Goal: Transaction & Acquisition: Purchase product/service

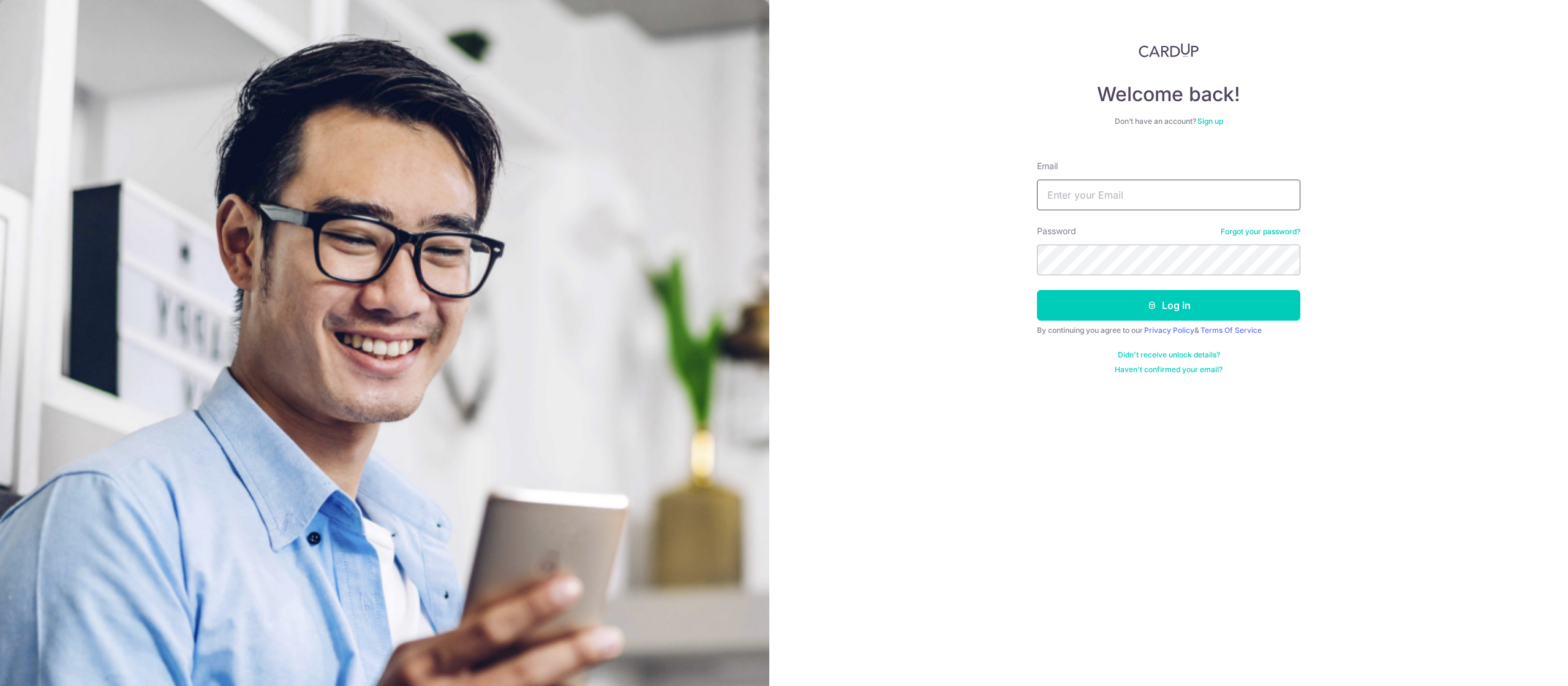
click at [1271, 189] on input "Email" at bounding box center [1168, 195] width 263 height 31
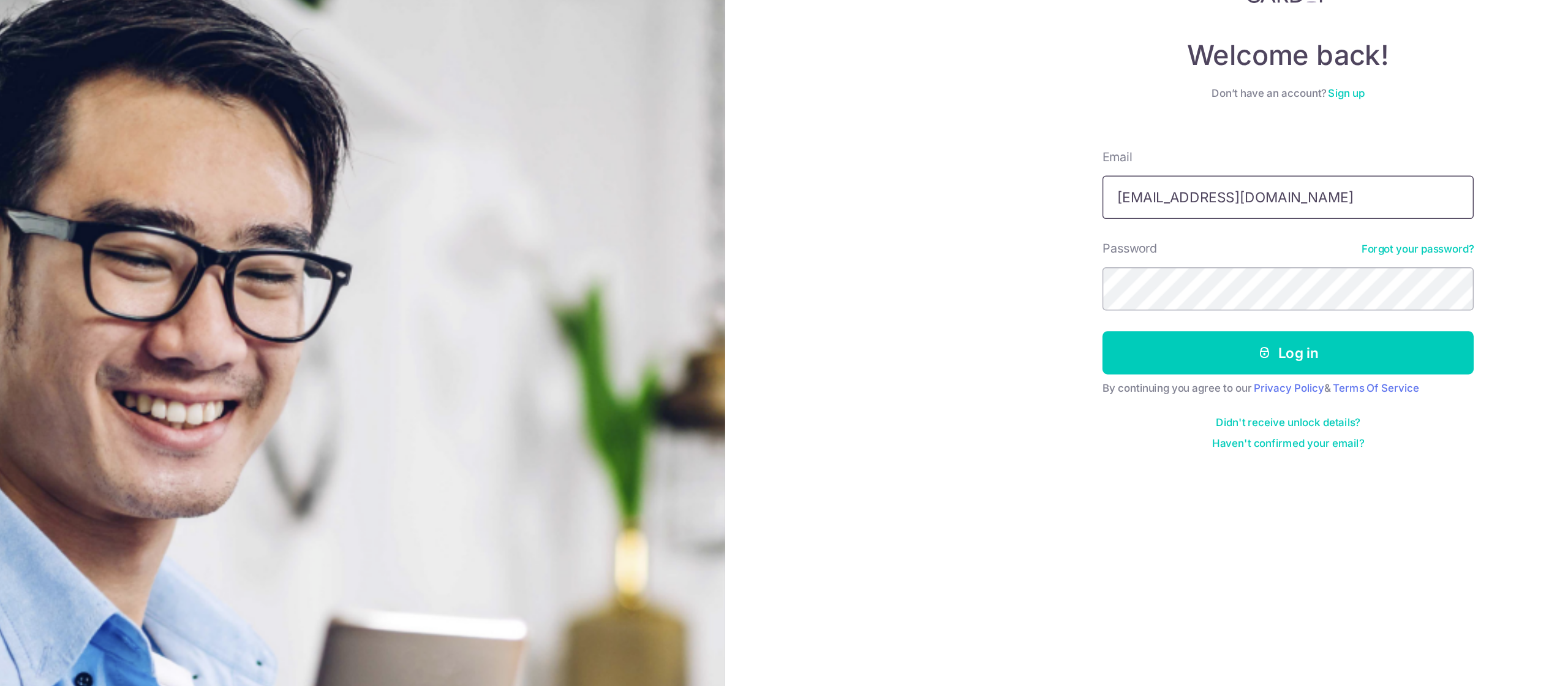
type input "[EMAIL_ADDRESS][DOMAIN_NAME]"
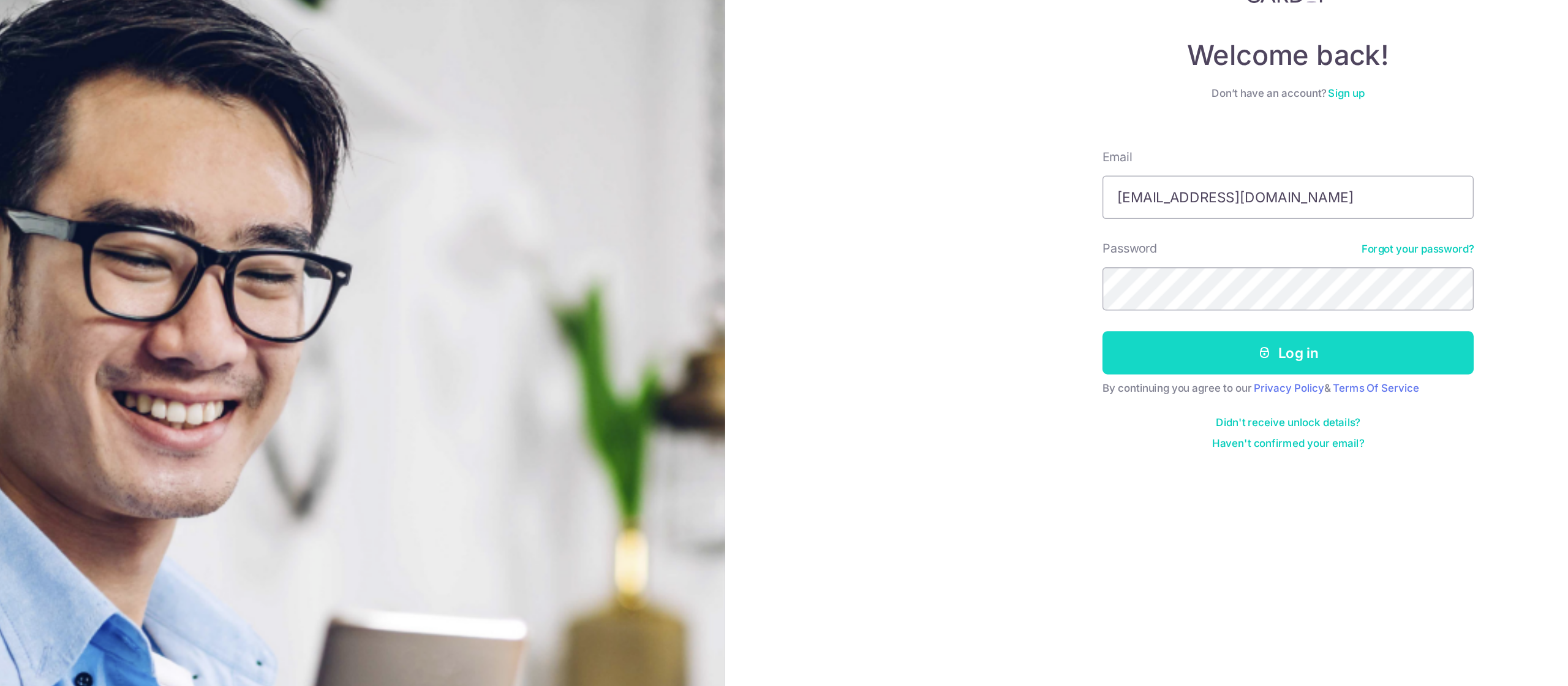
click at [1201, 305] on button "Log in" at bounding box center [1168, 305] width 263 height 31
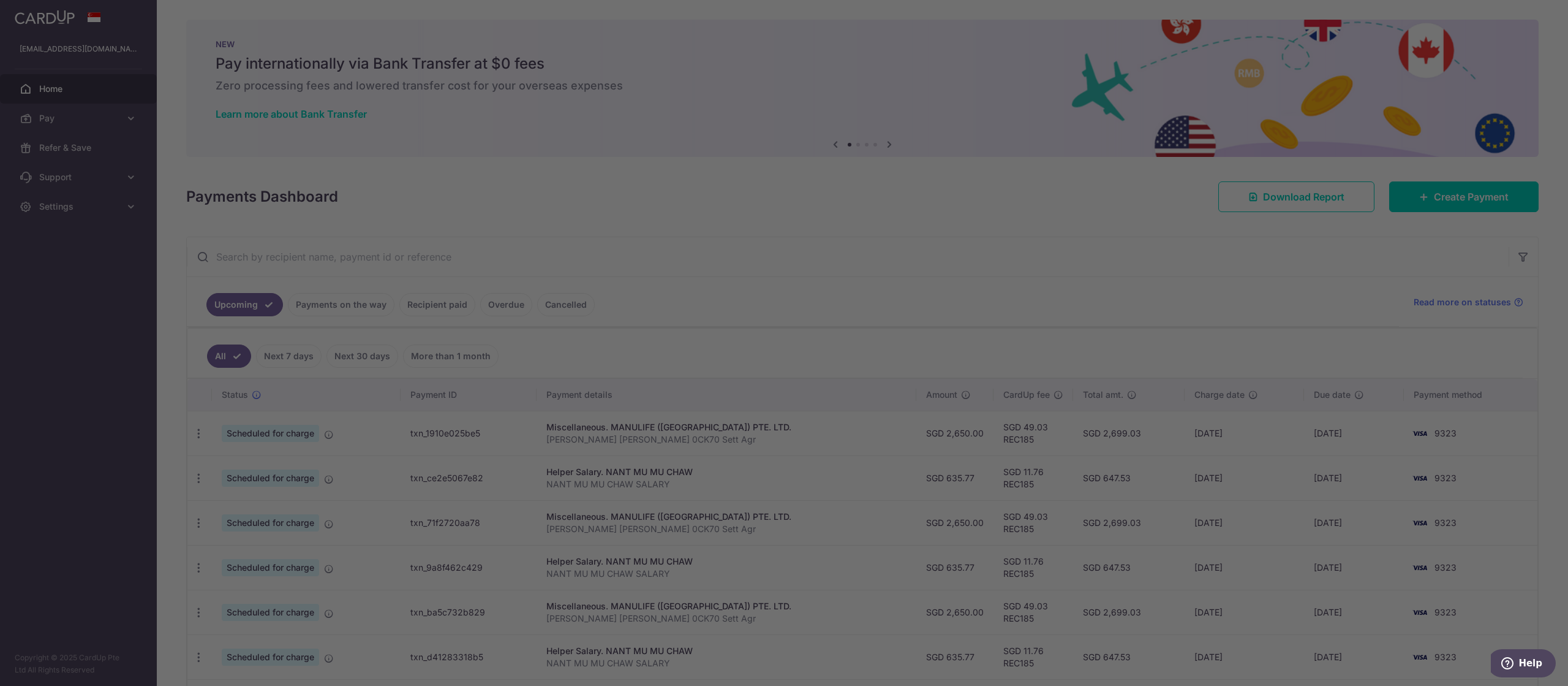
click at [923, 168] on div "× Pause Schedule Pause all future payments in this series Pause just this one p…" at bounding box center [862, 343] width 1411 height 686
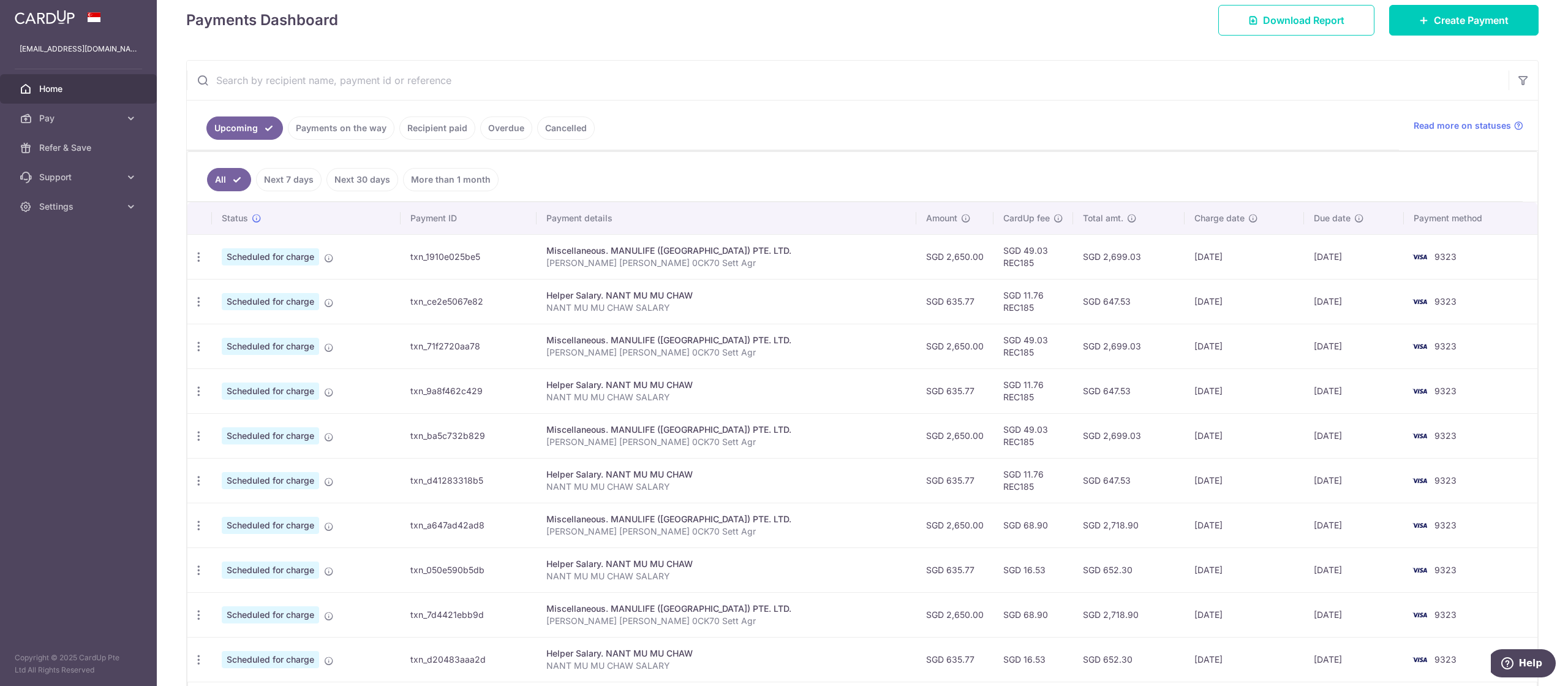
scroll to position [177, 0]
click at [199, 295] on icon "button" at bounding box center [198, 301] width 13 height 13
click at [242, 337] on span "Update payment" at bounding box center [264, 335] width 84 height 15
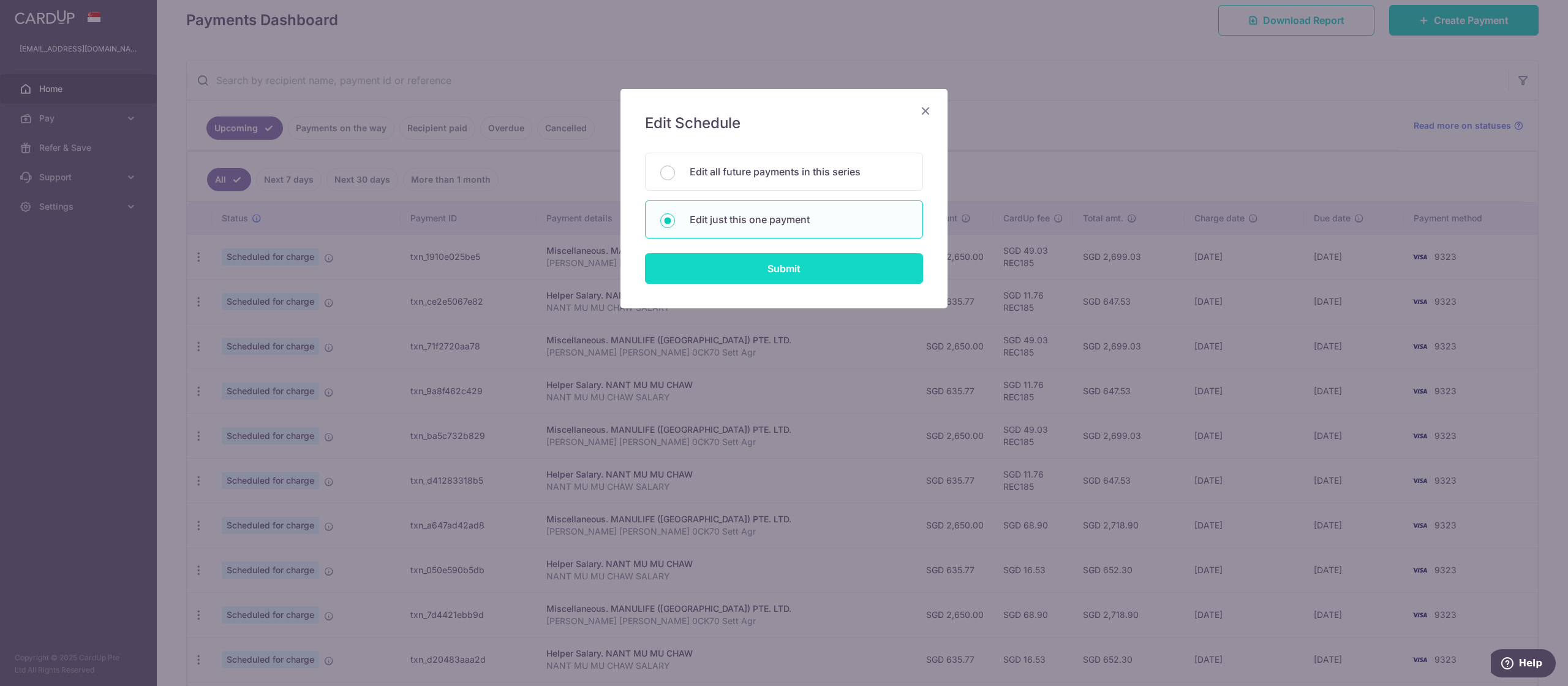
click at [731, 279] on input "Submit" at bounding box center [784, 268] width 278 height 31
radio input "true"
type input "635.77"
type input "25/11/2025"
type input "NANT MU MU CHAW SALARY"
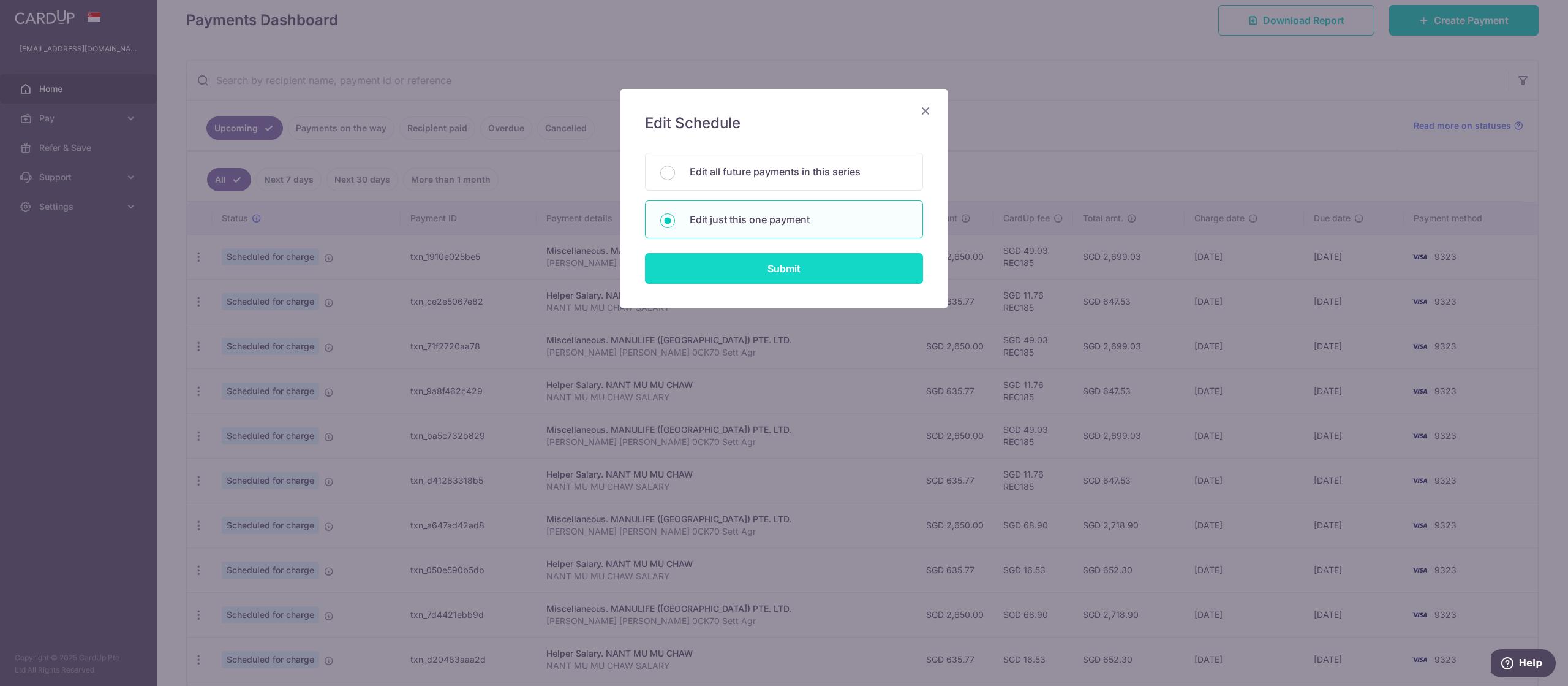
type input "REC185"
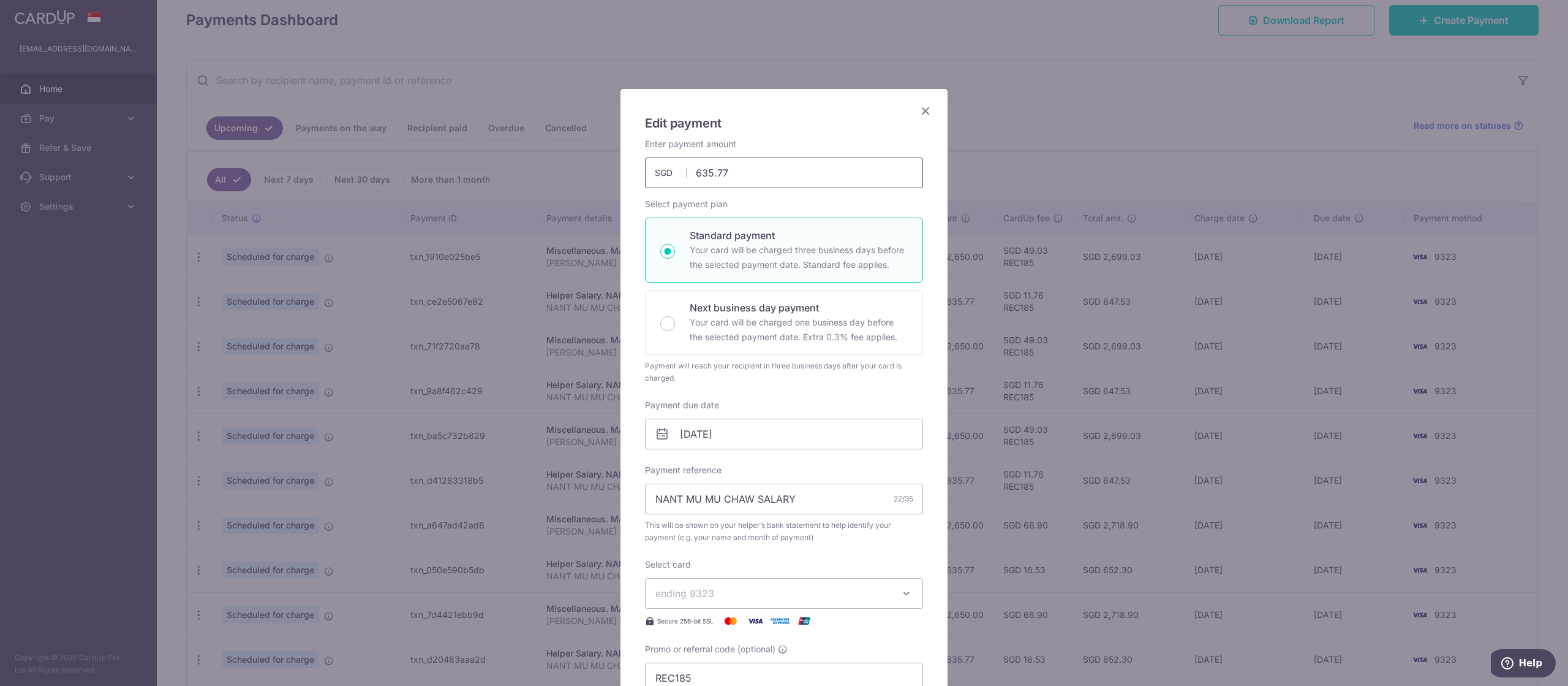
click at [747, 179] on input "635.77" at bounding box center [784, 173] width 278 height 31
type input "6"
click at [793, 427] on input "25/11/2025" at bounding box center [784, 434] width 278 height 31
type input "1,457.70"
click at [817, 517] on link "1" at bounding box center [817, 519] width 20 height 20
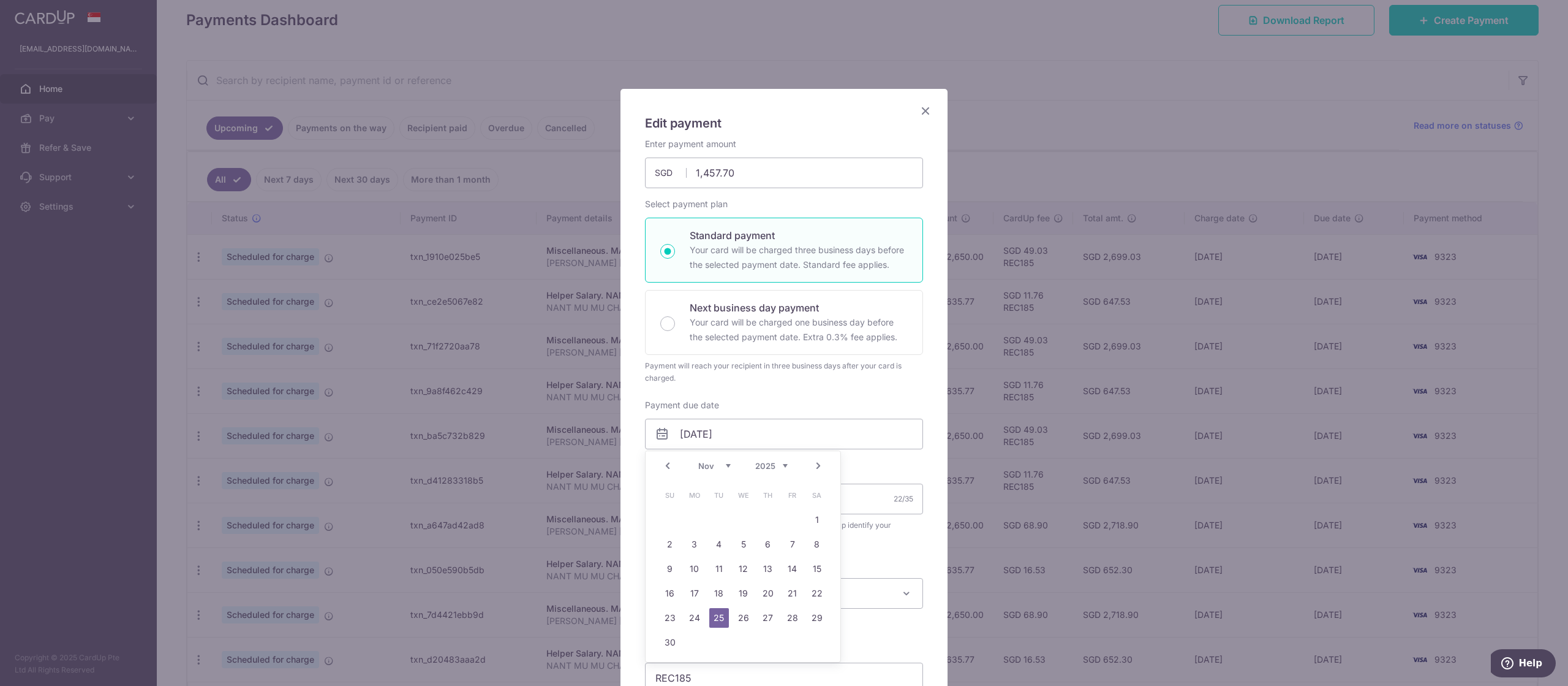
type input "[DATE]"
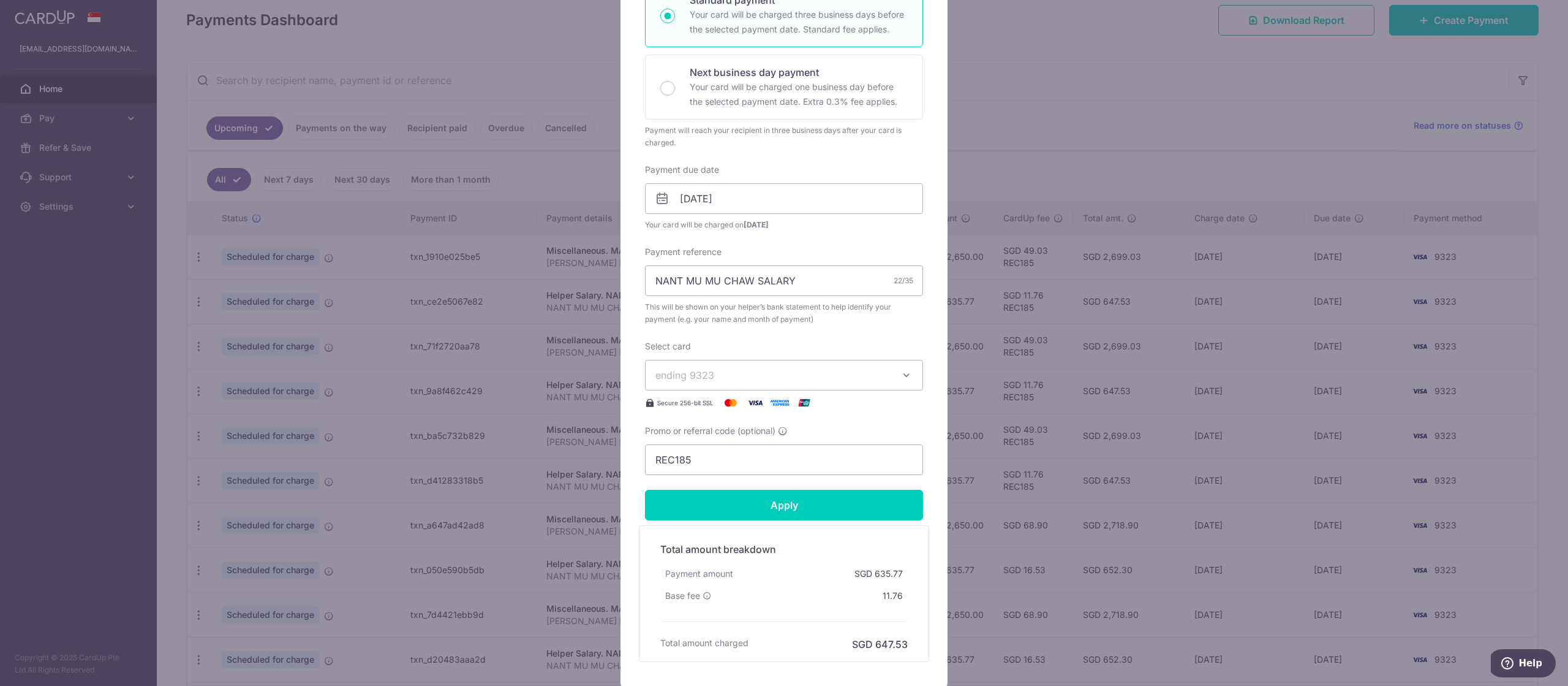
scroll to position [238, 0]
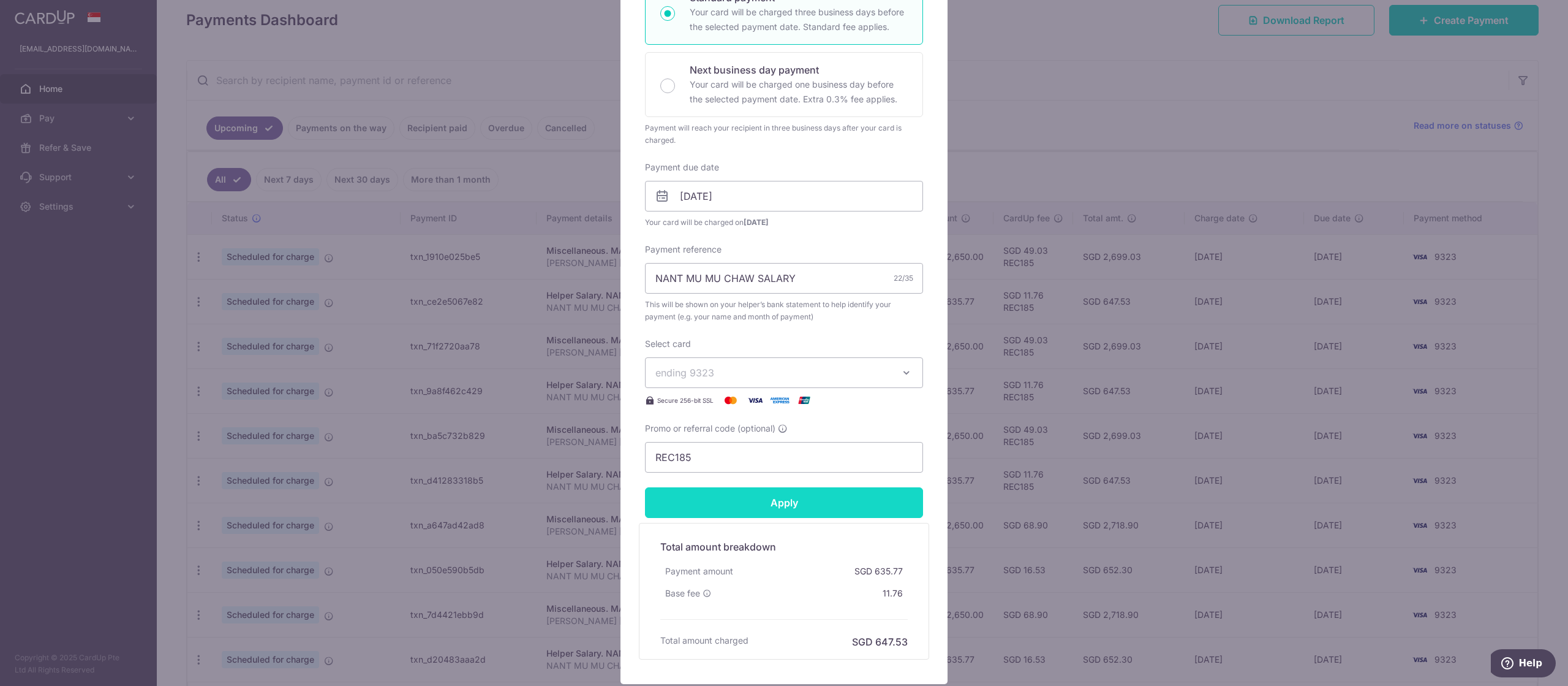
click at [665, 493] on input "Apply" at bounding box center [784, 503] width 278 height 31
type input "Successfully Applied"
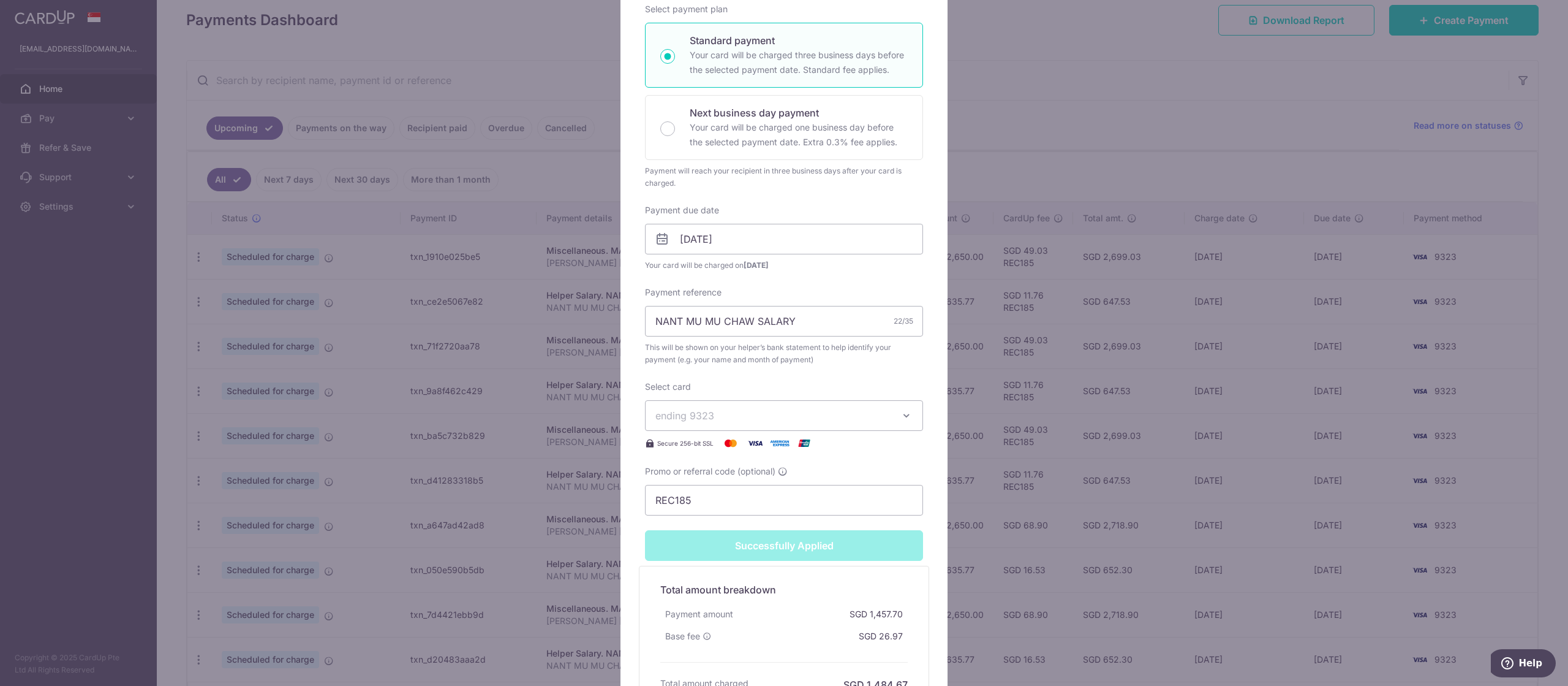
scroll to position [280, 0]
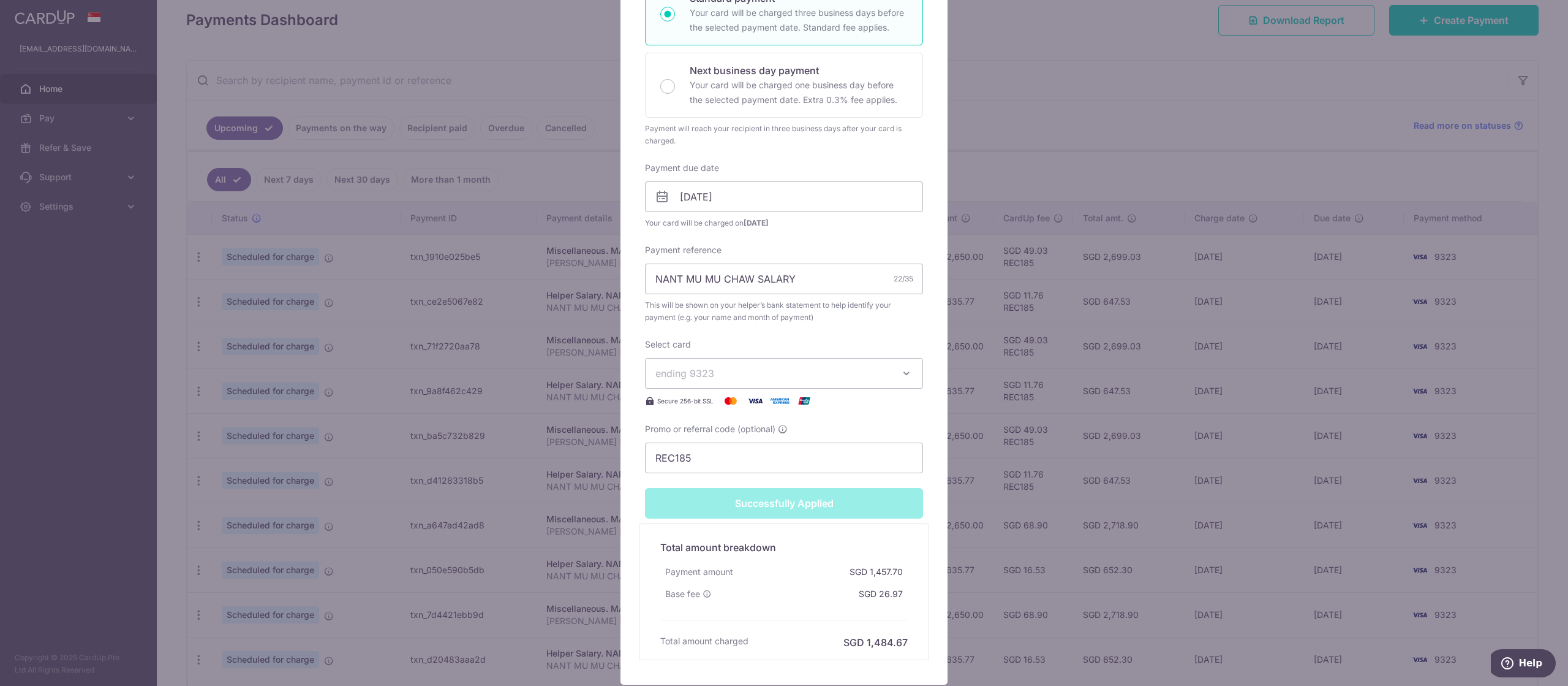
click at [116, 365] on div "Edit payment By clicking apply, you will make changes to all payments to NANT M…" at bounding box center [784, 343] width 1568 height 686
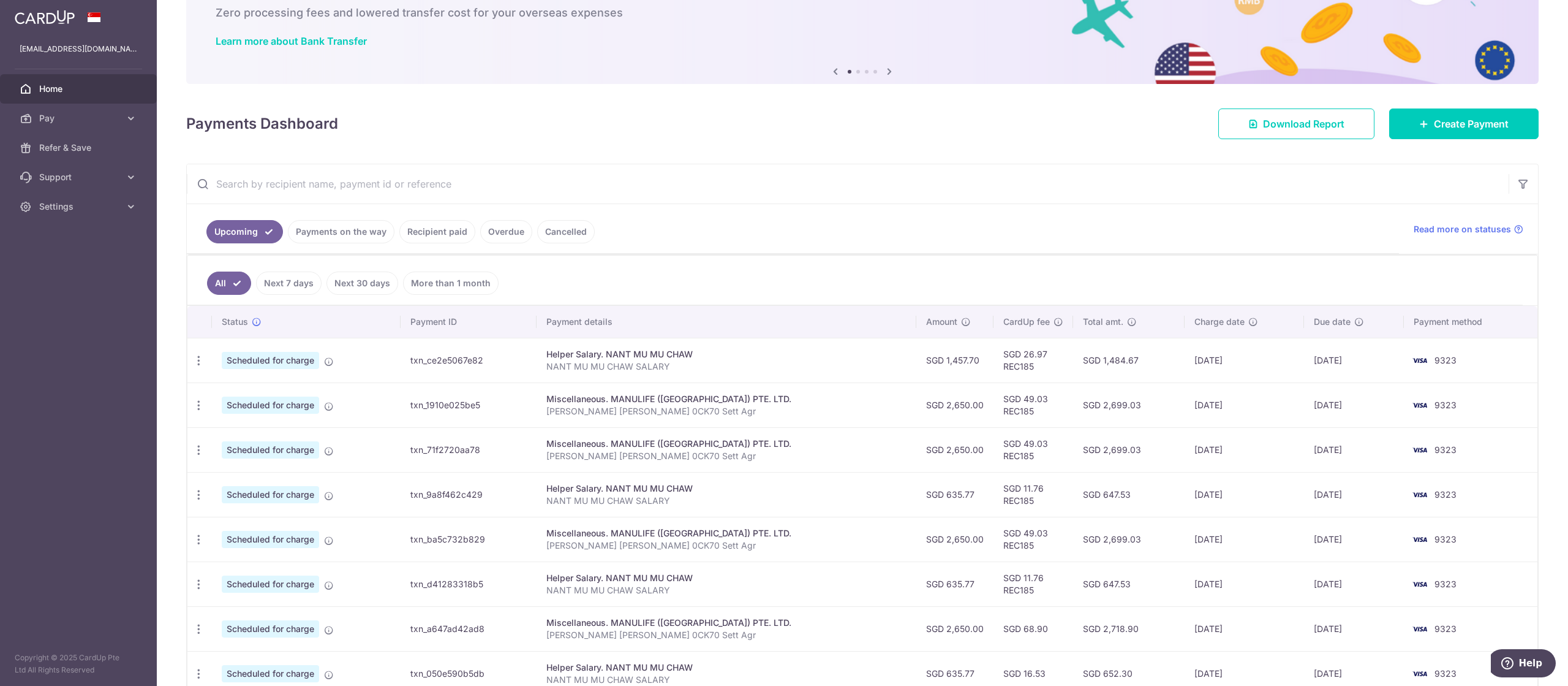
scroll to position [79, 0]
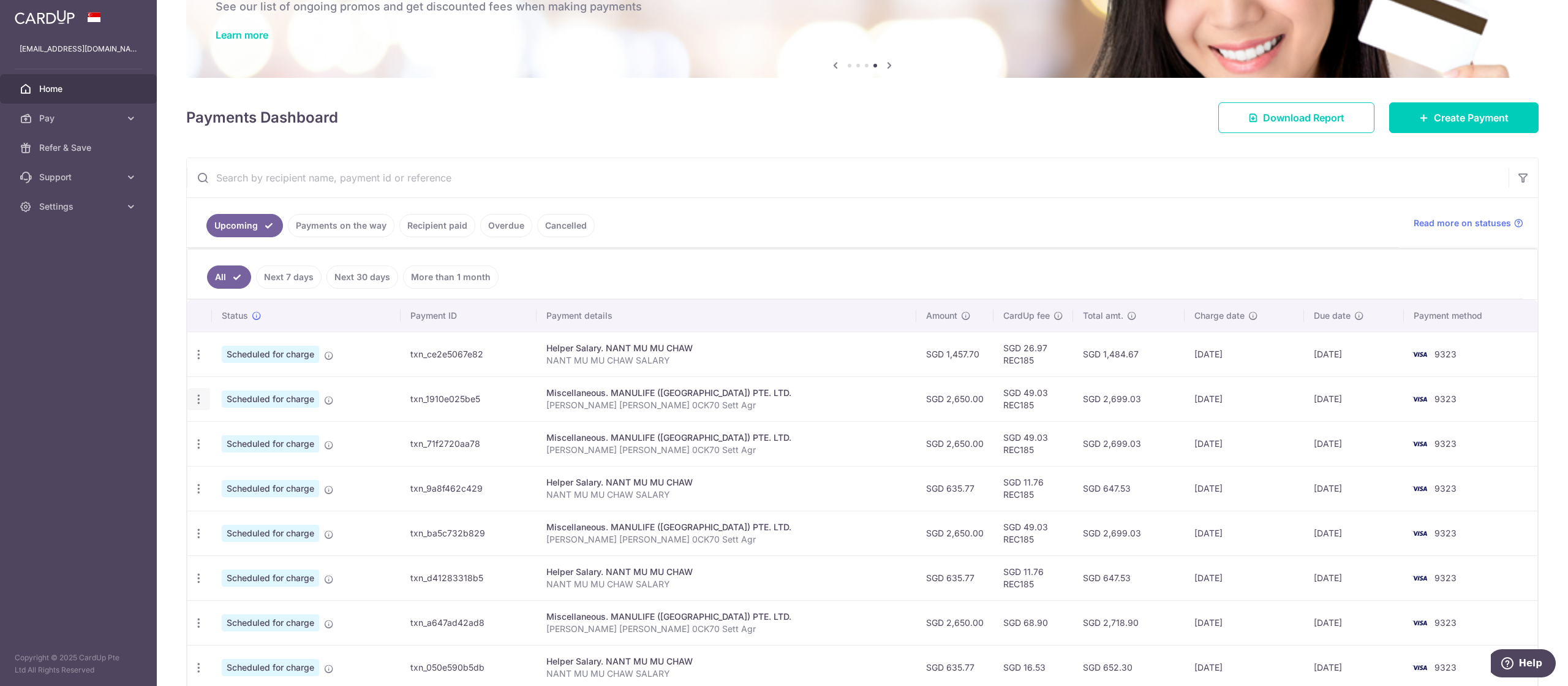
click at [207, 405] on div "Update payment Cancel payment Upload doc" at bounding box center [198, 400] width 22 height 22
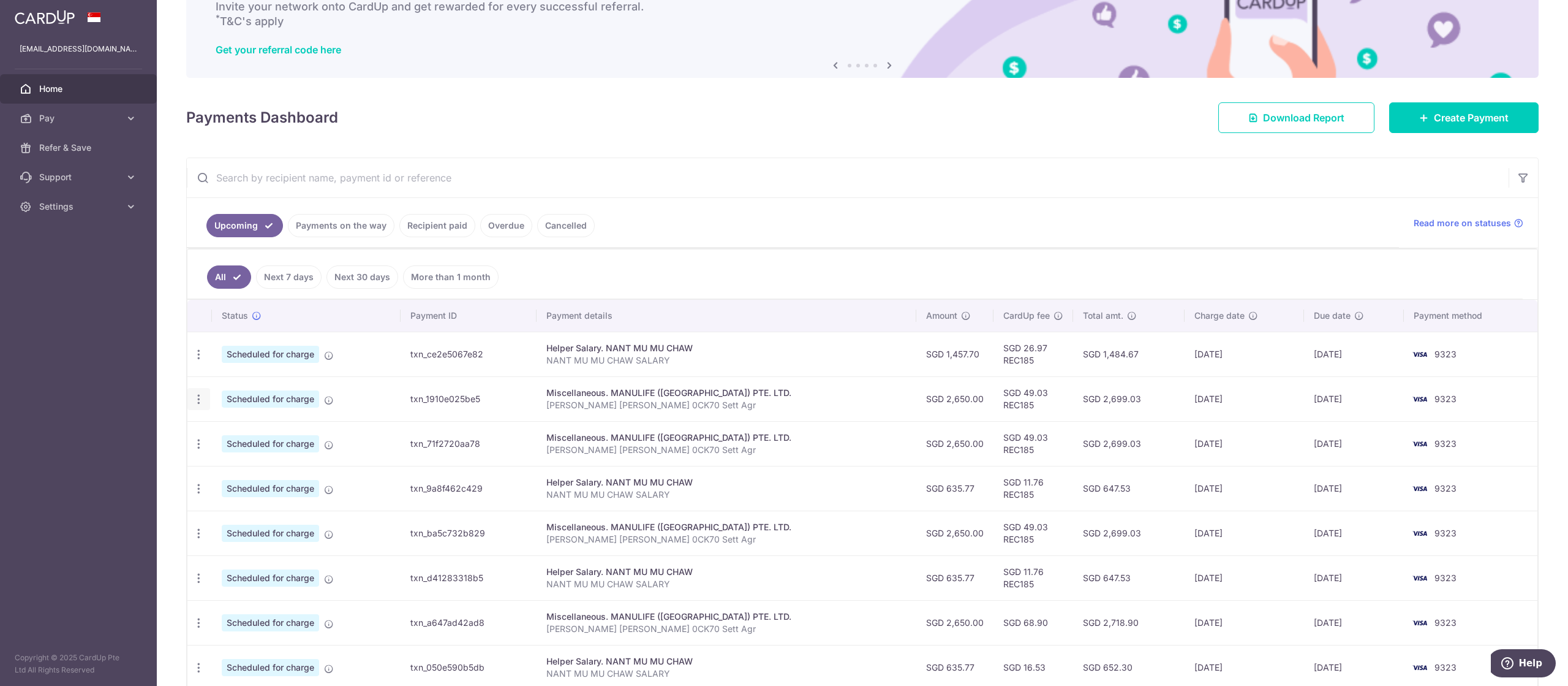
click at [204, 399] on icon "button" at bounding box center [198, 399] width 13 height 13
click at [227, 428] on span "Update payment" at bounding box center [264, 432] width 84 height 15
radio input "true"
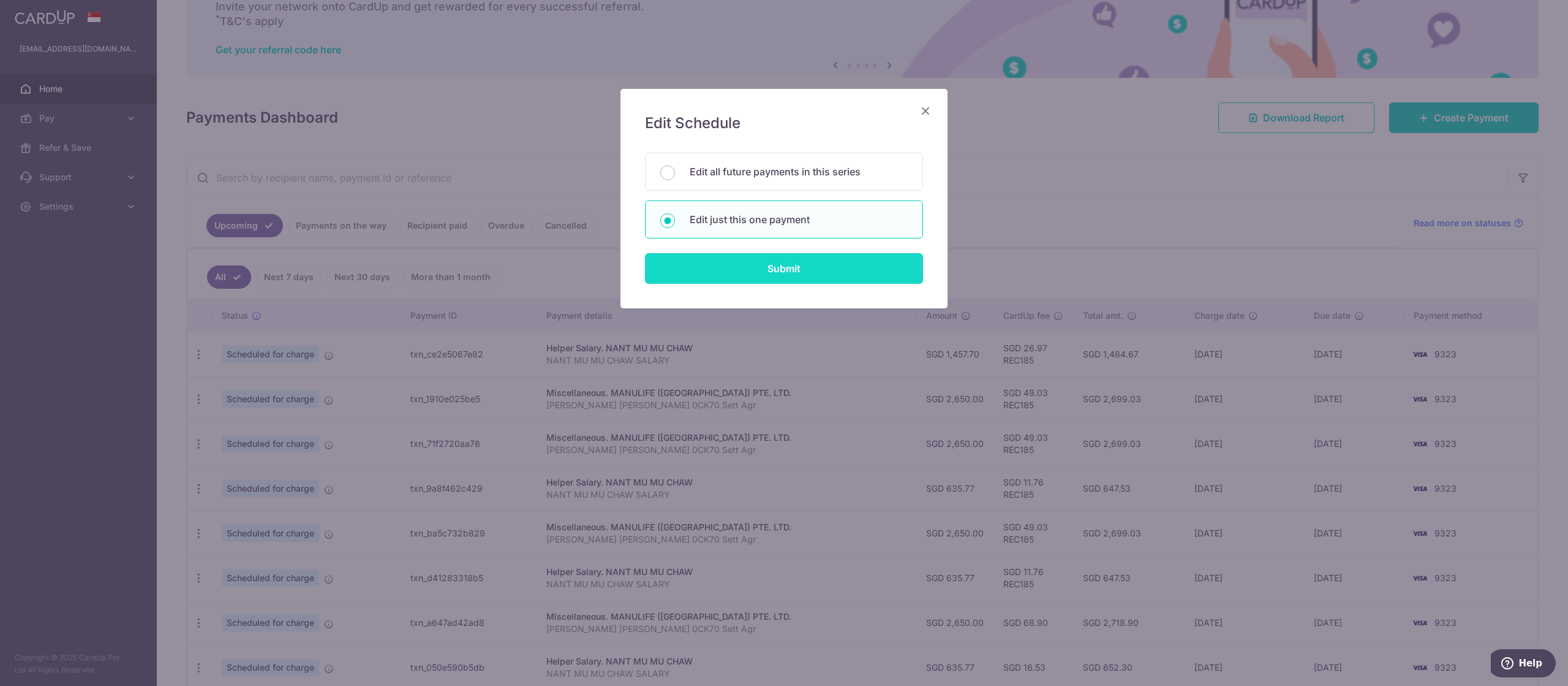
click at [709, 267] on input "Submit" at bounding box center [784, 268] width 278 height 31
radio input "true"
type input "2,650.00"
type input "10/11/2025"
type input "[PERSON_NAME] [PERSON_NAME] 0CK70 Sett Agr"
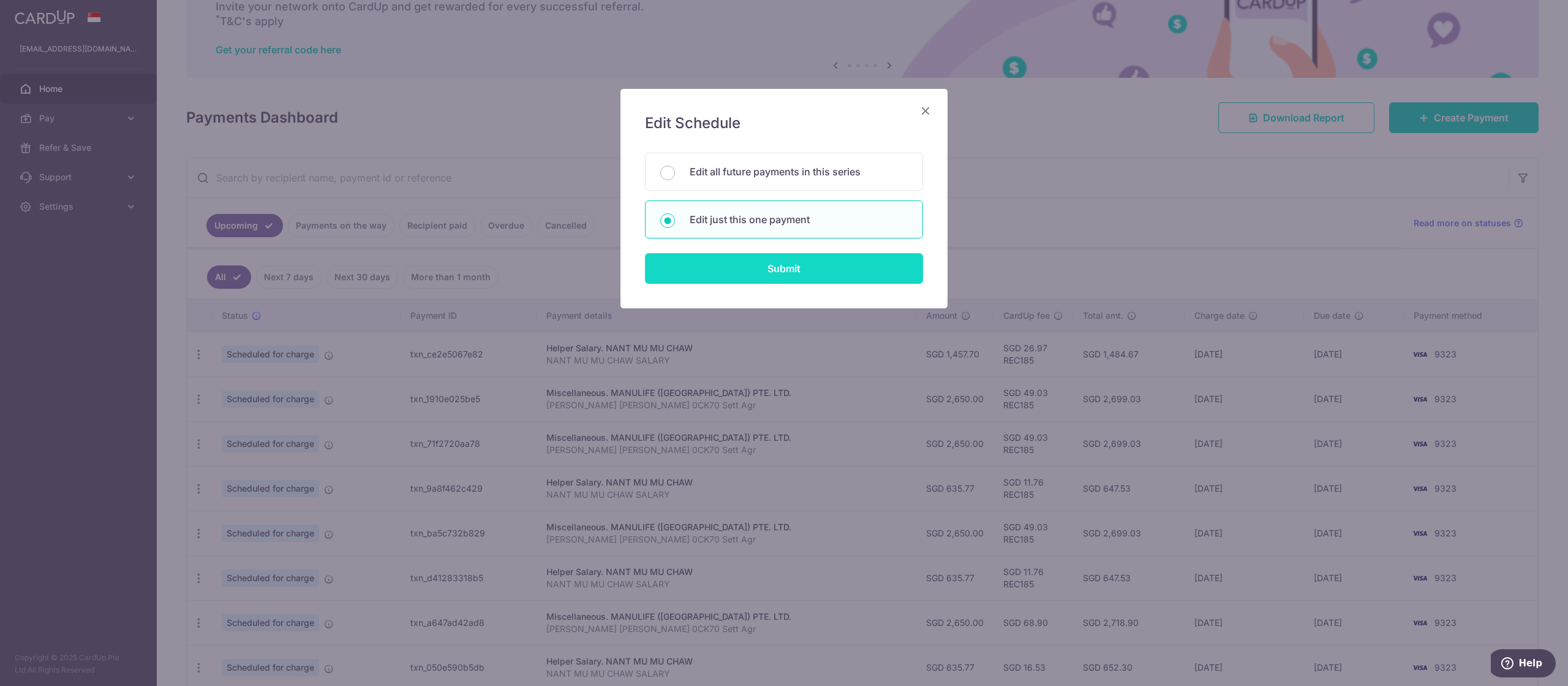
type input "REC185"
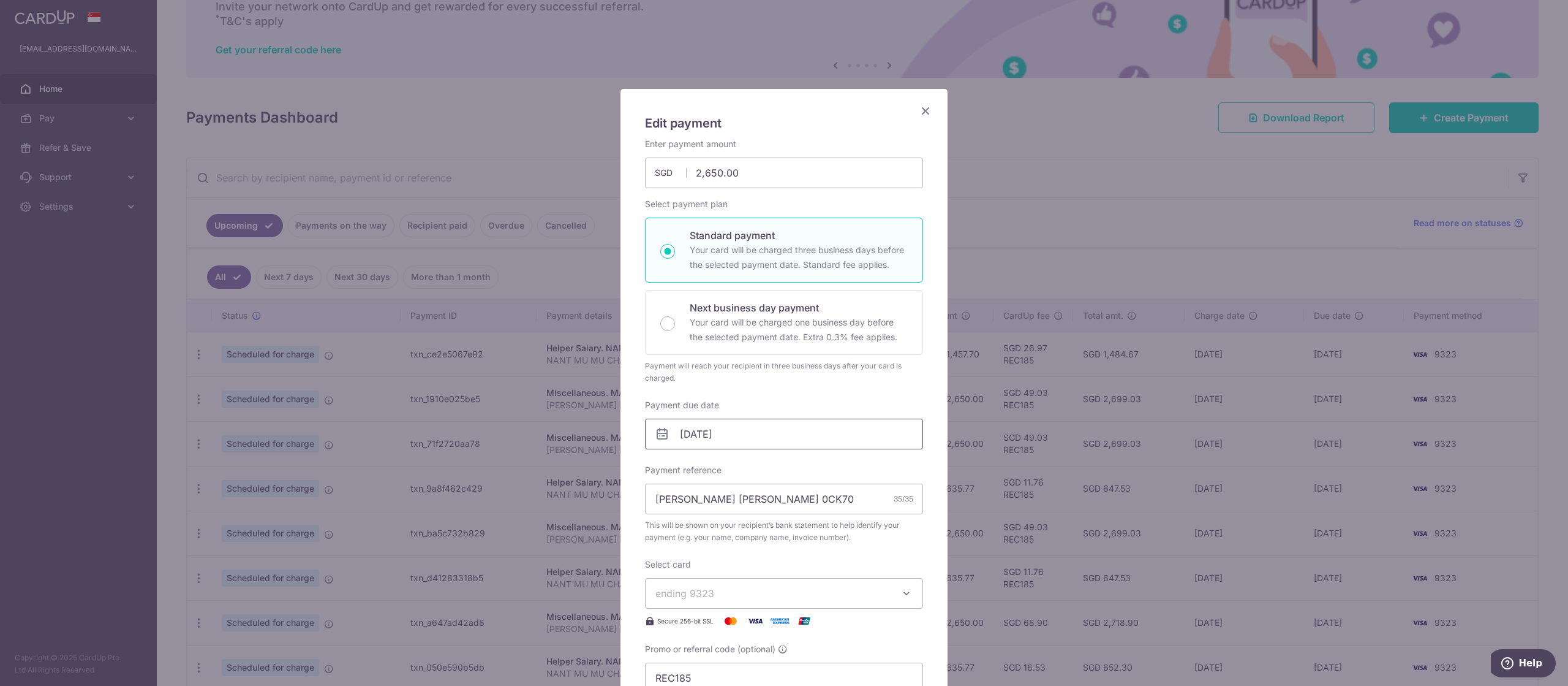
click at [703, 445] on input "10/11/2025" at bounding box center [784, 434] width 278 height 31
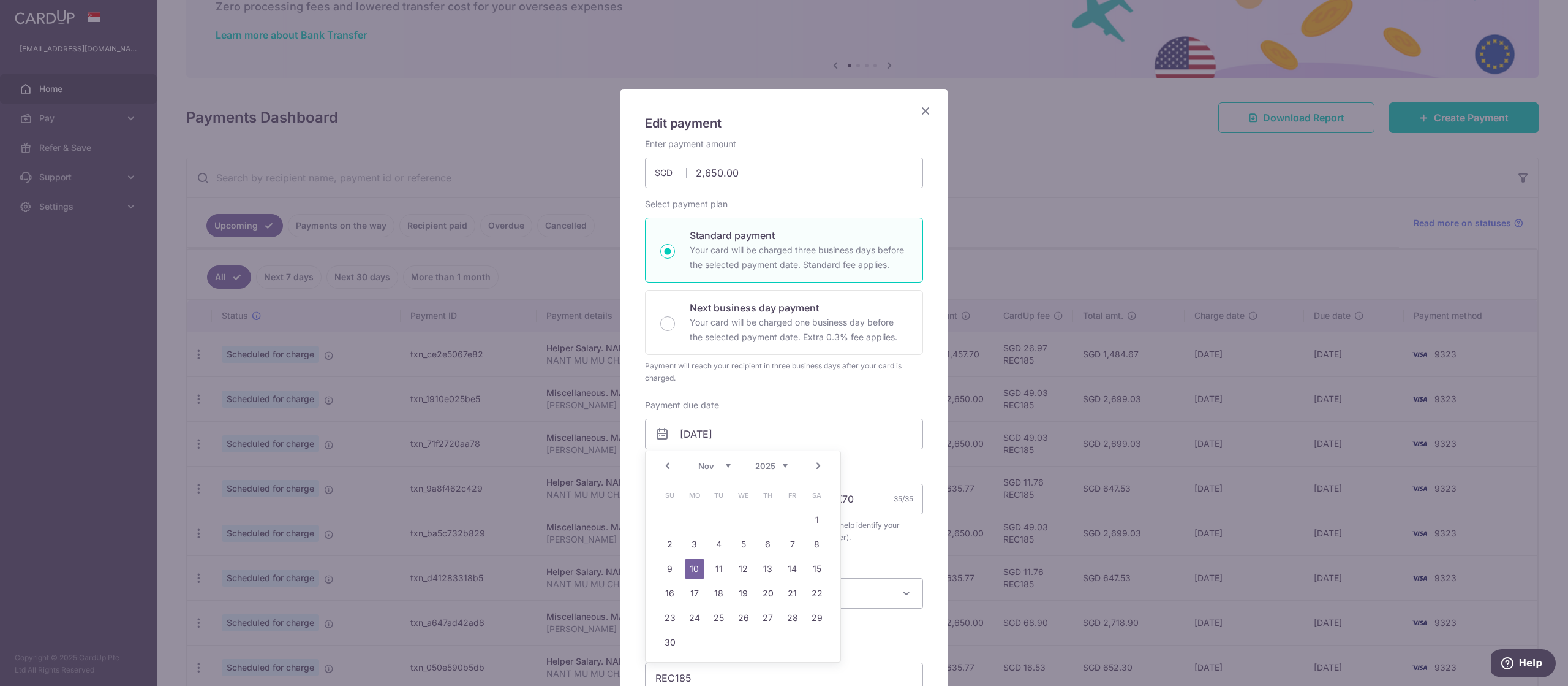
click at [743, 572] on link "12" at bounding box center [743, 569] width 20 height 20
type input "12/11/2025"
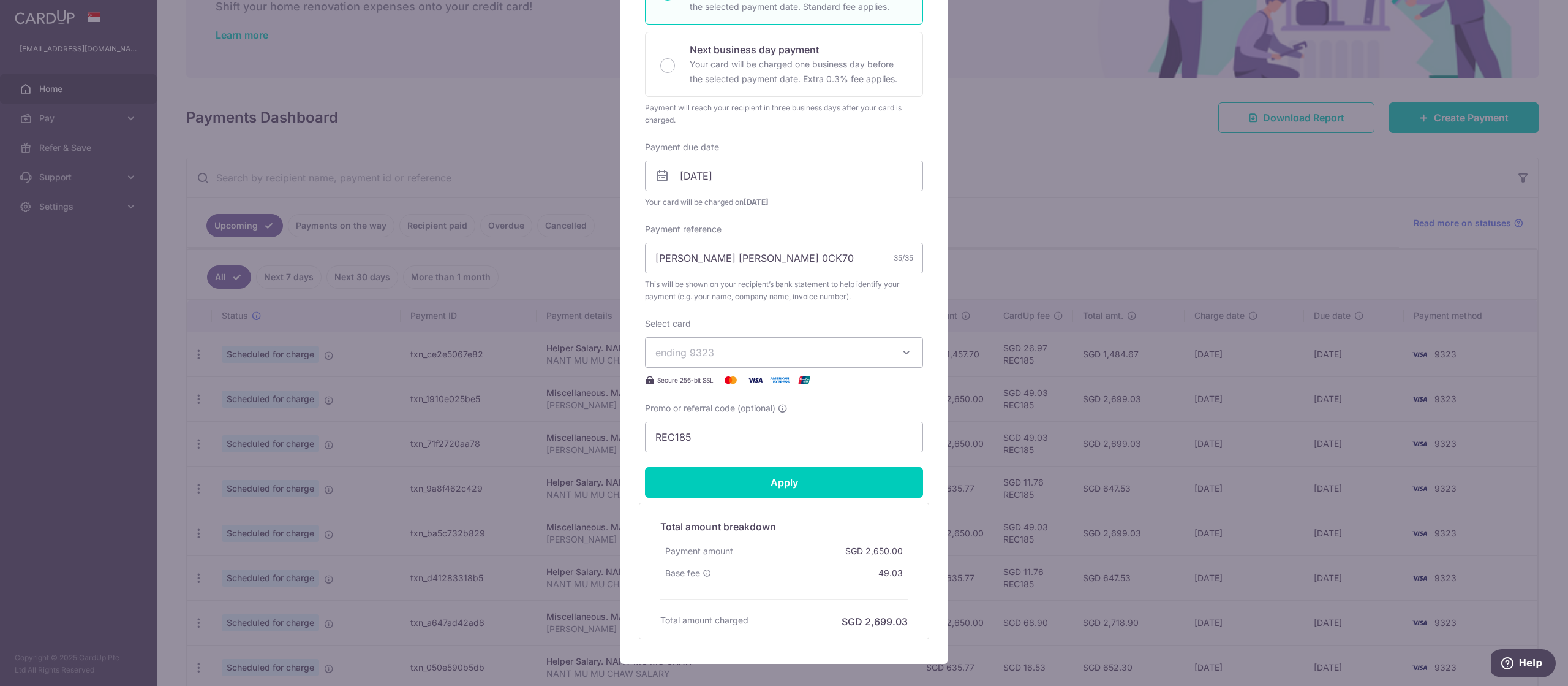
scroll to position [257, 0]
click at [700, 481] on input "Apply" at bounding box center [784, 483] width 278 height 31
type input "Successfully Applied"
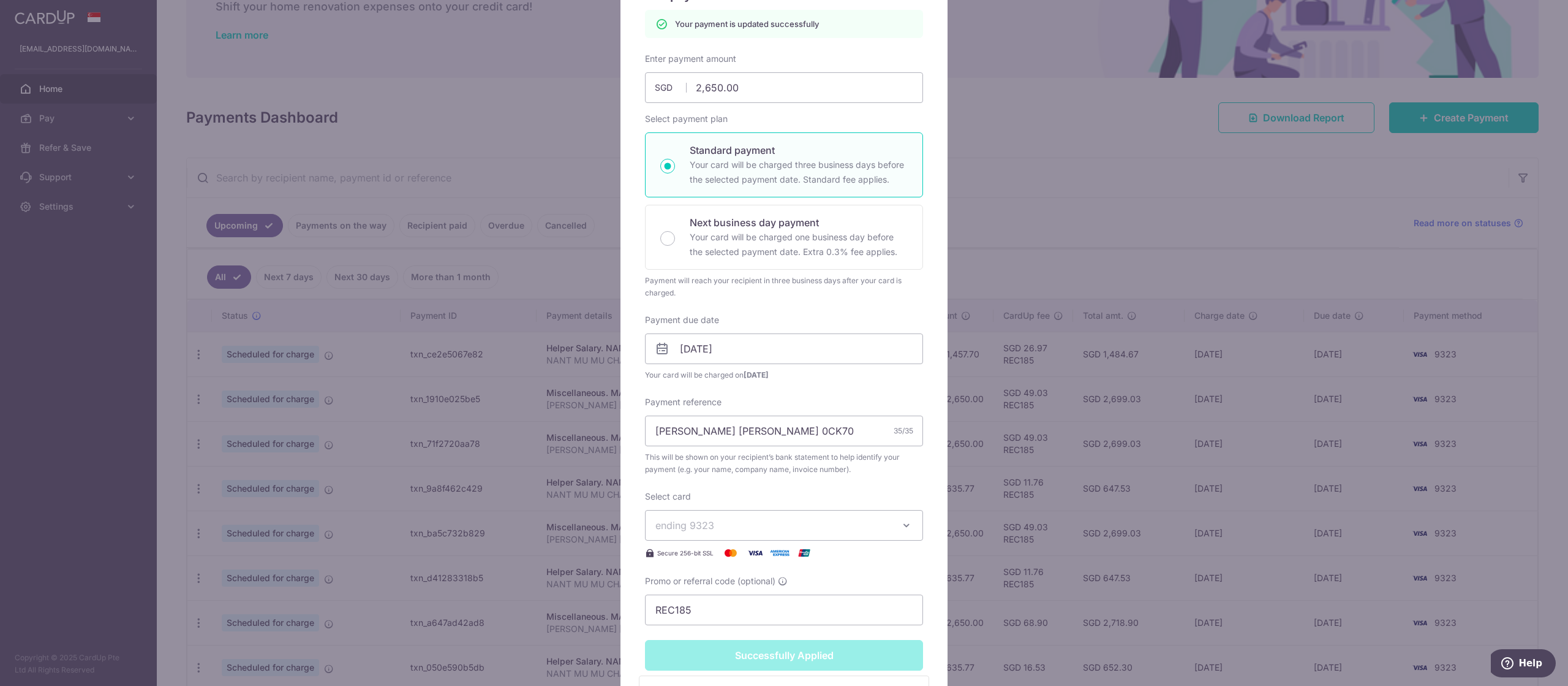
scroll to position [0, 0]
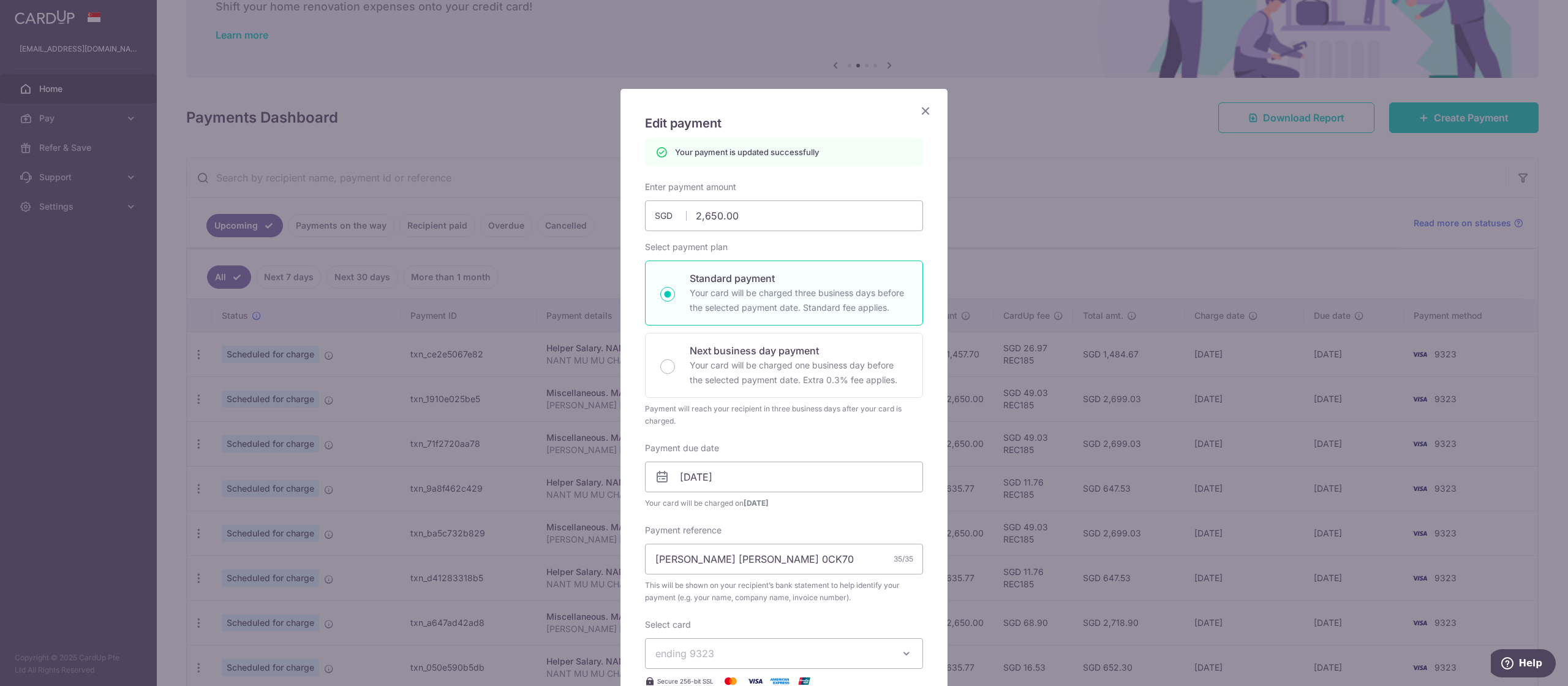
click at [946, 117] on div "Edit payment By clicking apply, you will make changes to all payments to MANULI…" at bounding box center [783, 526] width 327 height 876
click at [929, 104] on icon "Close" at bounding box center [925, 110] width 15 height 16
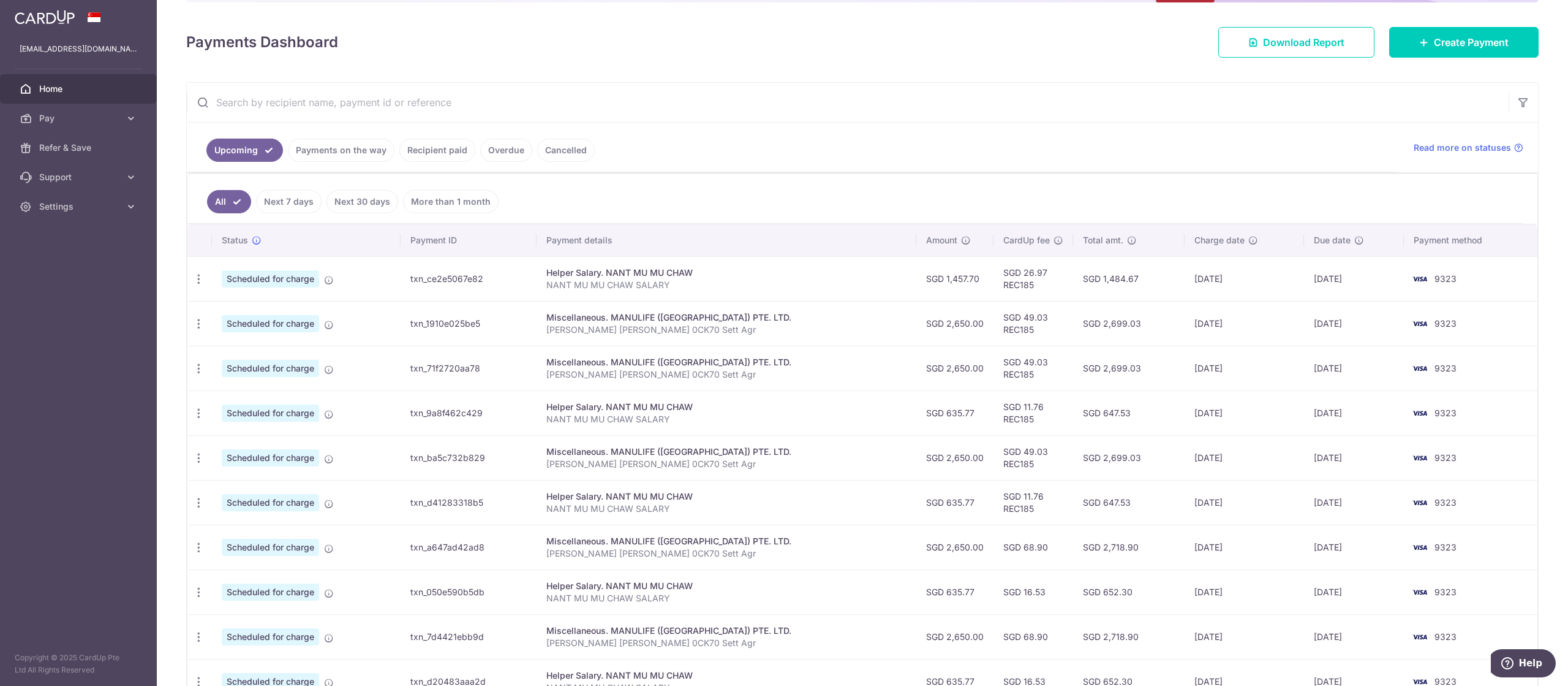
scroll to position [150, 0]
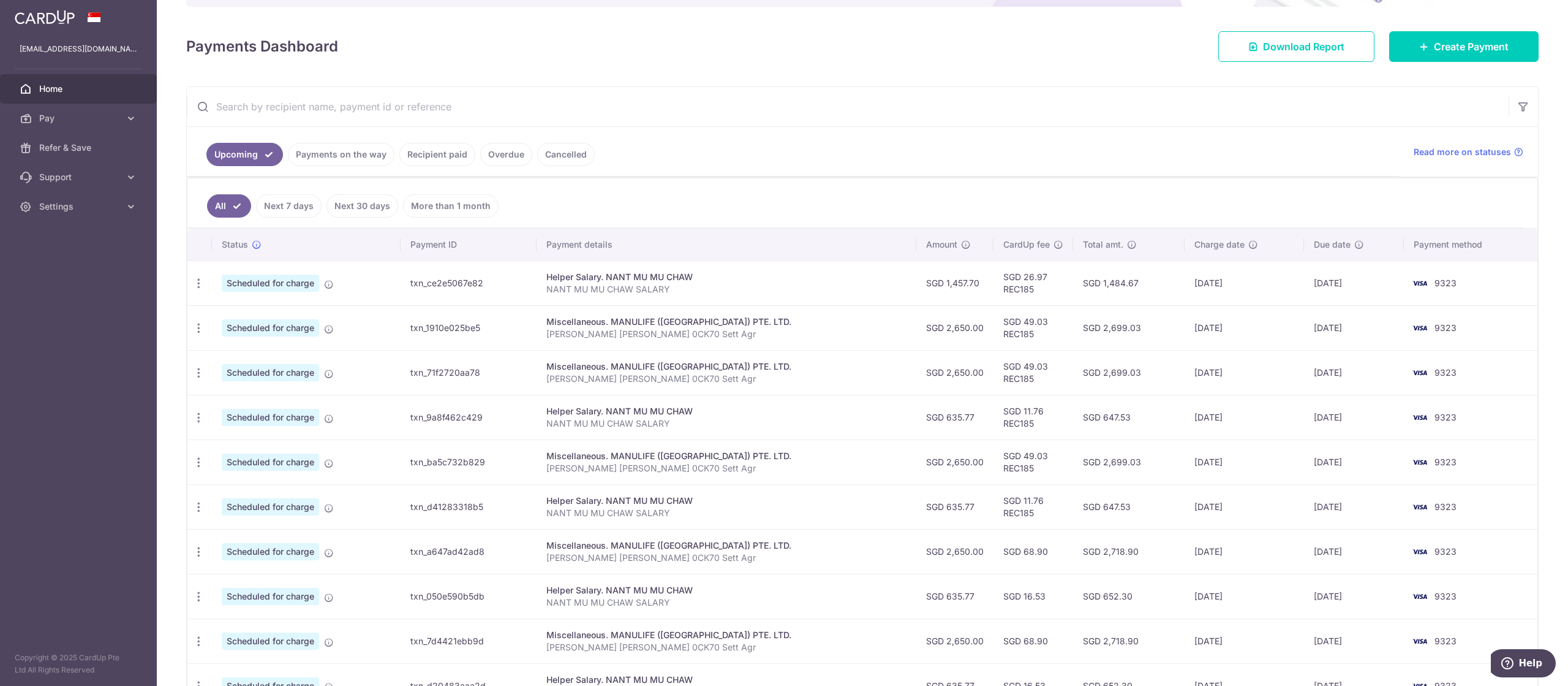
click at [500, 79] on div "× Pause Schedule Pause all future payments in this series Pause just this one p…" at bounding box center [862, 343] width 1411 height 686
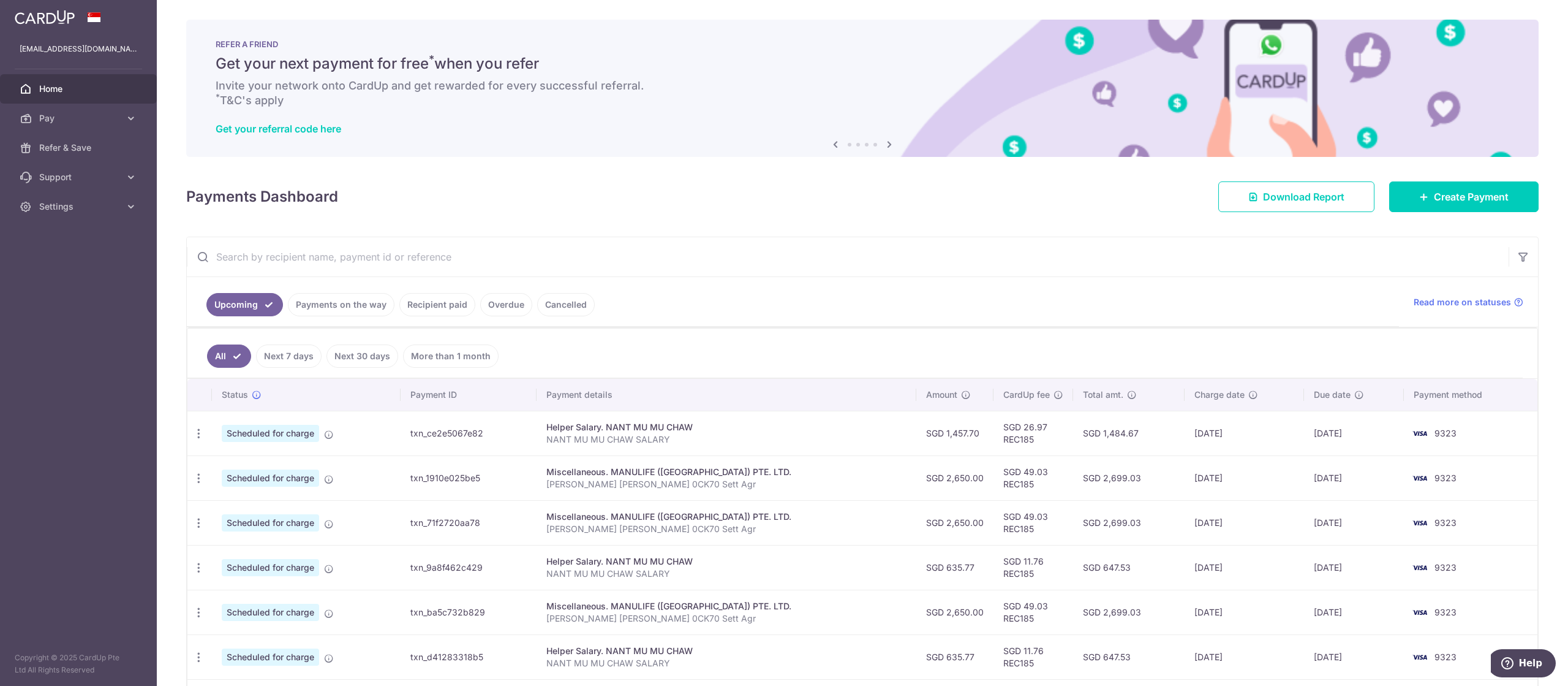
click at [85, 94] on span "Home" at bounding box center [79, 89] width 81 height 12
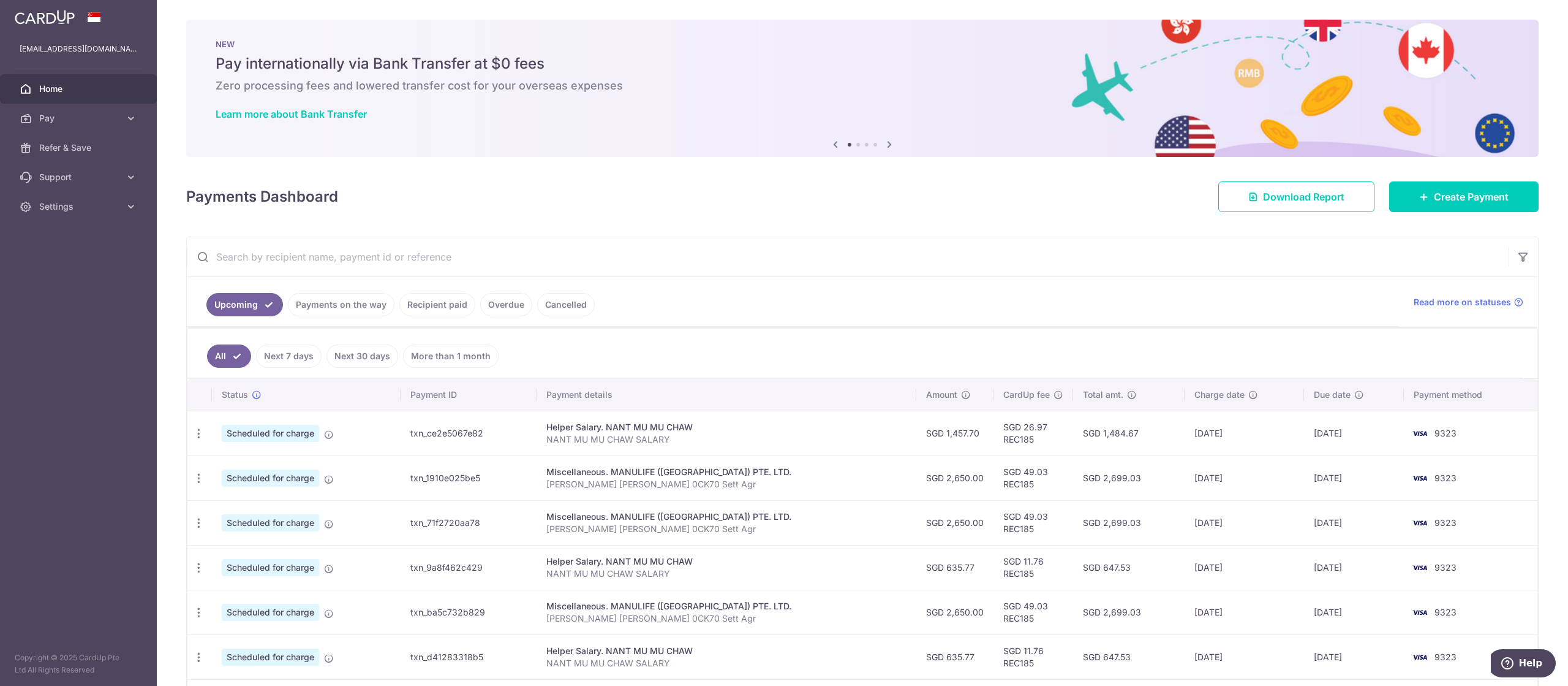
click at [41, 19] on img at bounding box center [45, 16] width 60 height 15
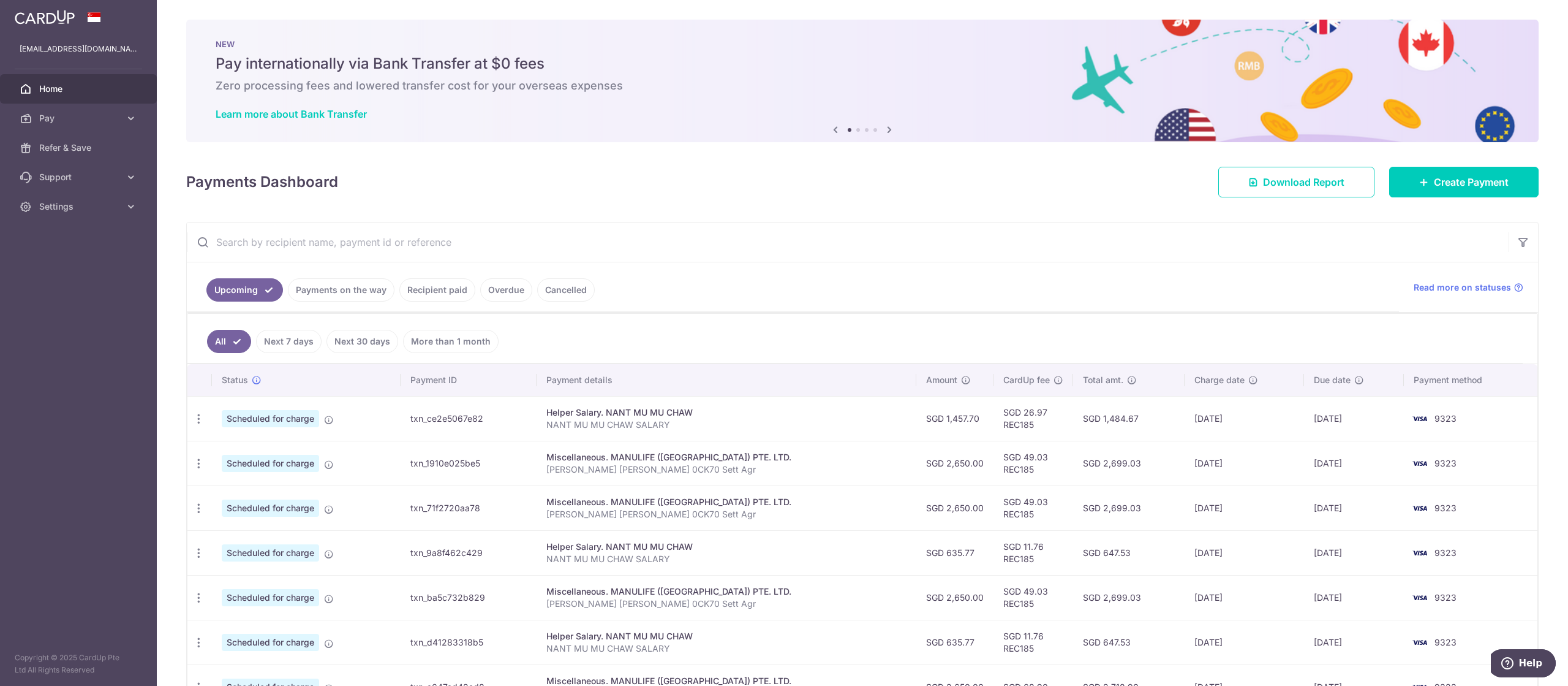
click at [889, 132] on icon at bounding box center [889, 129] width 15 height 16
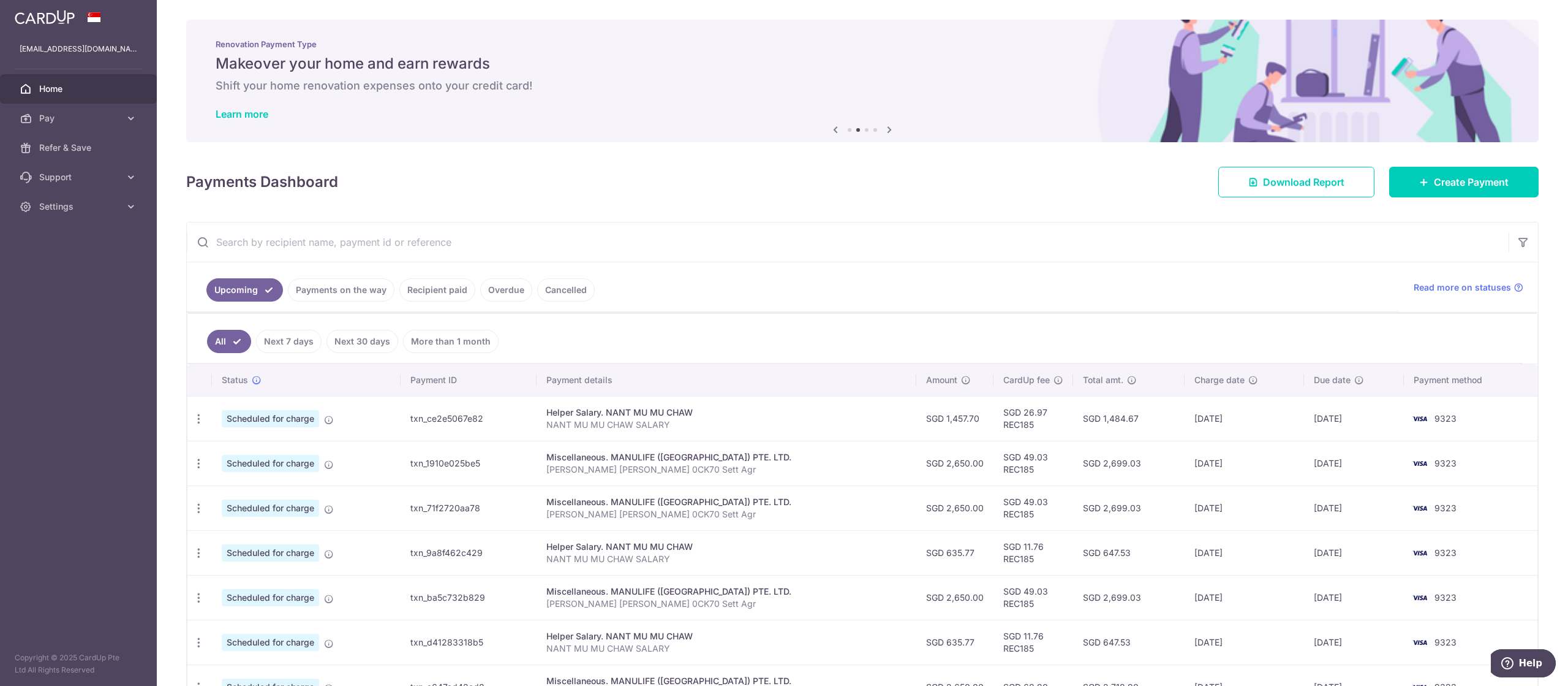
click at [884, 125] on icon at bounding box center [889, 129] width 15 height 16
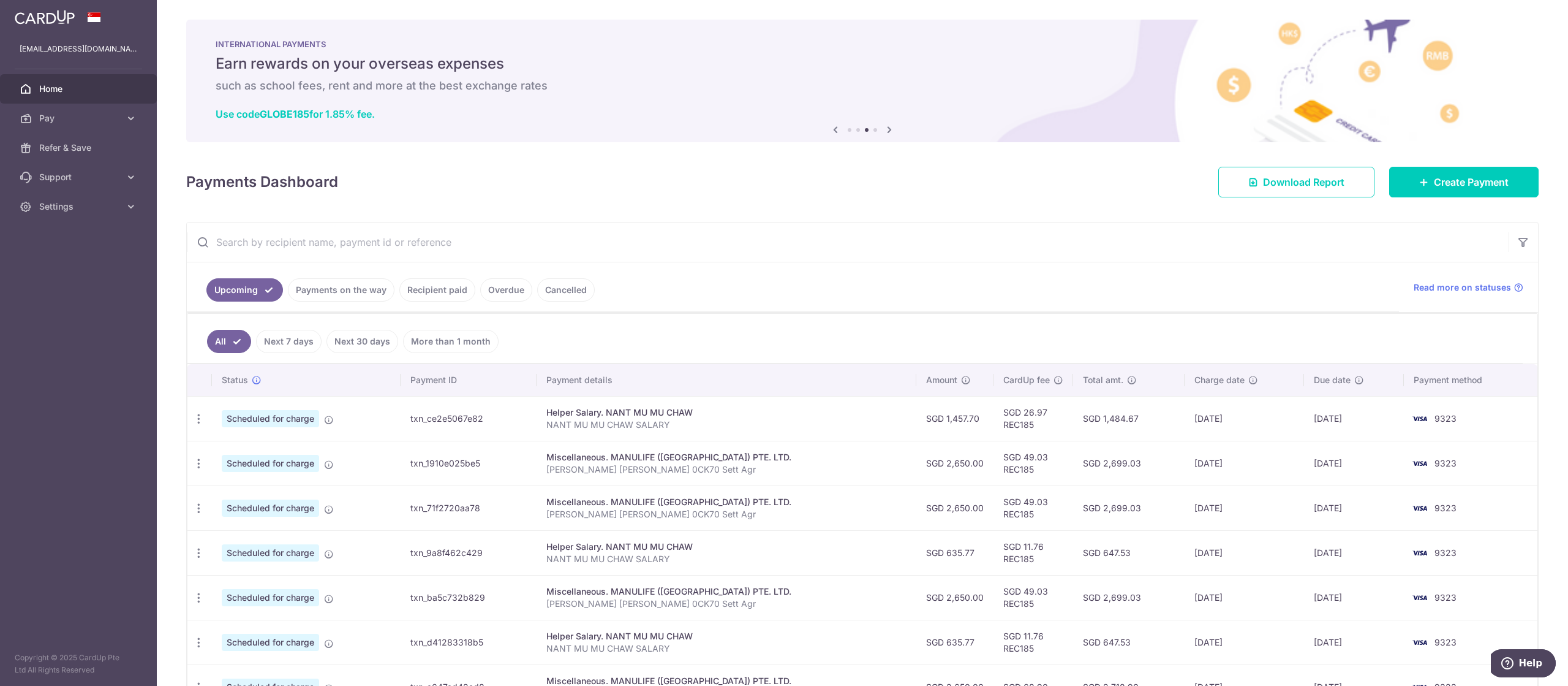
click at [889, 124] on icon at bounding box center [889, 129] width 15 height 16
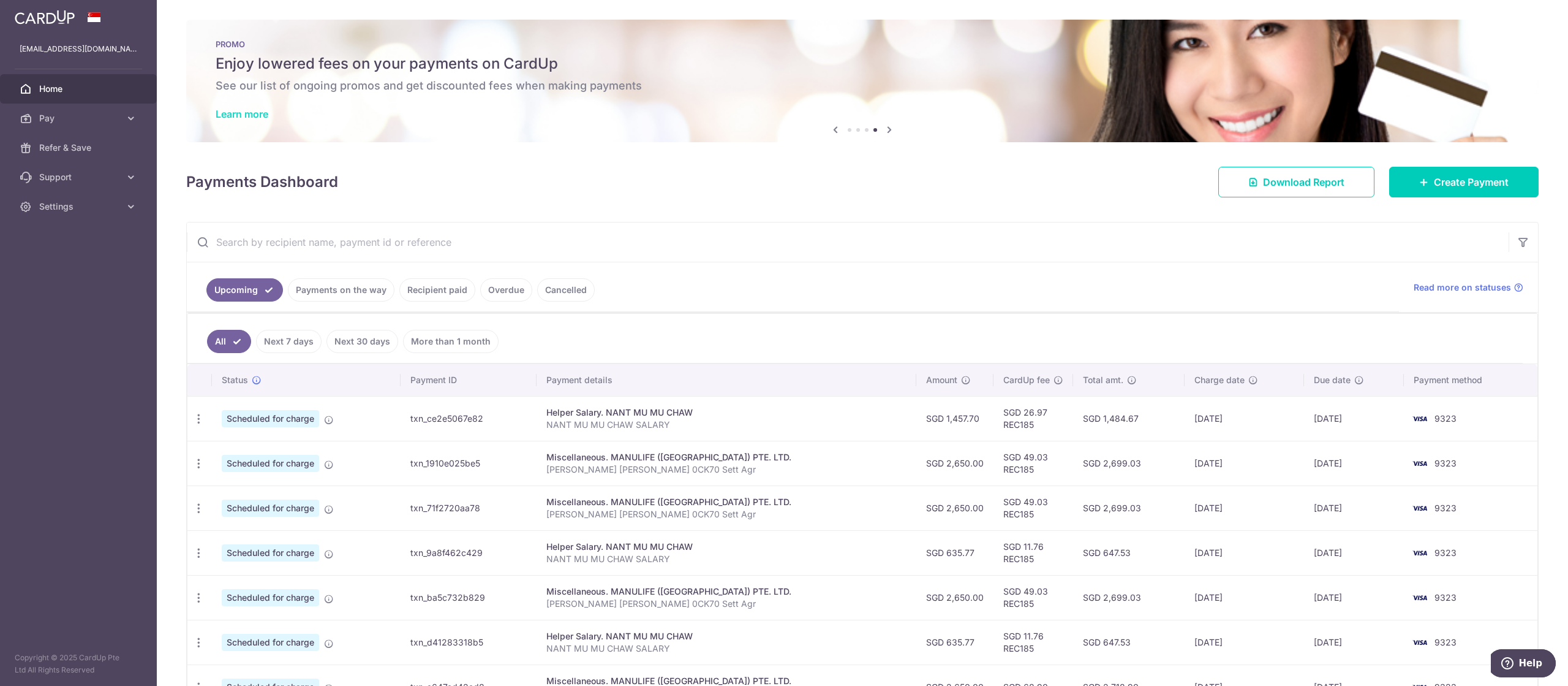
click at [248, 115] on link "Learn more" at bounding box center [241, 114] width 53 height 12
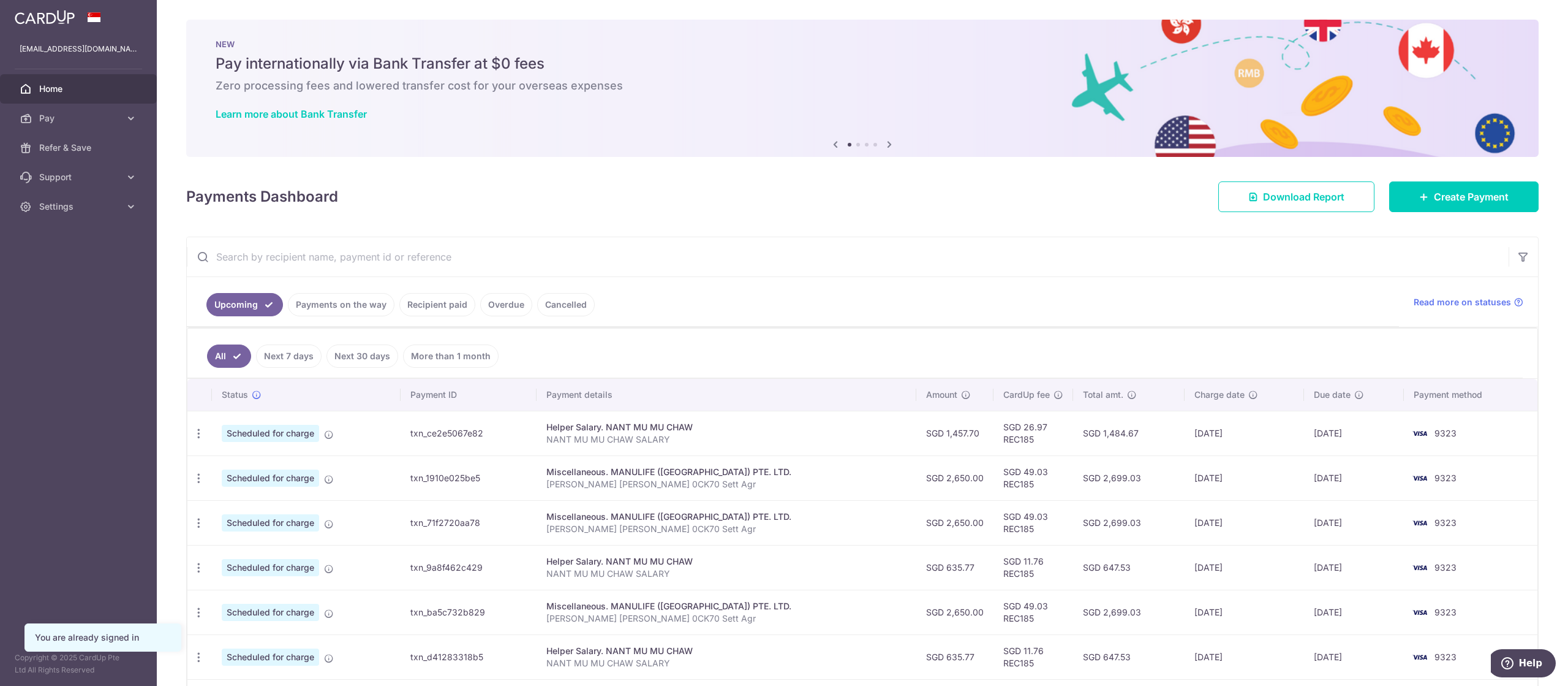
click at [895, 147] on icon at bounding box center [889, 144] width 15 height 16
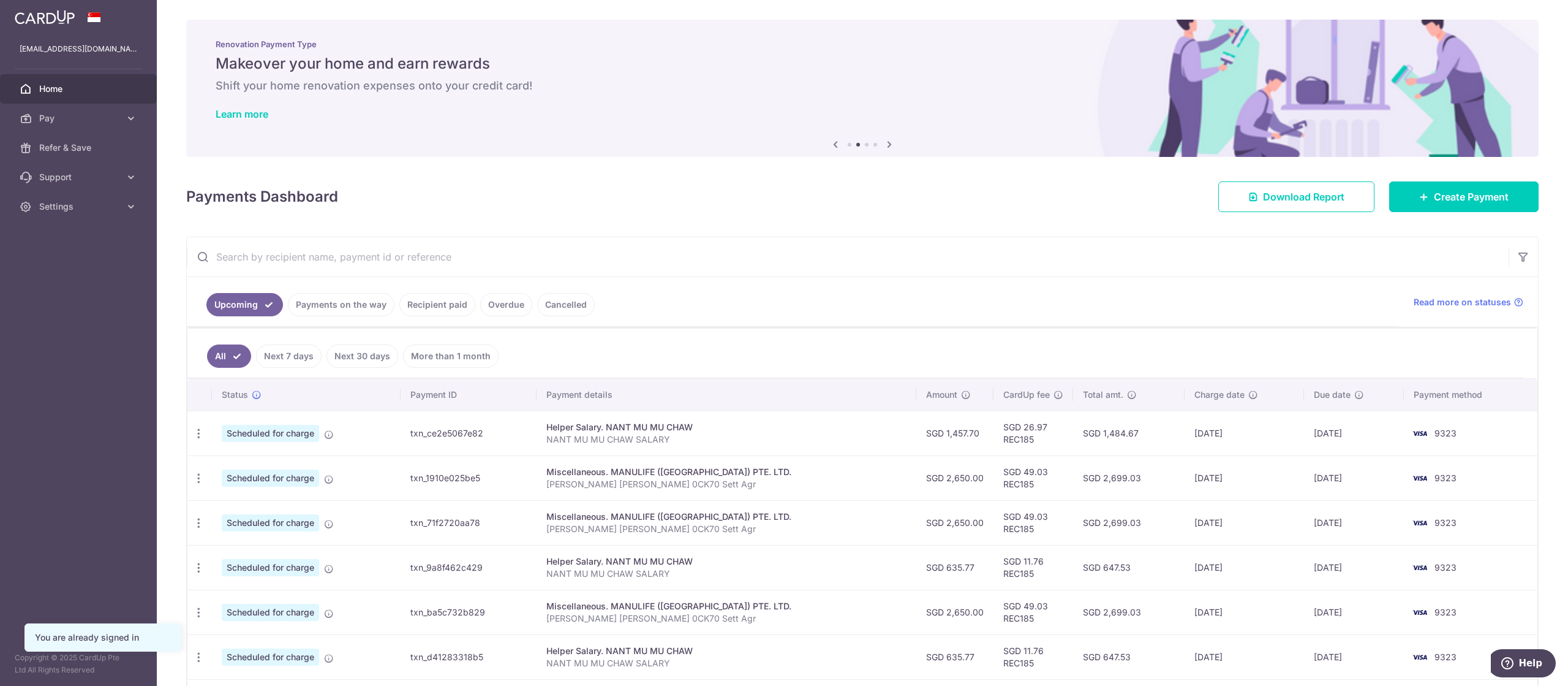
click at [893, 152] on img at bounding box center [862, 88] width 1352 height 137
click at [887, 145] on icon at bounding box center [889, 144] width 15 height 16
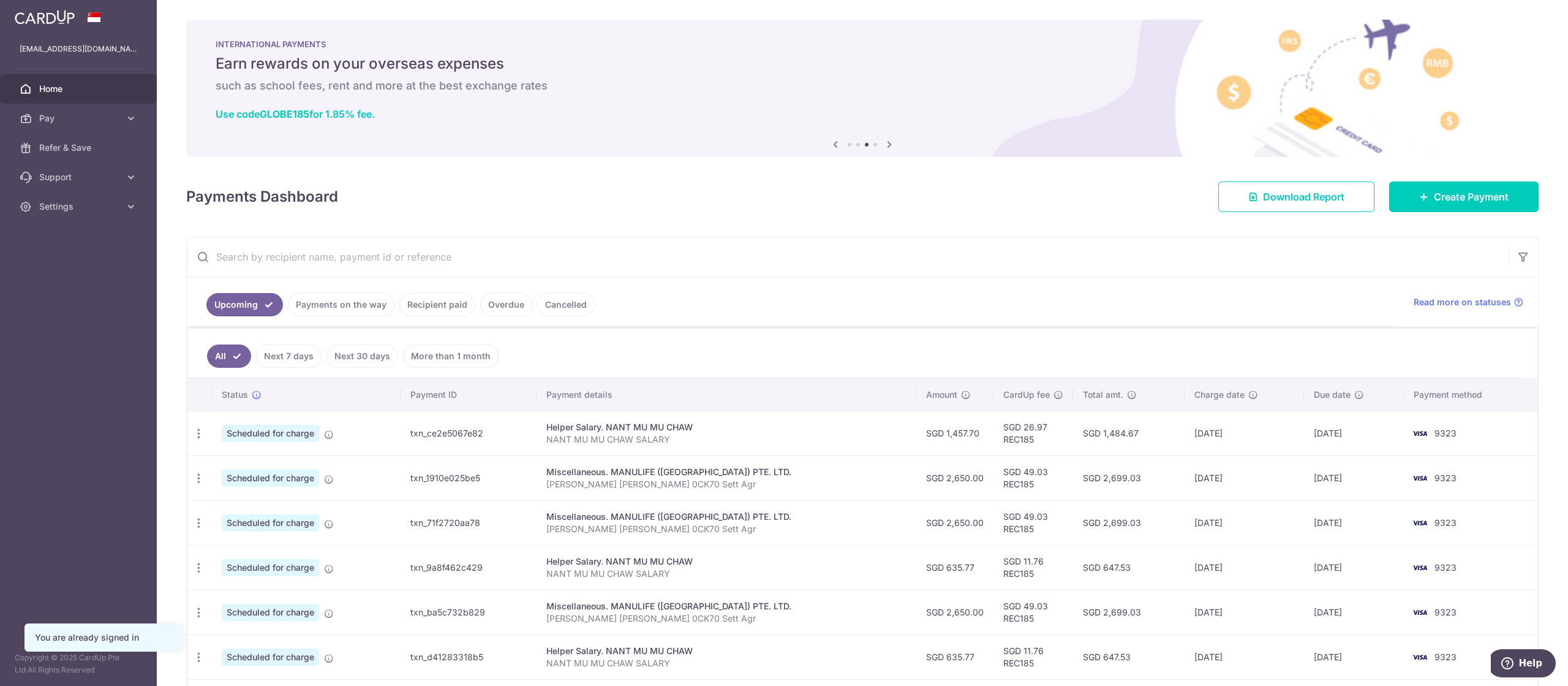
click at [886, 150] on icon at bounding box center [889, 144] width 15 height 16
click at [886, 151] on icon at bounding box center [889, 144] width 15 height 16
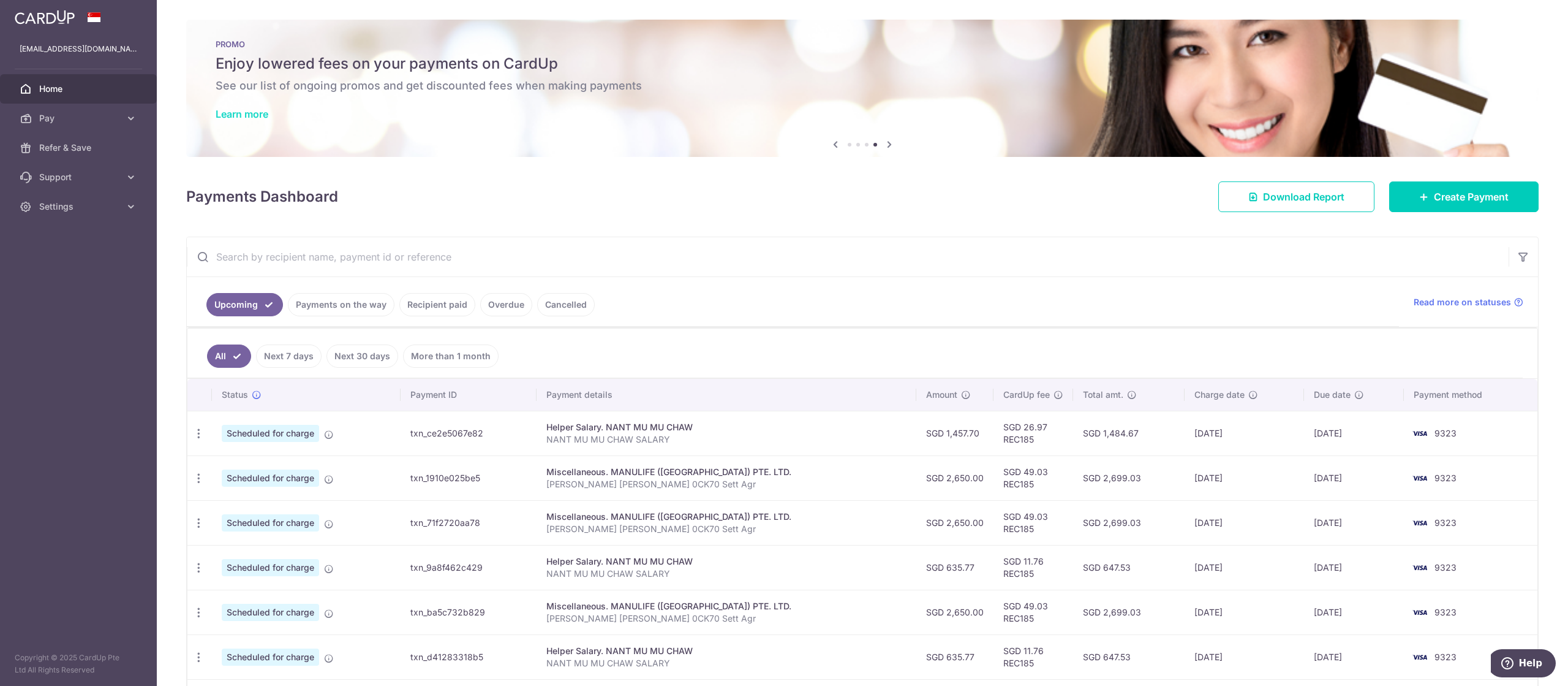
click at [247, 113] on link "Learn more" at bounding box center [241, 114] width 53 height 12
click at [58, 123] on span "Pay" at bounding box center [79, 118] width 81 height 12
click at [54, 179] on span "Recipients" at bounding box center [79, 177] width 81 height 12
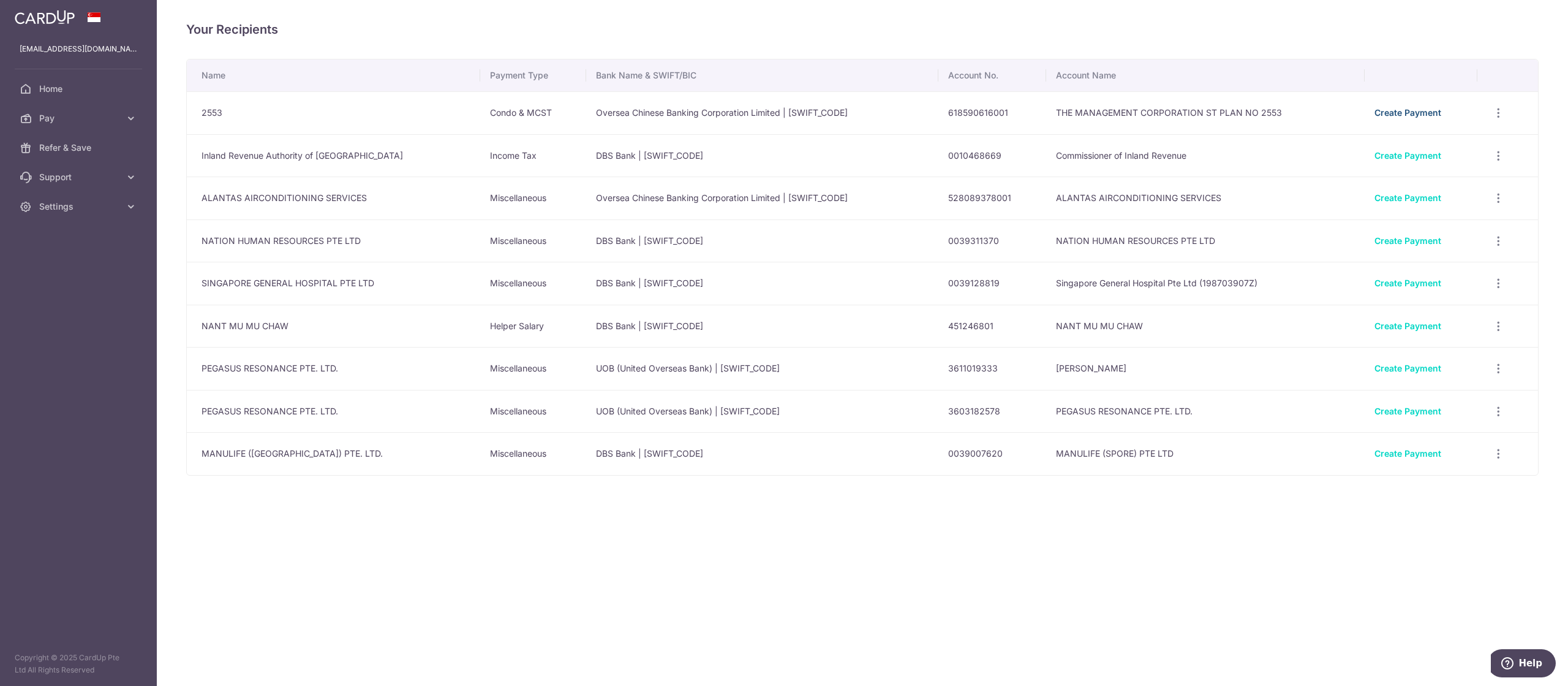
click at [1398, 114] on link "Create Payment" at bounding box center [1408, 112] width 66 height 10
click at [1407, 121] on td "Create Payment" at bounding box center [1421, 113] width 112 height 43
click at [1414, 118] on div "Create Payment" at bounding box center [1421, 113] width 92 height 12
click at [1408, 112] on link "Create Payment" at bounding box center [1408, 112] width 66 height 10
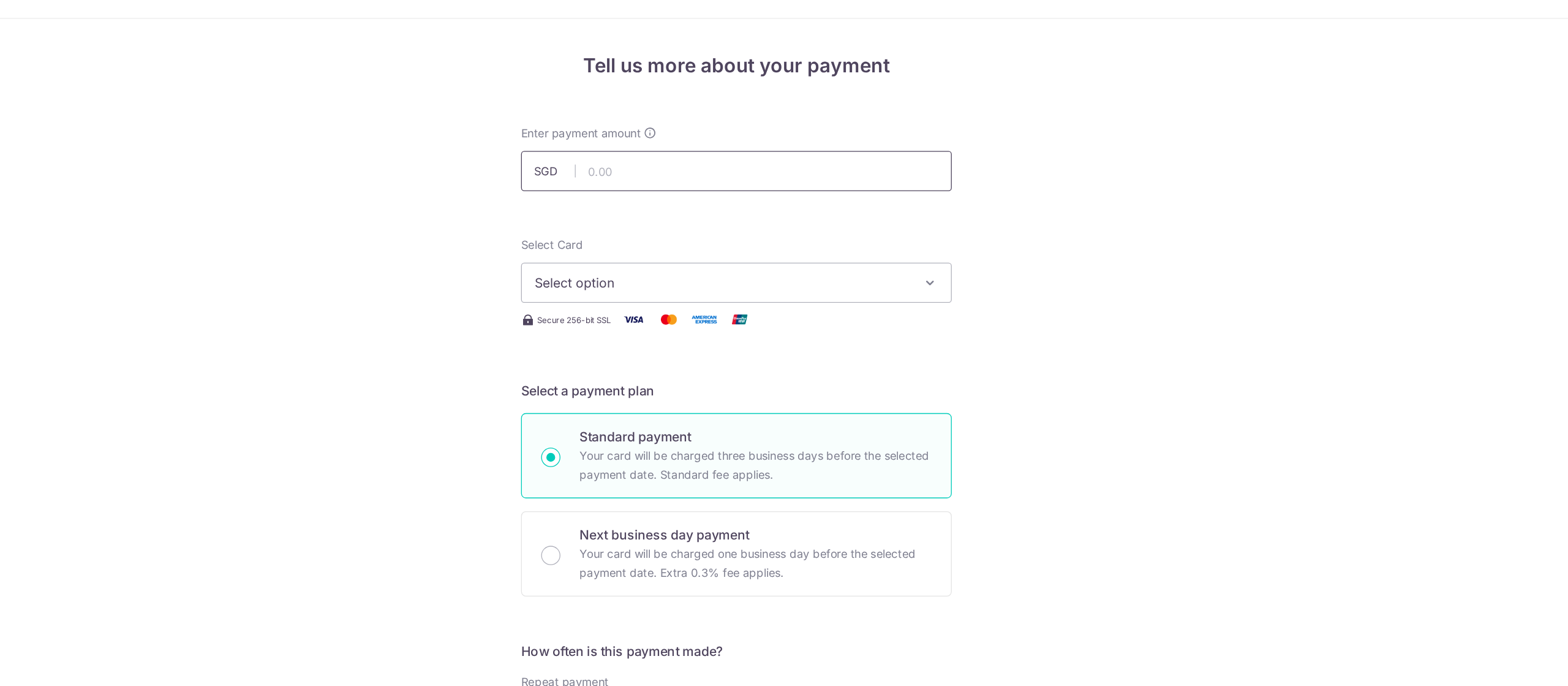
click at [876, 170] on input "text" at bounding box center [784, 180] width 329 height 31
click at [1111, 333] on div "Tell us more about your payment Enter payment amount SGD 1308 Select Card Selec…" at bounding box center [784, 619] width 1568 height 1109
type input "1,308.00"
click at [887, 258] on button "Select option" at bounding box center [784, 266] width 329 height 31
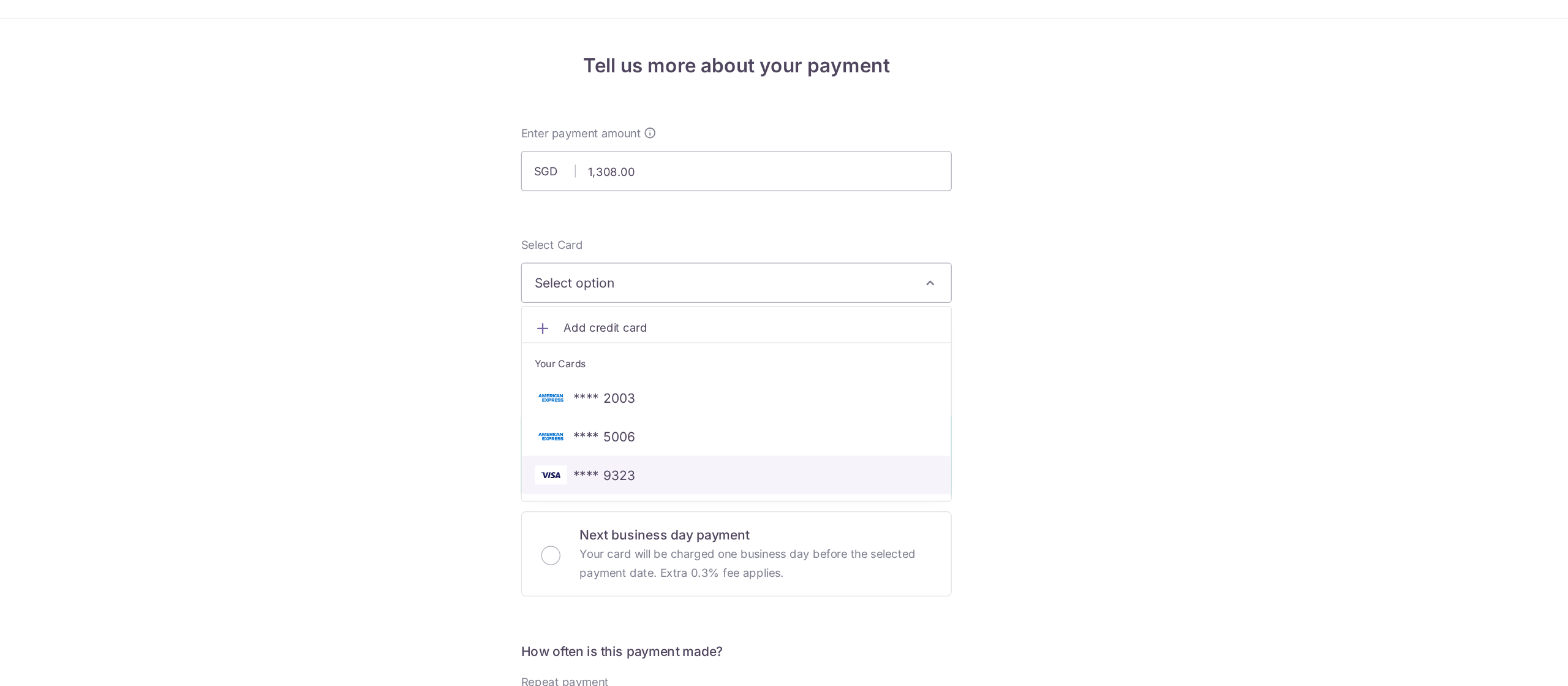
click at [724, 408] on span "**** 9323" at bounding box center [784, 412] width 308 height 15
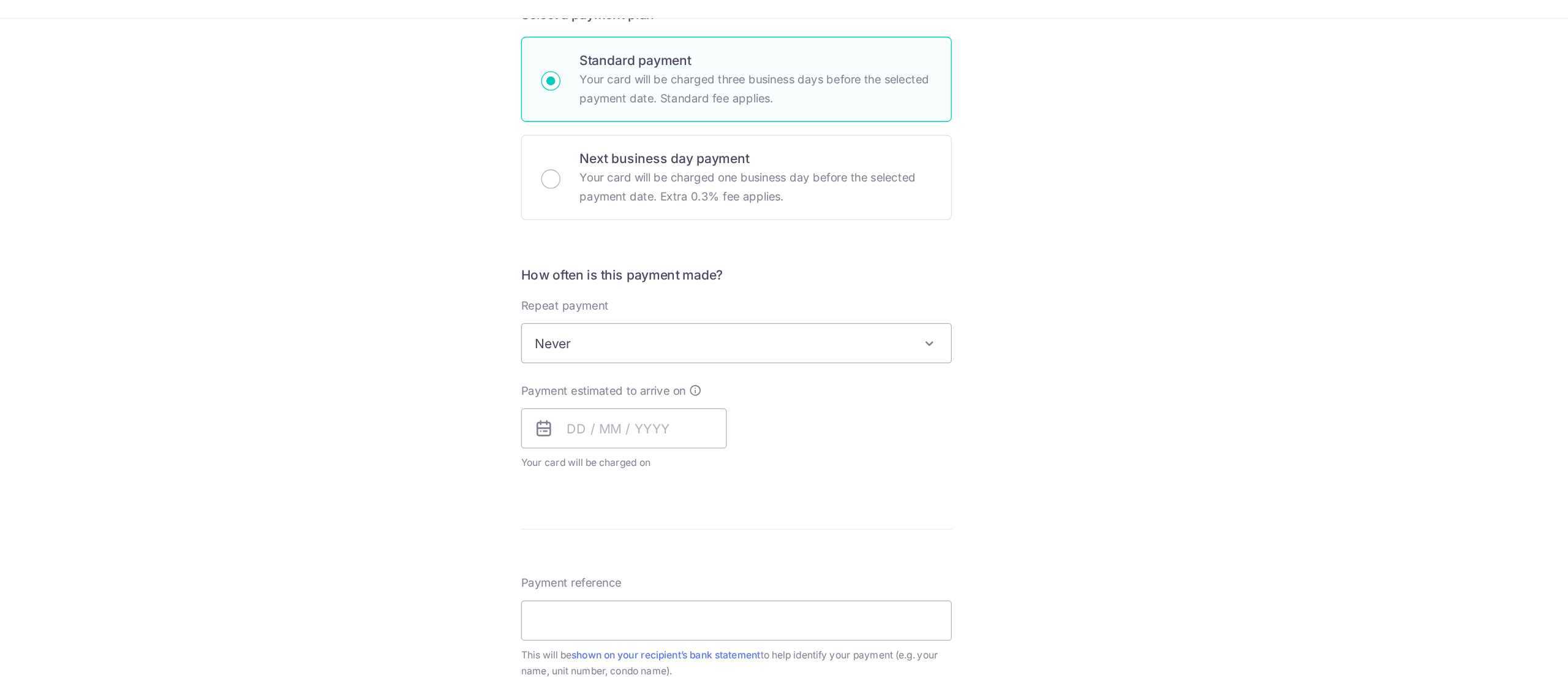
scroll to position [288, 0]
click at [875, 305] on span "Never" at bounding box center [783, 310] width 327 height 29
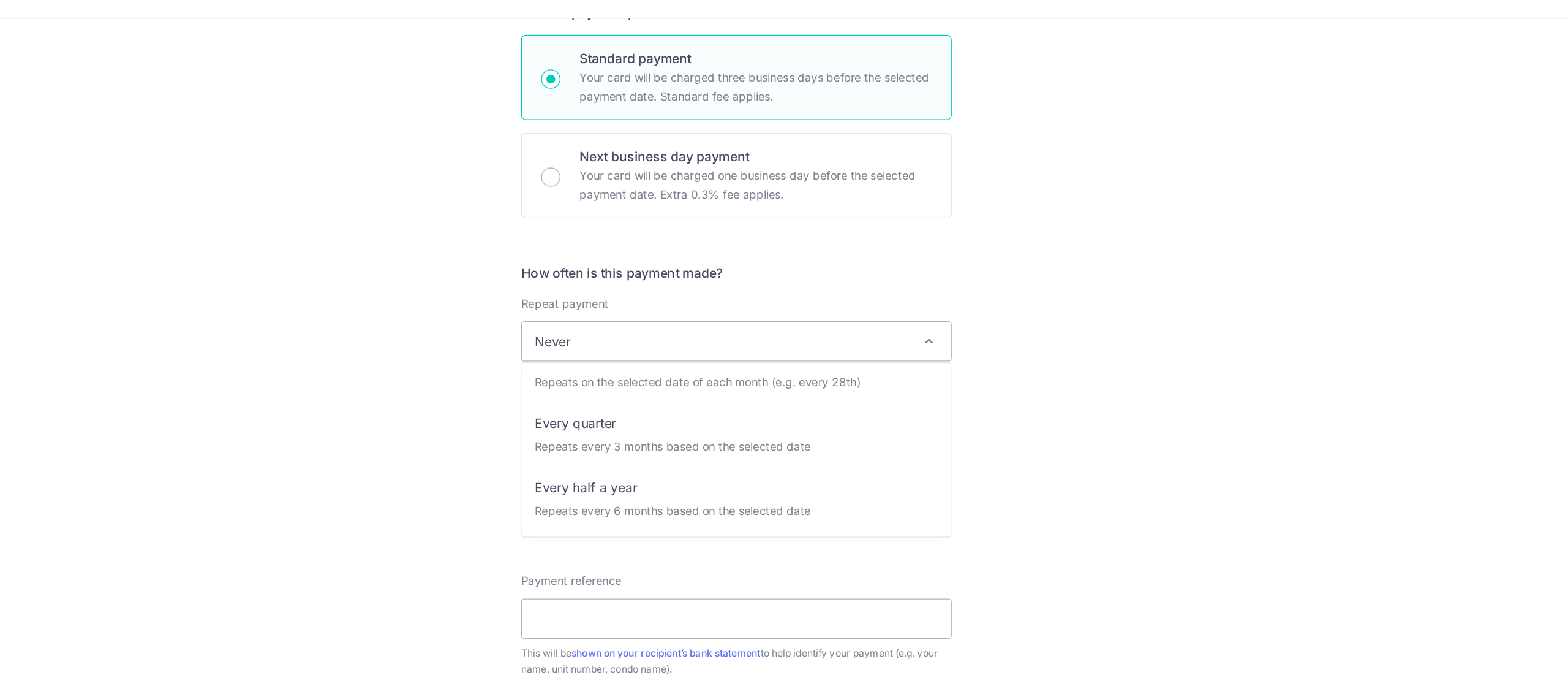
select select "4"
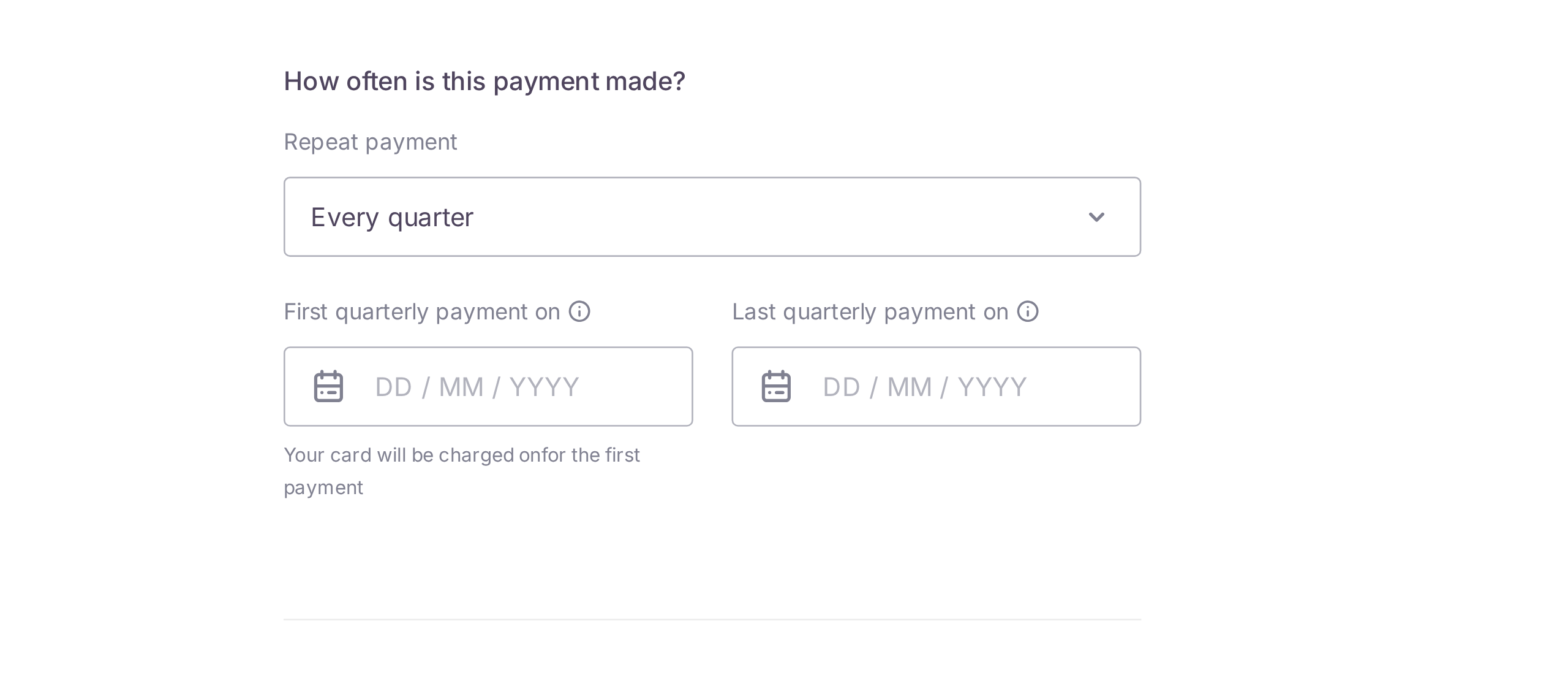
scroll to position [308, 0]
click at [666, 356] on input "text" at bounding box center [699, 355] width 157 height 31
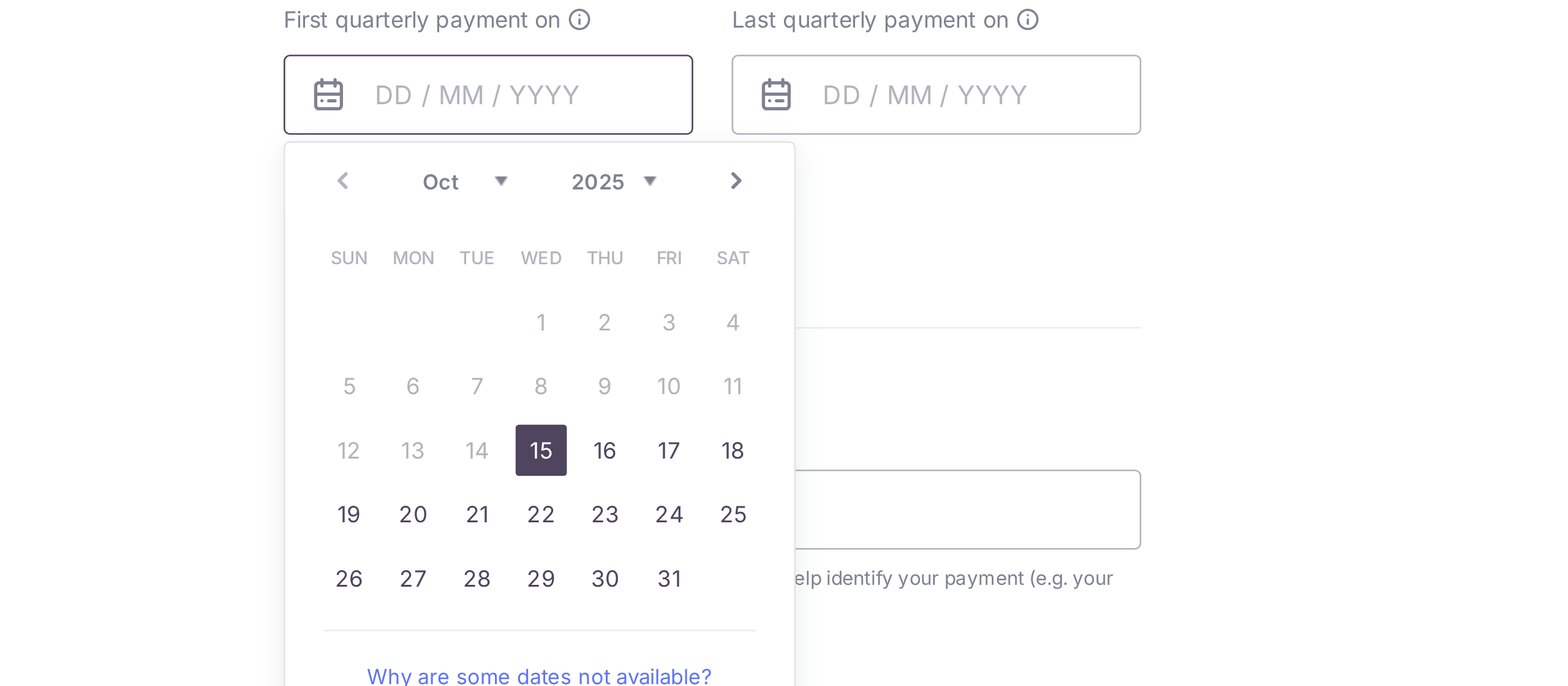
scroll to position [419, 0]
click at [743, 435] on link "30" at bounding box center [743, 430] width 20 height 20
type input "[DATE]"
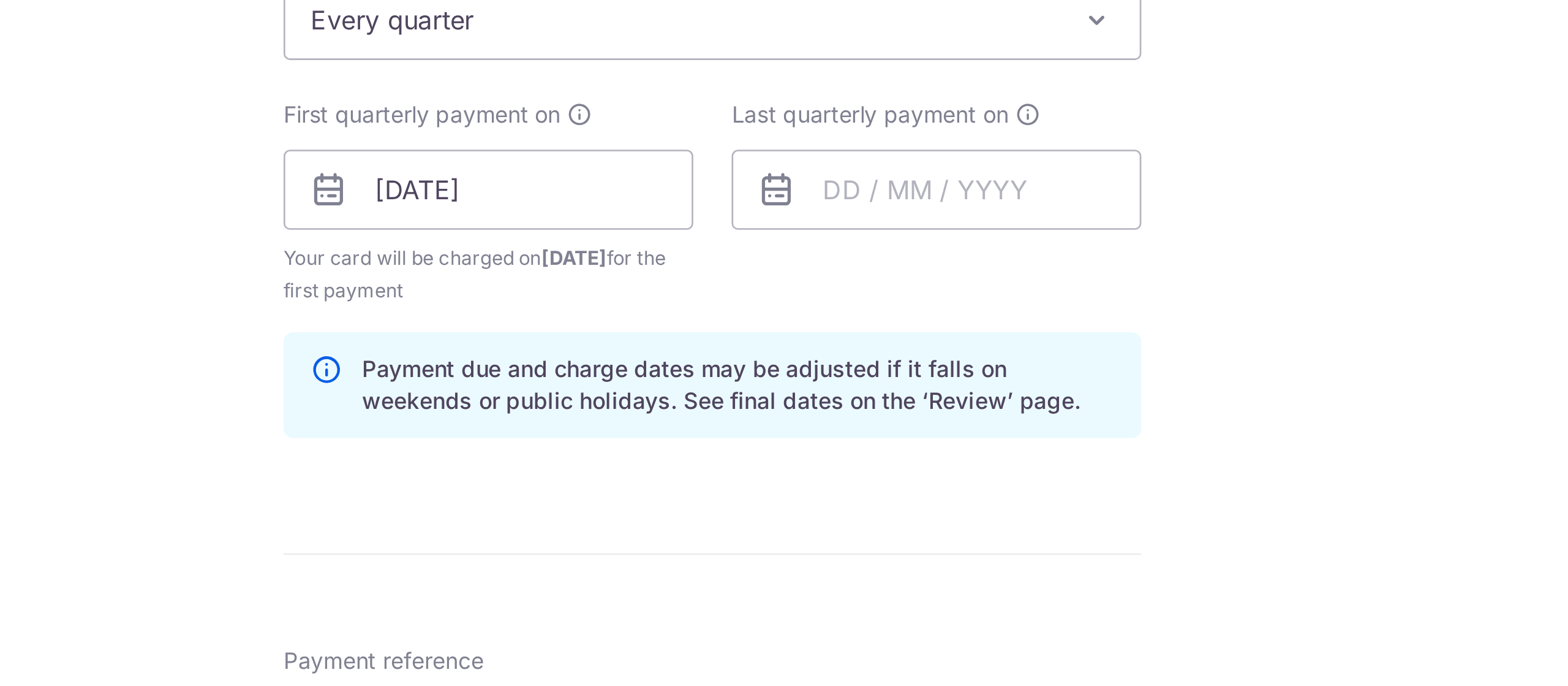
scroll to position [384, 0]
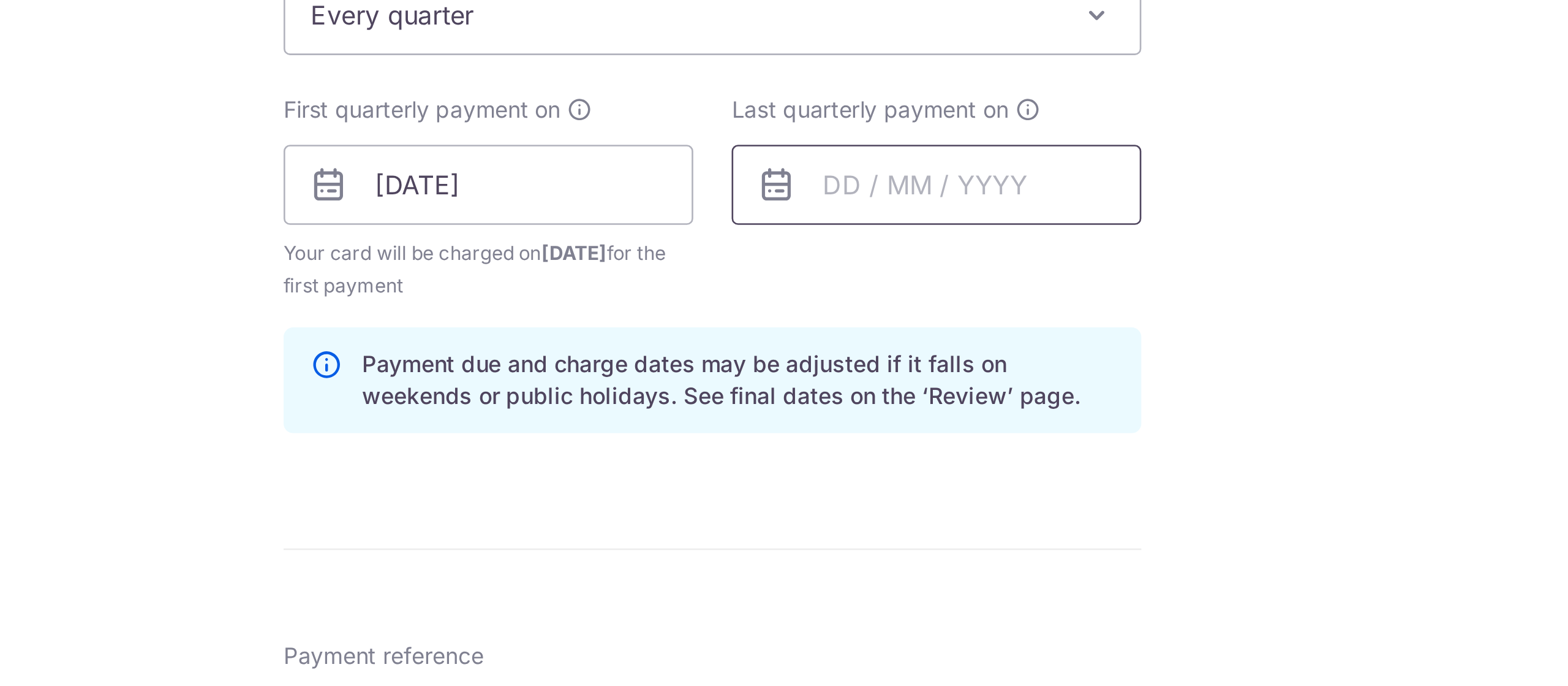
click at [866, 279] on input "text" at bounding box center [870, 279] width 157 height 31
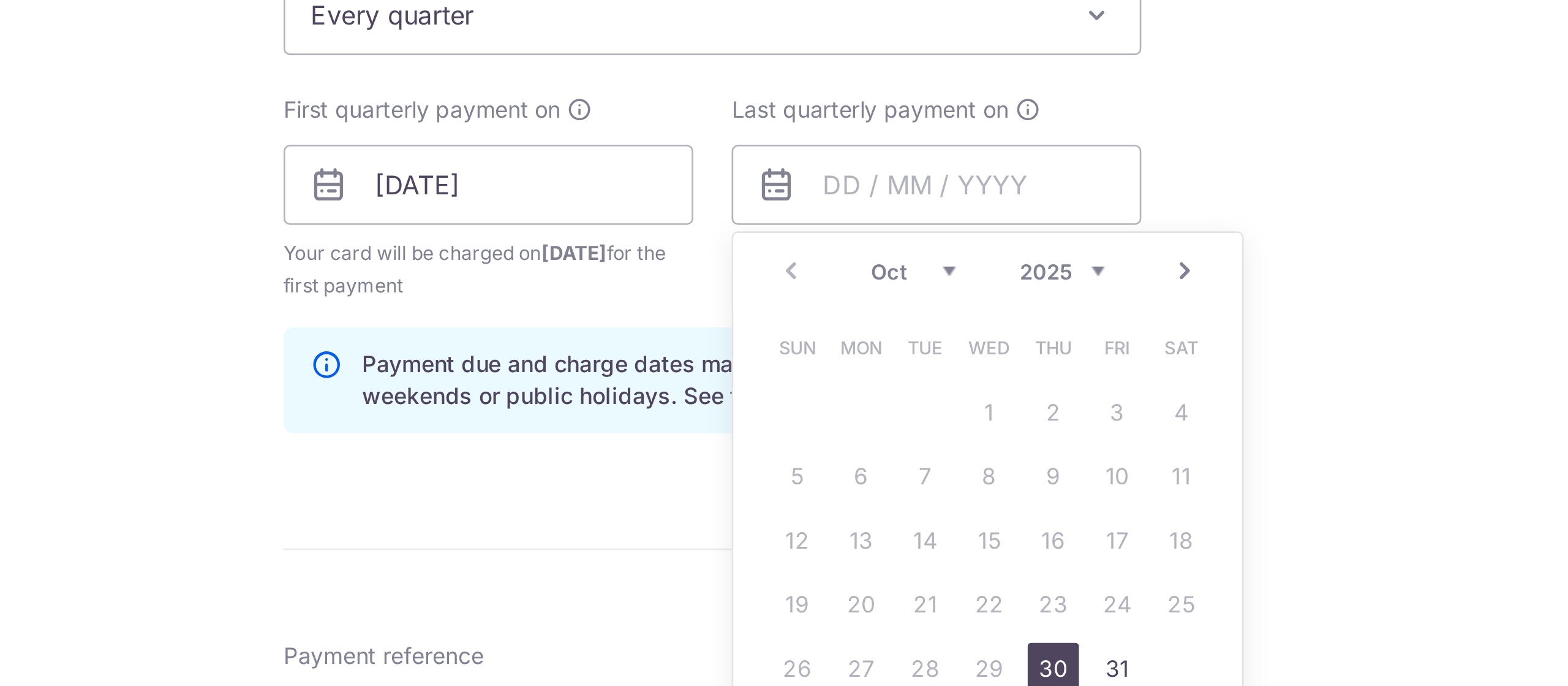
click at [920, 311] on select "2025 2026 2027 2028 2029 2030 2031 2032 2033 2034 2035" at bounding box center [918, 312] width 33 height 9
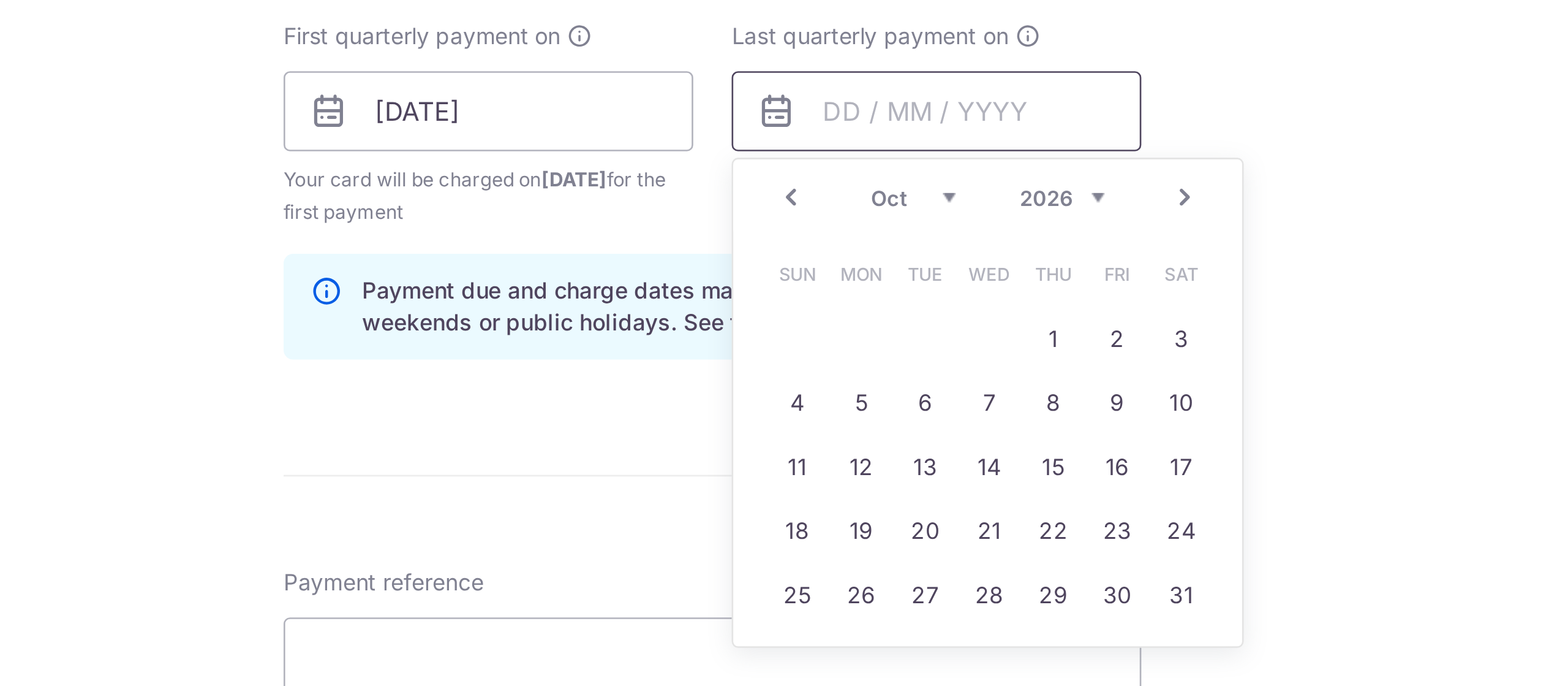
scroll to position [413, 0]
click at [938, 431] on link "30" at bounding box center [938, 435] width 20 height 20
type input "[DATE]"
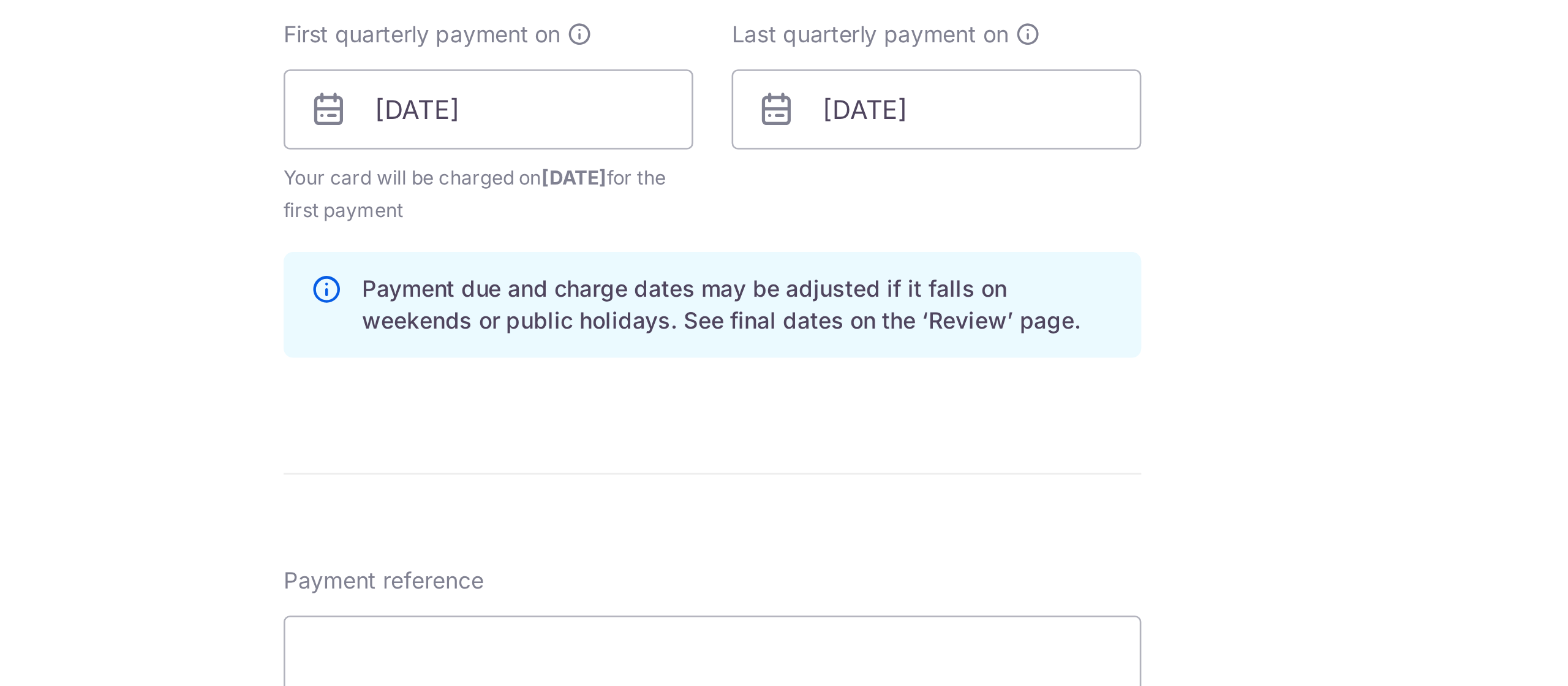
click at [1026, 335] on div "Tell us more about your payment Enter payment amount SGD 1,308.00 1308.00 Selec…" at bounding box center [784, 236] width 1568 height 1171
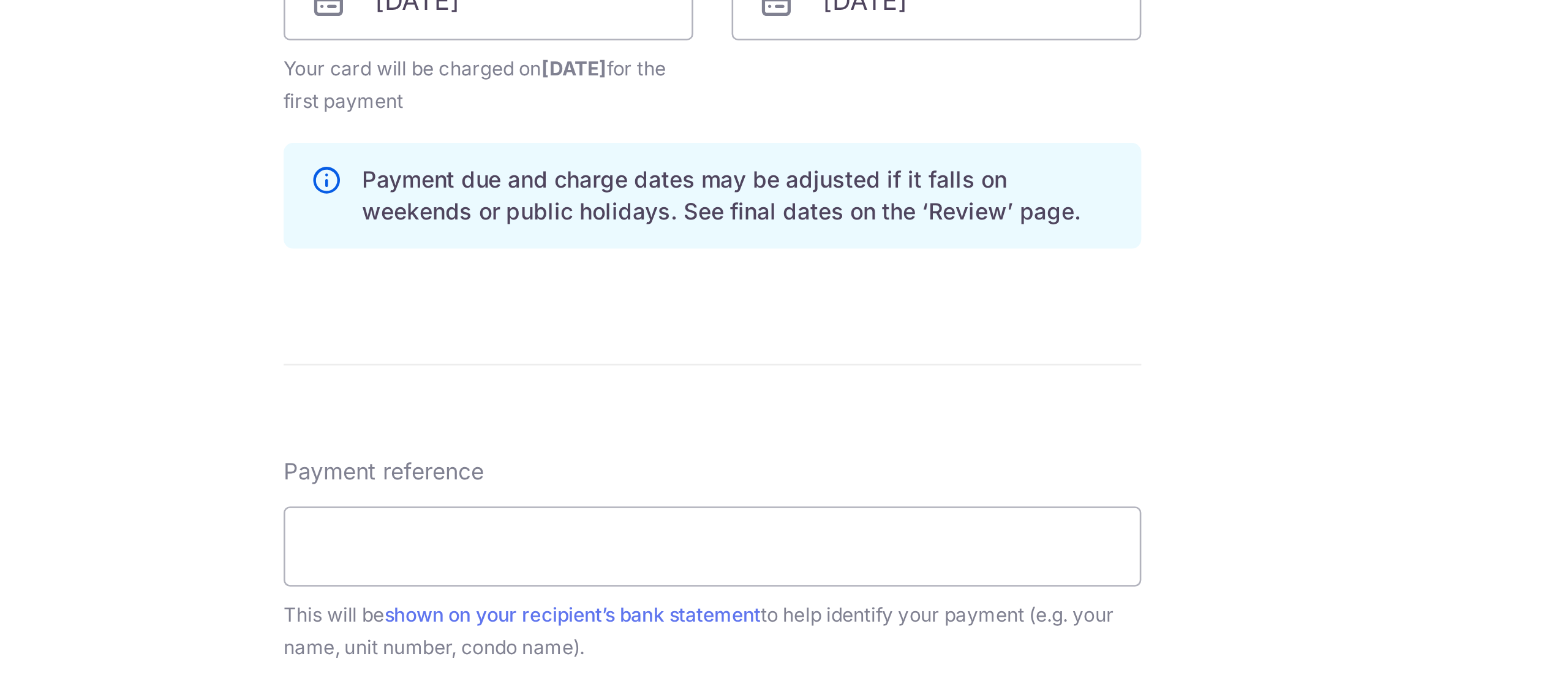
scroll to position [456, 0]
click at [745, 411] on input "Payment reference" at bounding box center [784, 417] width 329 height 31
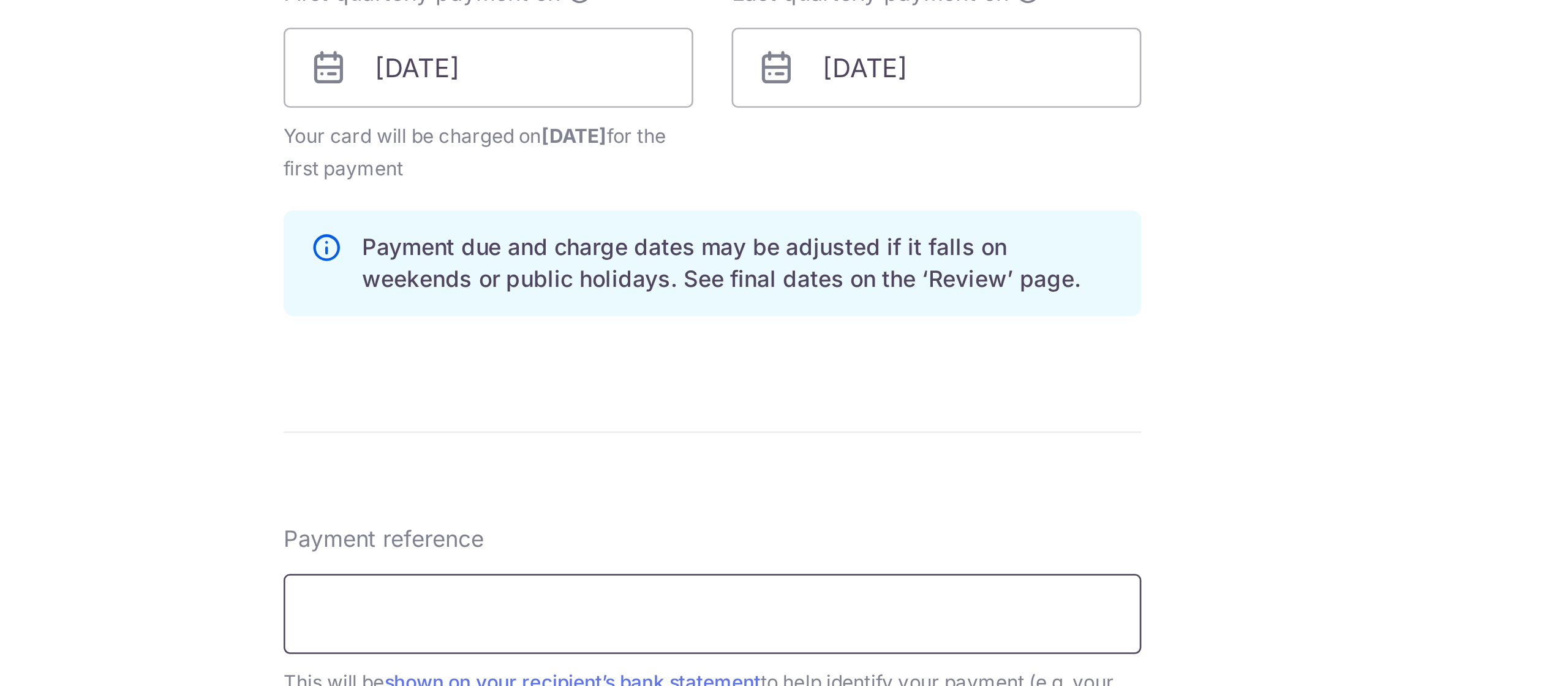
scroll to position [432, 0]
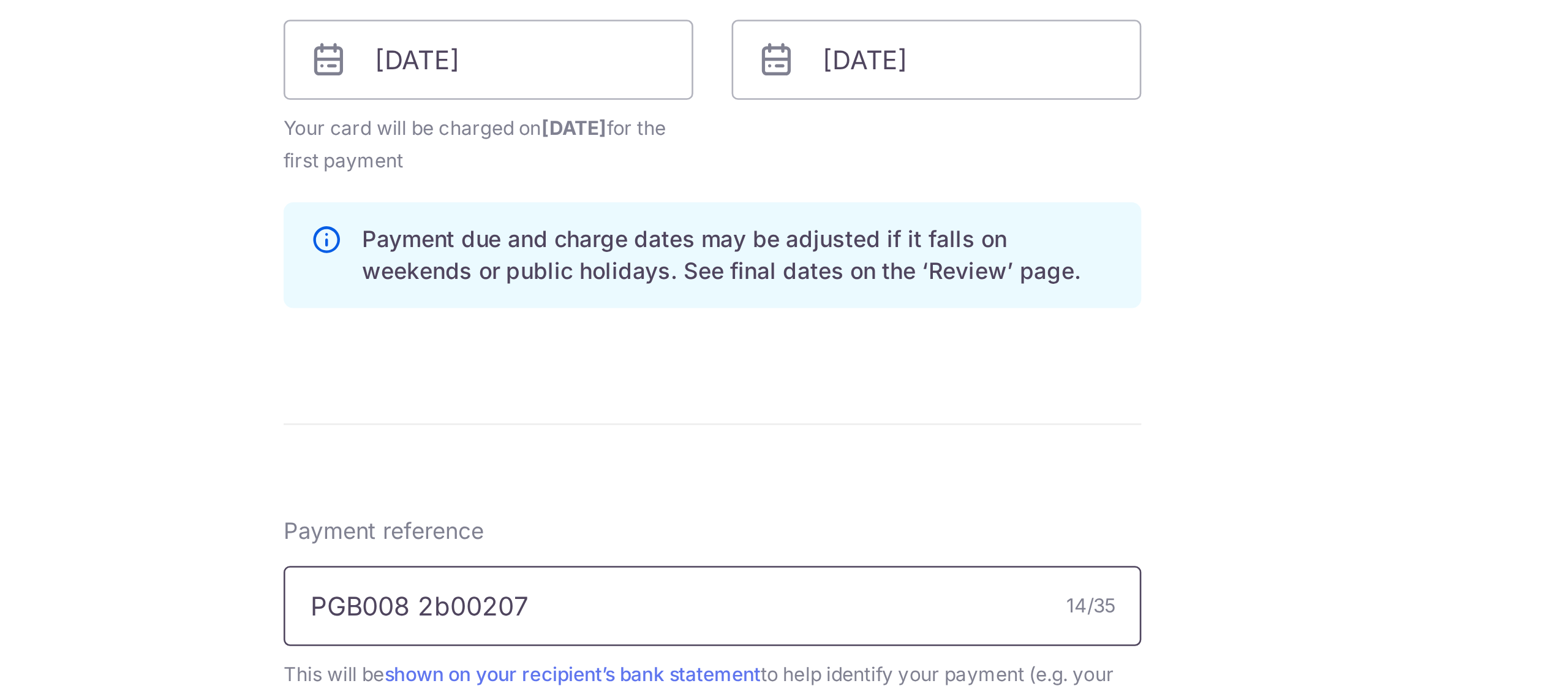
click at [691, 437] on input "PGB008 2b00207" at bounding box center [784, 440] width 329 height 31
click at [766, 443] on input "PGB008 2b0207" at bounding box center [784, 440] width 329 height 31
click at [668, 438] on input "PGB008 2b0207 YING CHEOK PING" at bounding box center [784, 440] width 329 height 31
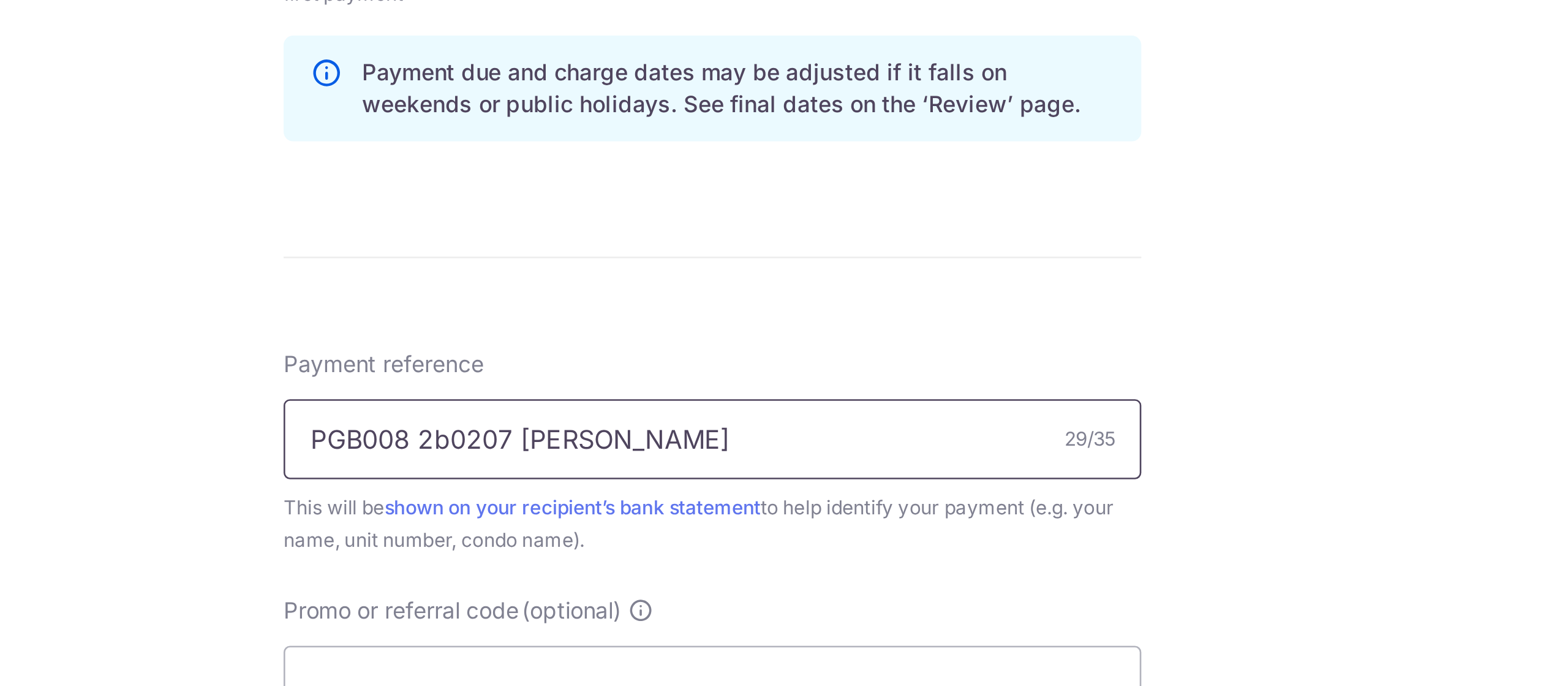
scroll to position [495, 0]
click at [632, 374] on input "PGB008/20251 2b0207 YING CHEOK PING" at bounding box center [784, 377] width 329 height 31
click at [807, 374] on input "PGB008/20251 2b0207 YING CHEOK PING" at bounding box center [784, 377] width 329 height 31
click at [701, 372] on input "PGB008/20251 2b0207 YING CHEOKPING" at bounding box center [784, 377] width 329 height 31
click at [858, 374] on input "PGB008/202510 2b0207 YING CHEOKPING" at bounding box center [784, 377] width 329 height 31
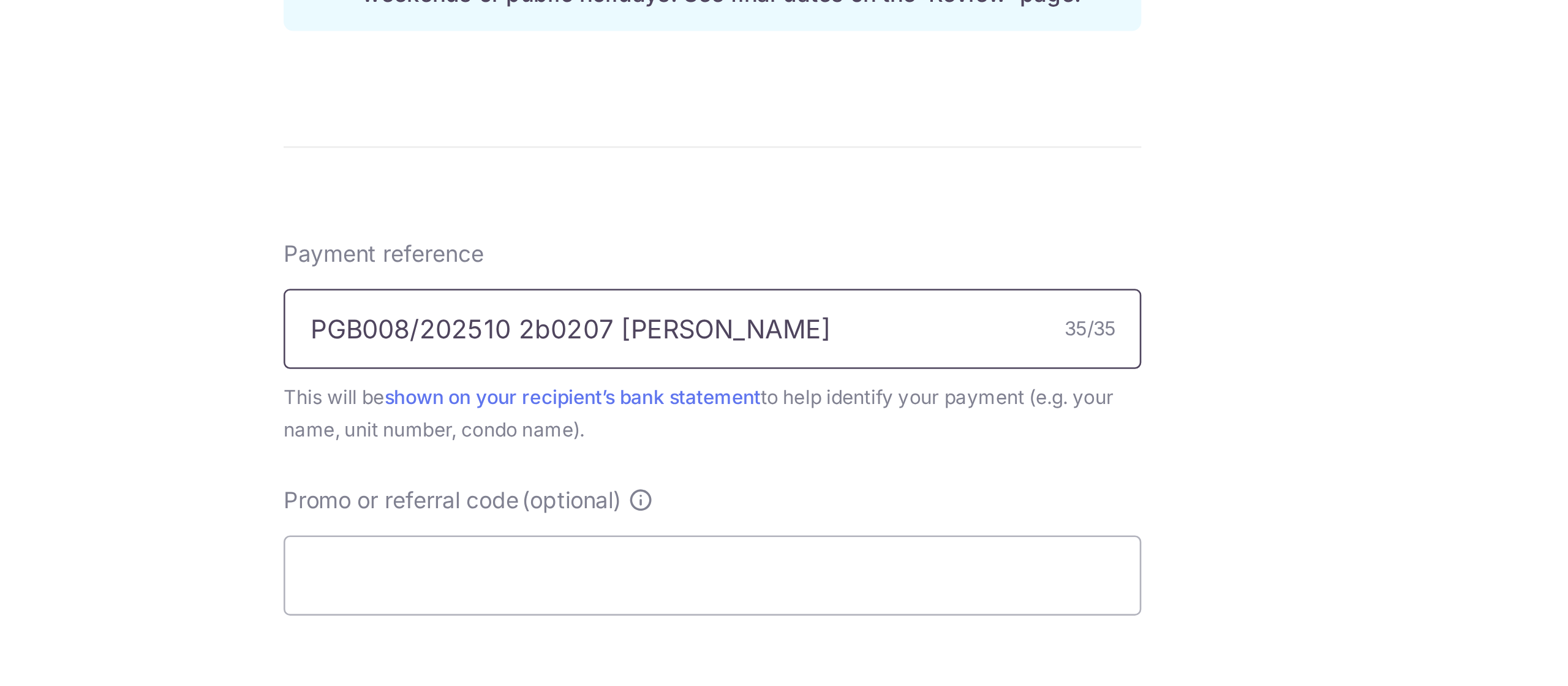
scroll to position [547, 0]
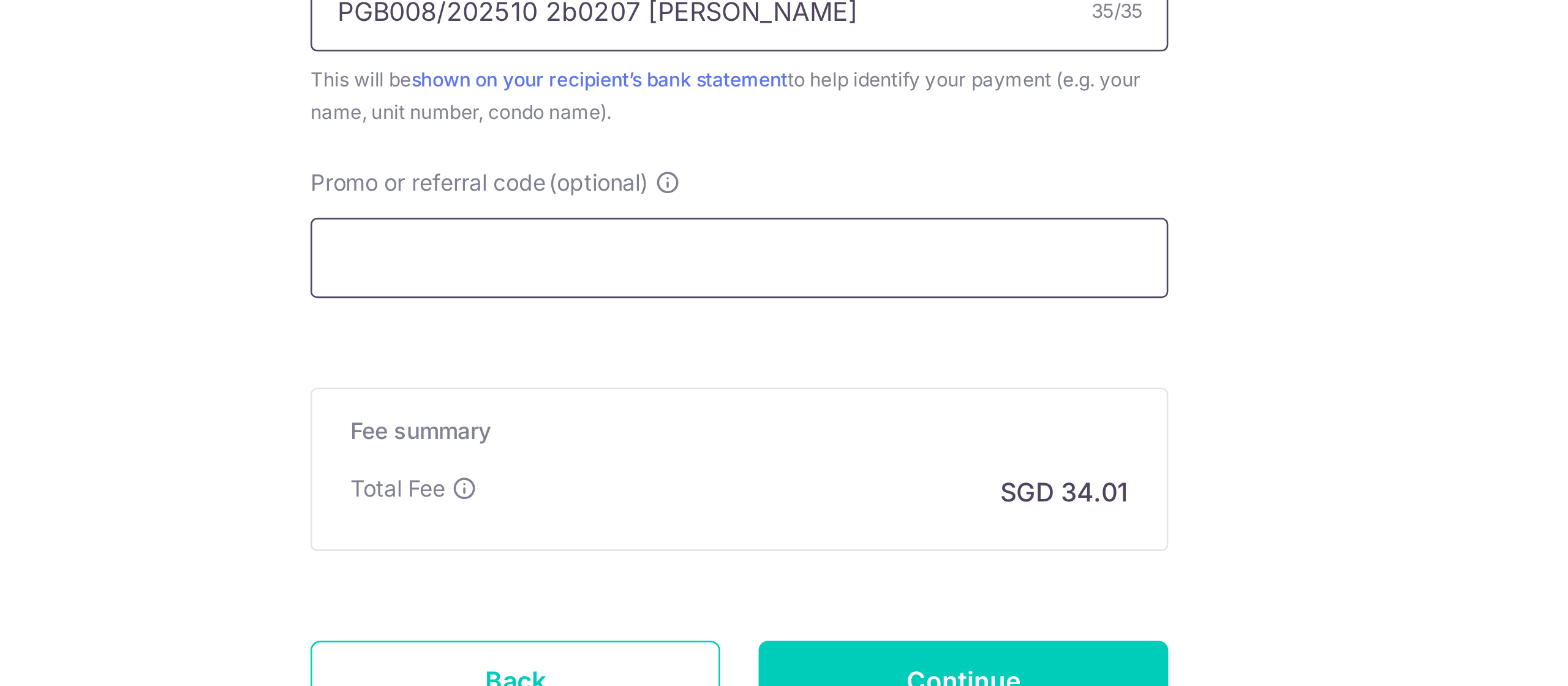
type input "PGB008/202510 2b0207 YING CHEOKPING"
click at [787, 413] on input "Promo or referral code (optional)" at bounding box center [784, 420] width 329 height 31
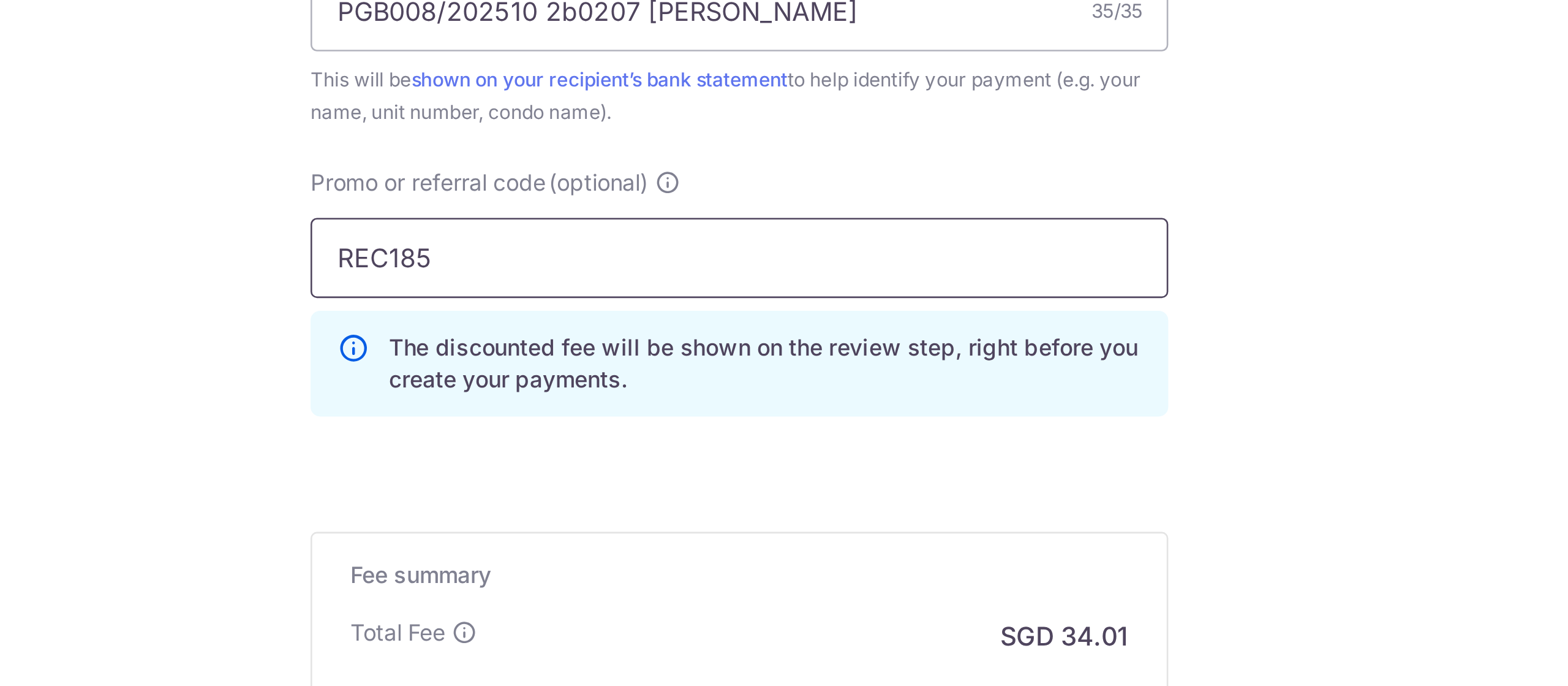
type input "REC185"
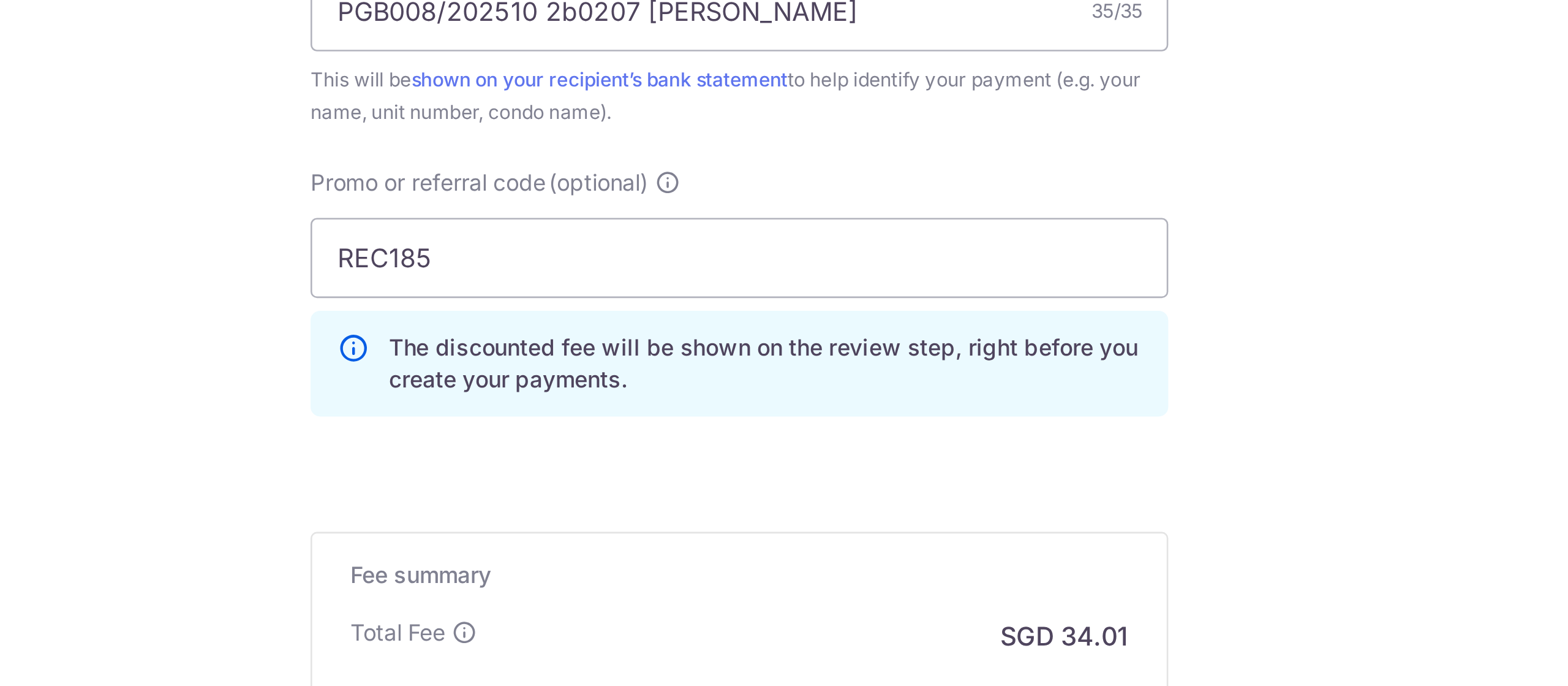
click at [986, 486] on div "Tell us more about your payment Enter payment amount SGD 1,308.00 1308.00 Selec…" at bounding box center [784, 130] width 1568 height 1226
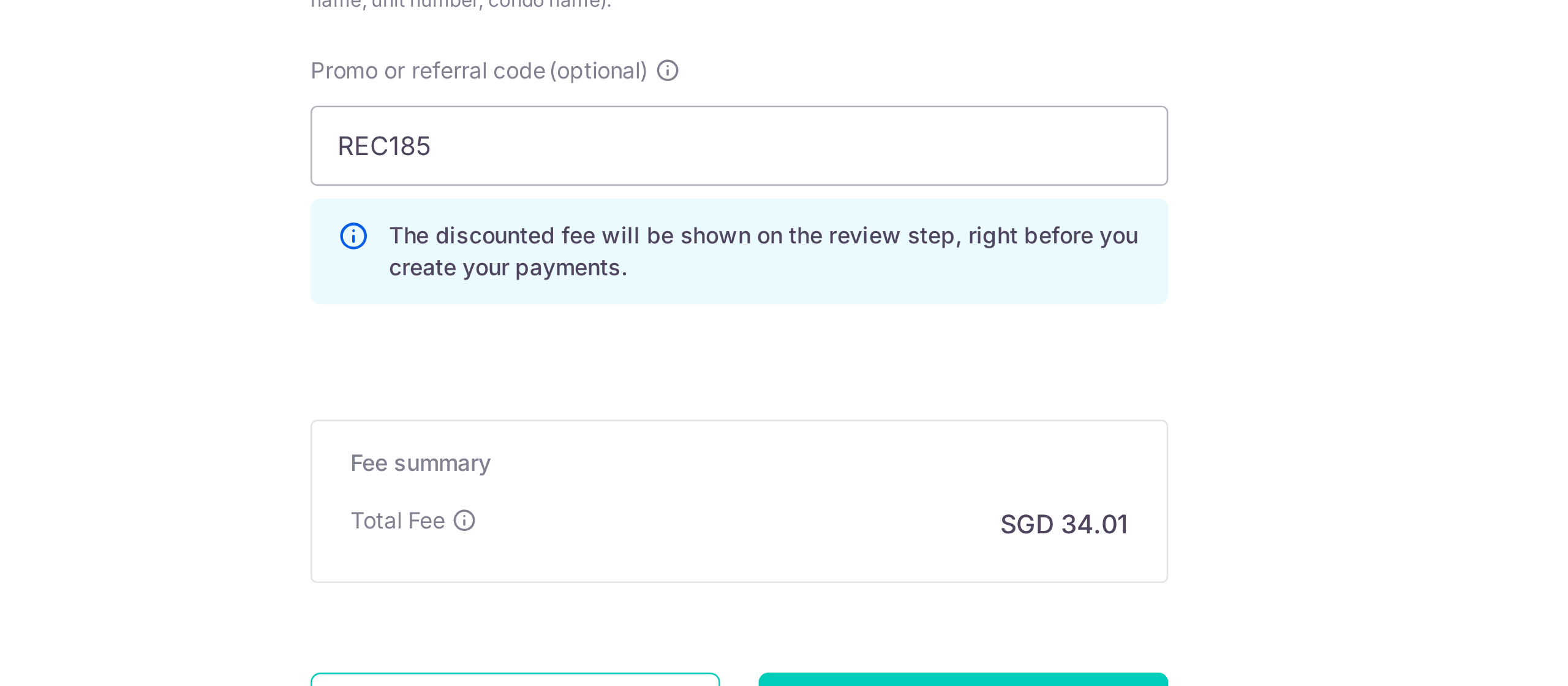
scroll to position [601, 0]
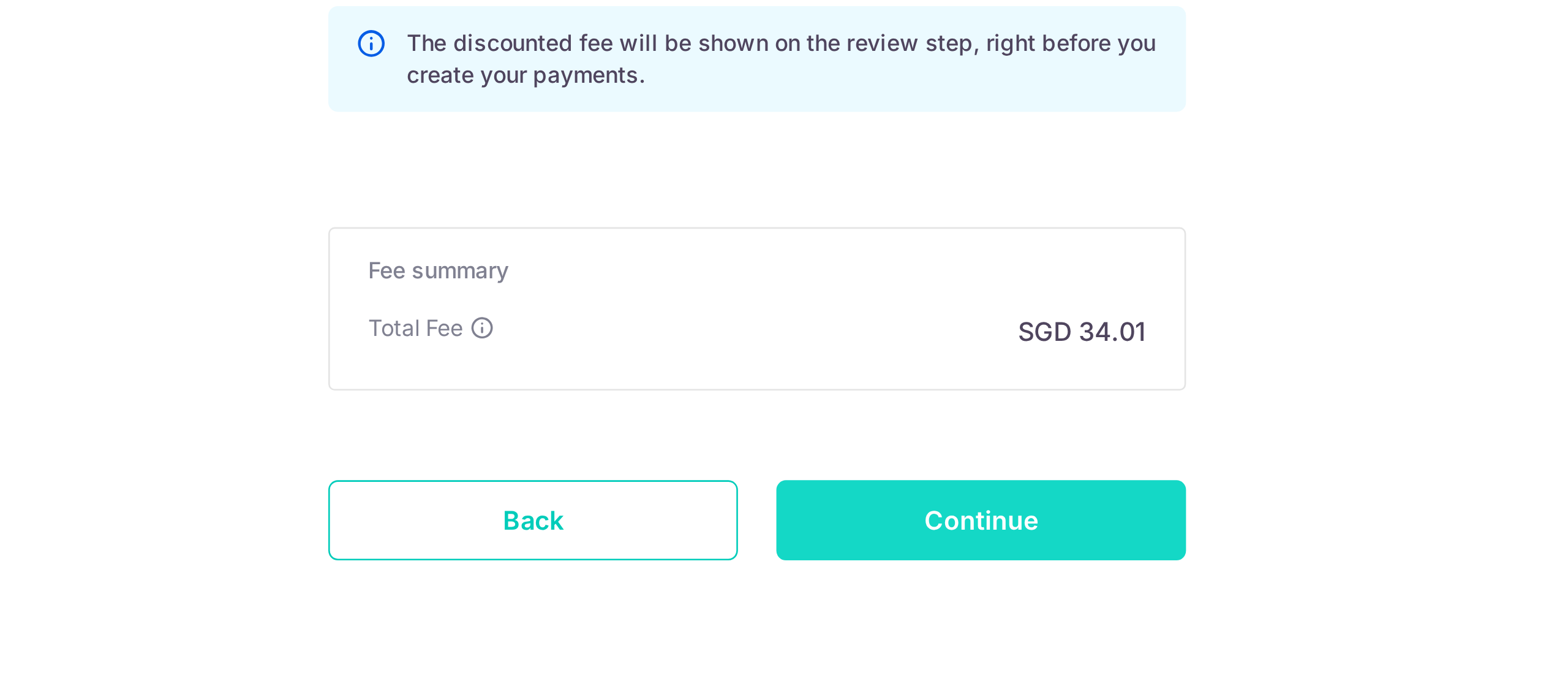
click at [891, 580] on input "Continue" at bounding box center [870, 582] width 157 height 31
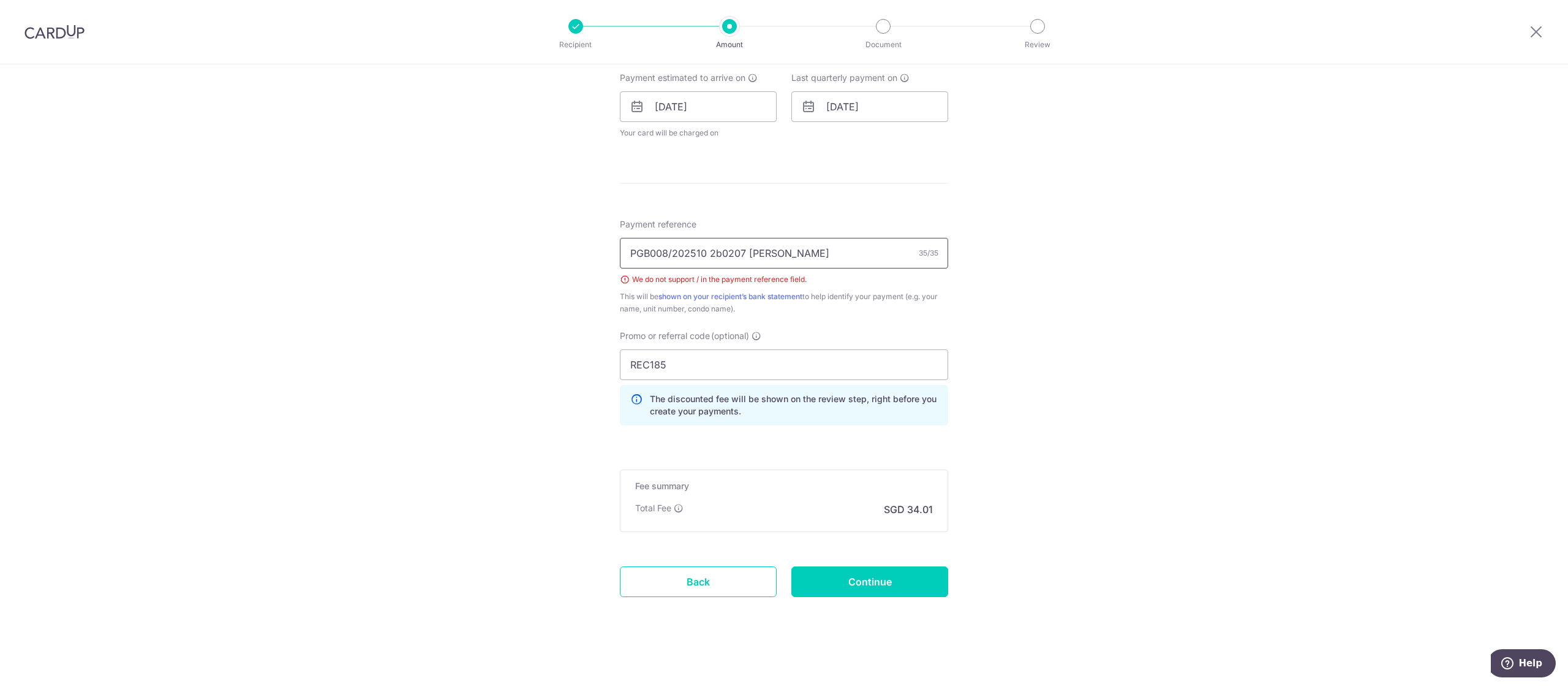
click at [731, 253] on input "PGB008/202510 2b0207 [PERSON_NAME]" at bounding box center [784, 254] width 329 height 31
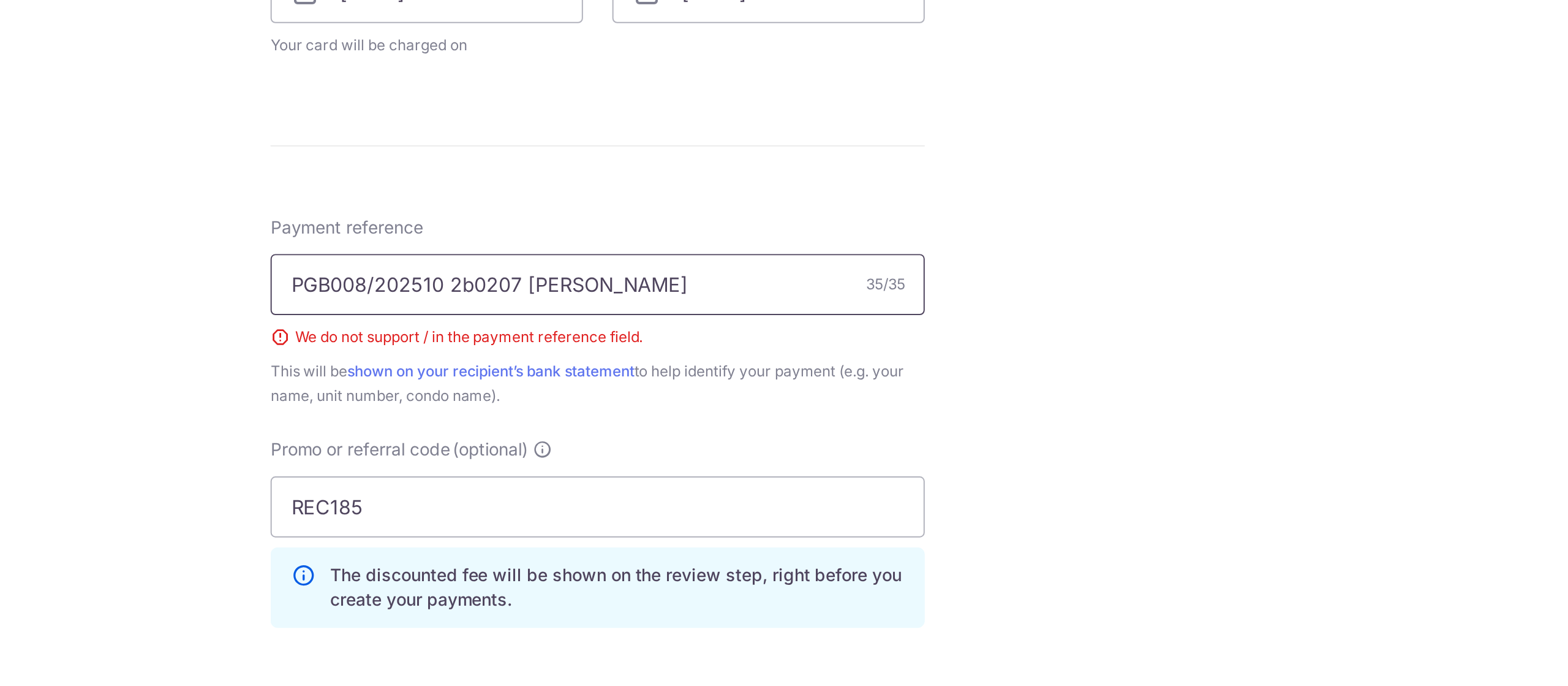
click at [673, 252] on input "PGB008/202510 2b0207 YING CHEOKPING" at bounding box center [784, 254] width 329 height 31
type input "PGB008 202510 2b0207 YING CHEOKPING"
click at [1051, 313] on div "Tell us more about your payment Enter payment amount SGD 1,308.00 1308.00 Selec…" at bounding box center [784, 98] width 1568 height 1181
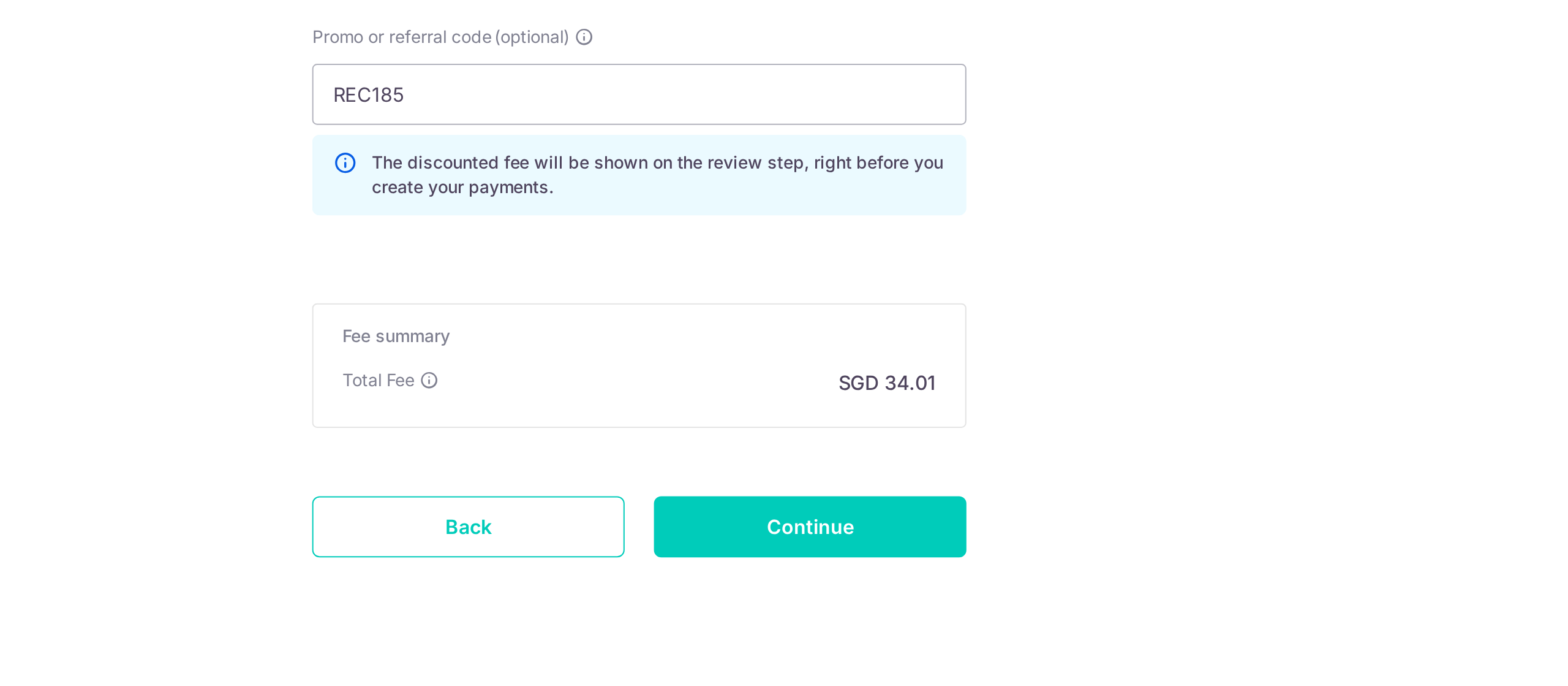
scroll to position [528, 0]
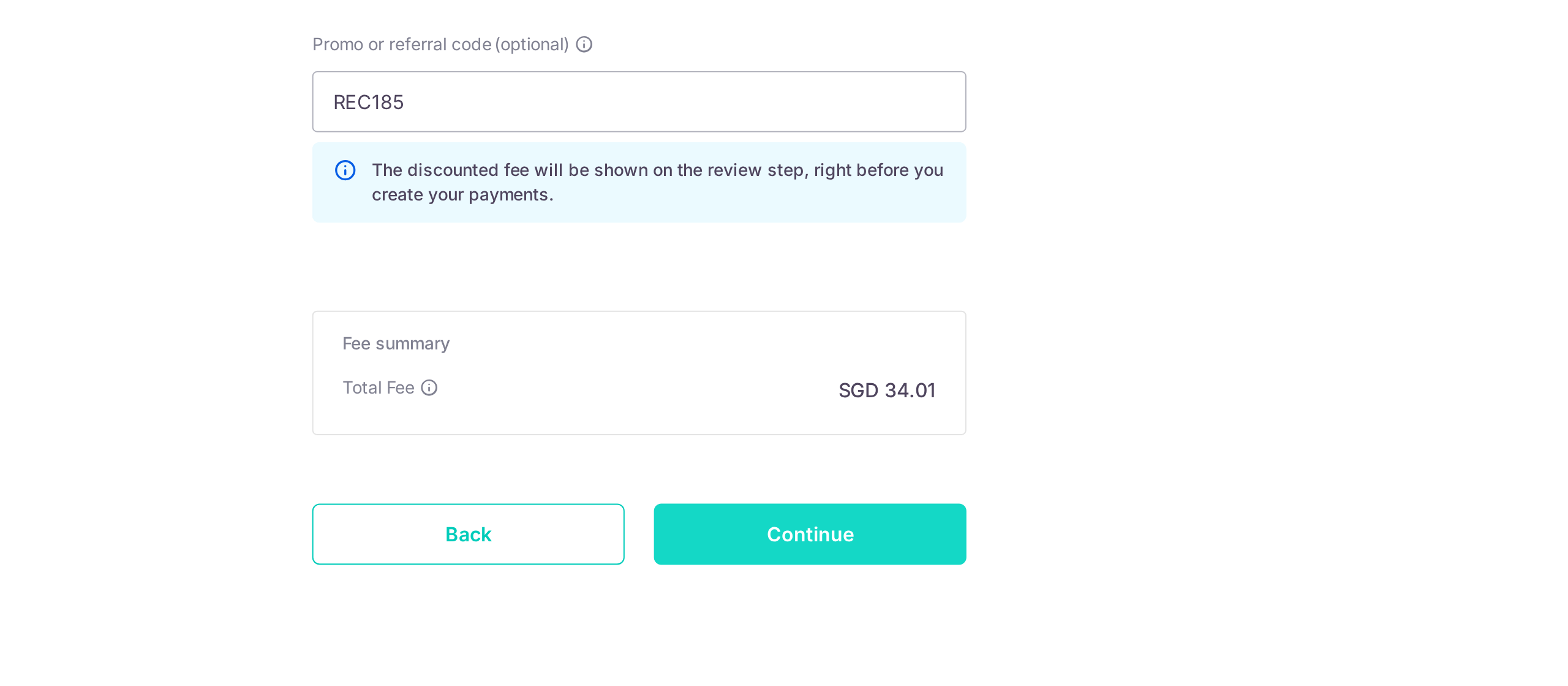
click at [897, 614] on input "Continue" at bounding box center [870, 610] width 157 height 31
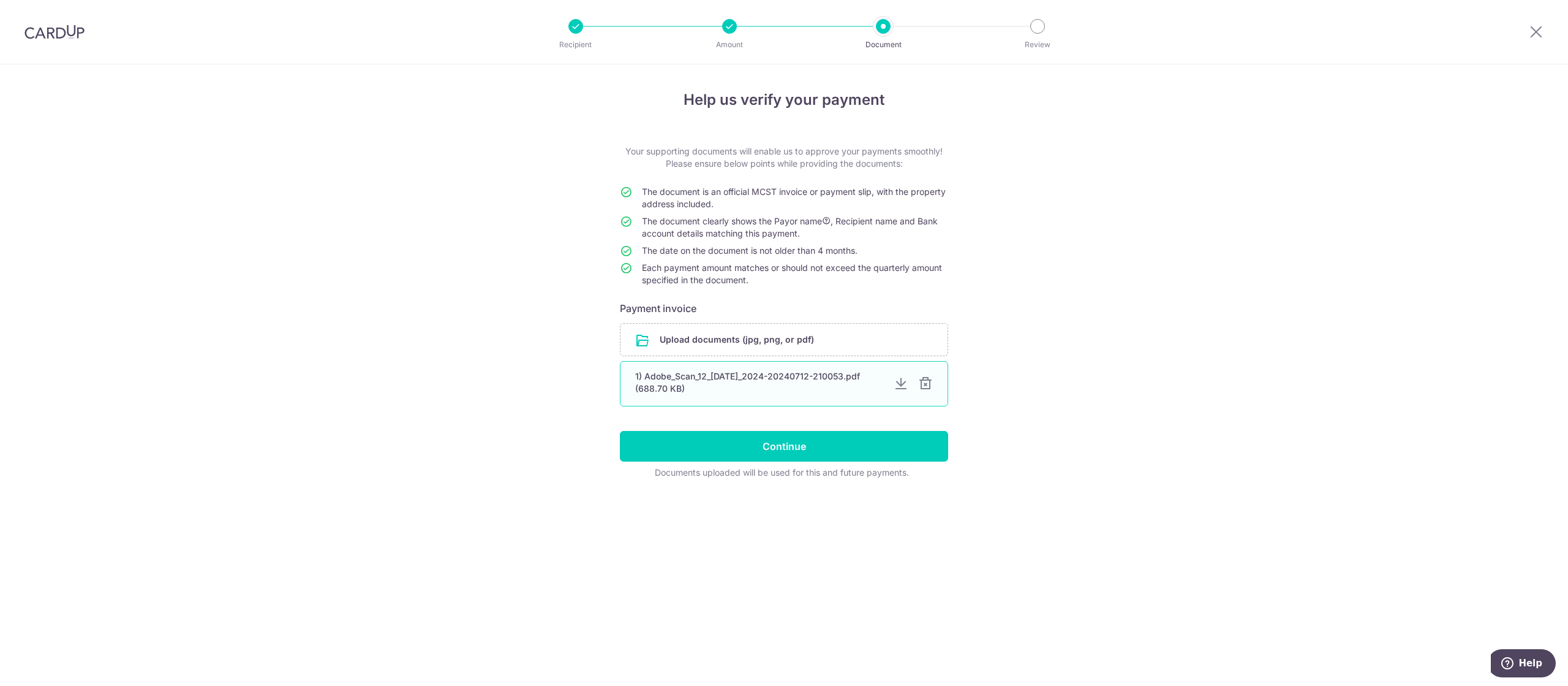
click at [920, 391] on div "1) Adobe_Scan_12_[DATE]_2024-20240712-210053.pdf (688.70 KB)" at bounding box center [784, 383] width 329 height 46
click at [923, 388] on div at bounding box center [925, 383] width 15 height 15
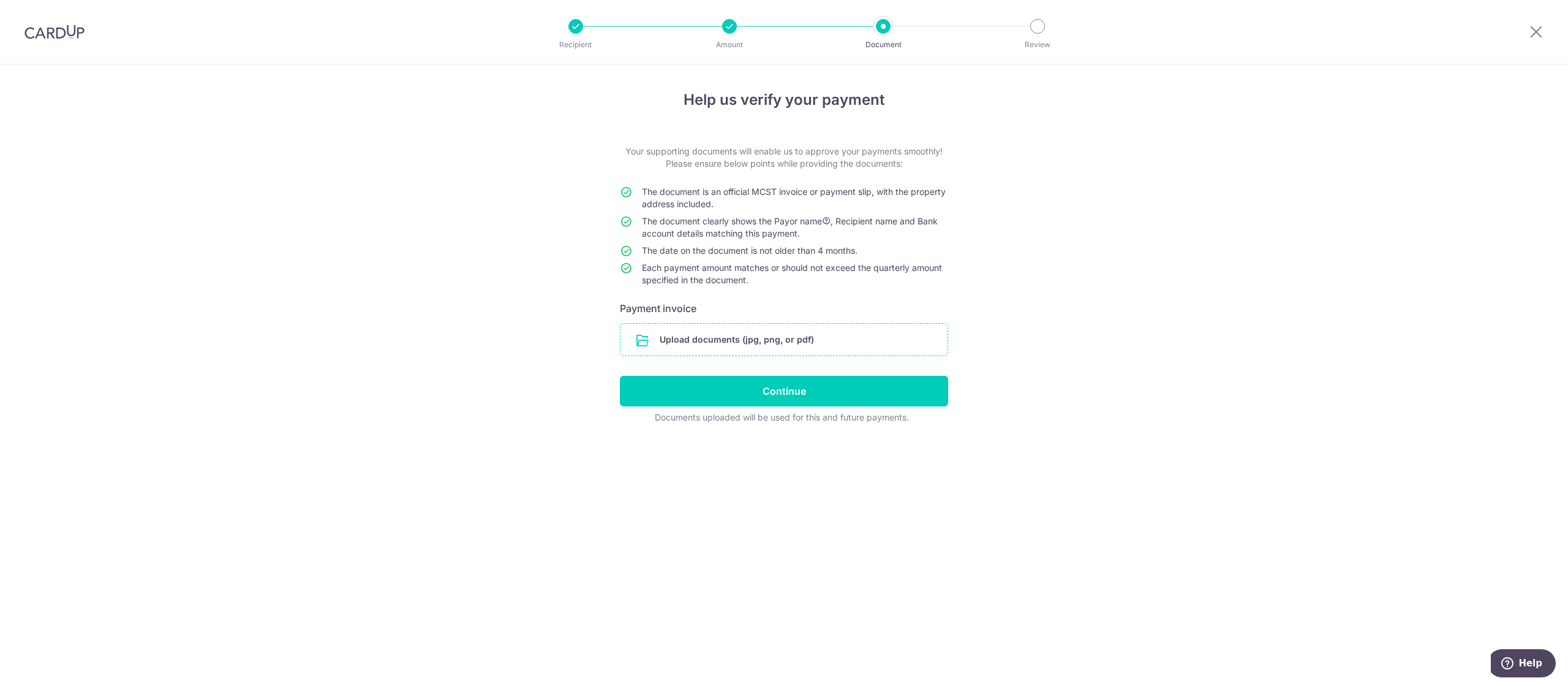
click at [793, 337] on input "file" at bounding box center [783, 339] width 327 height 32
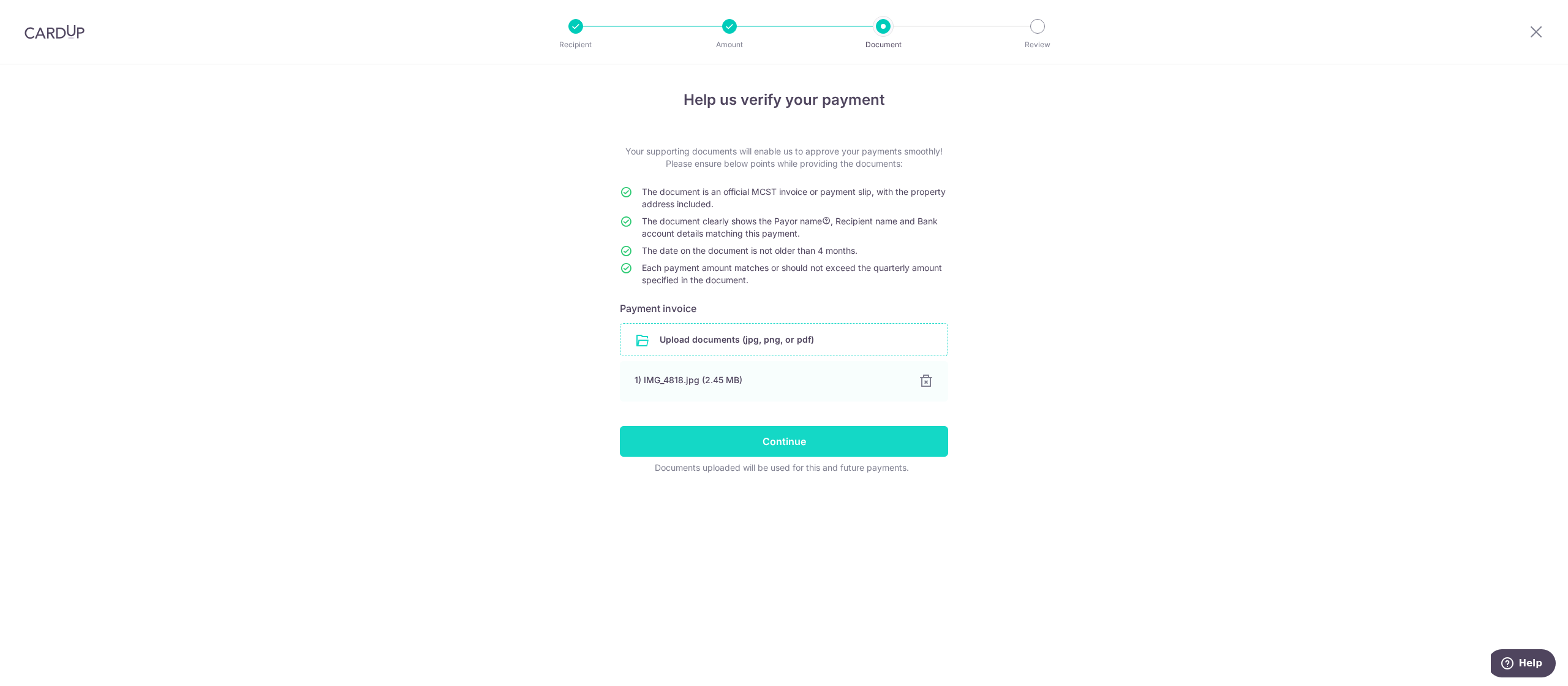
click at [662, 441] on input "Continue" at bounding box center [784, 442] width 329 height 31
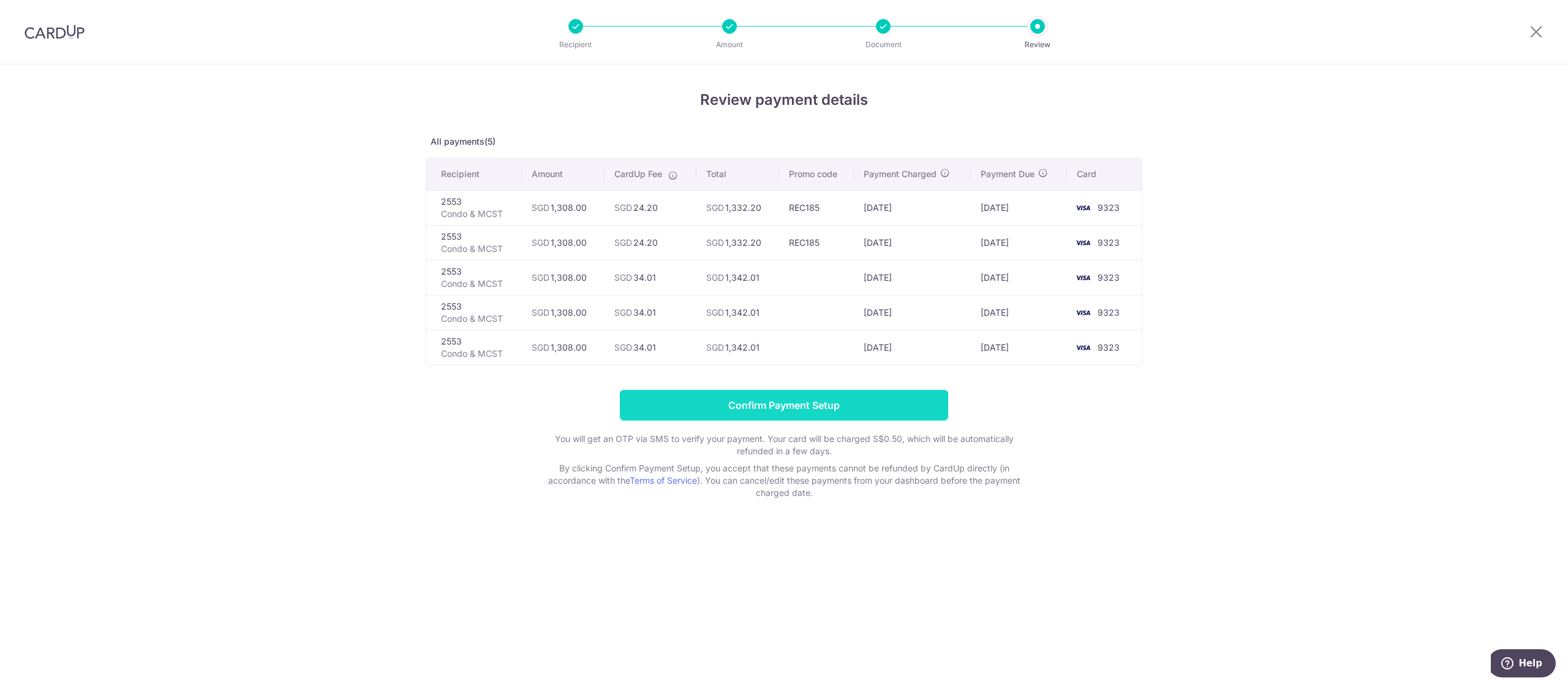
click at [624, 401] on input "Confirm Payment Setup" at bounding box center [784, 406] width 329 height 31
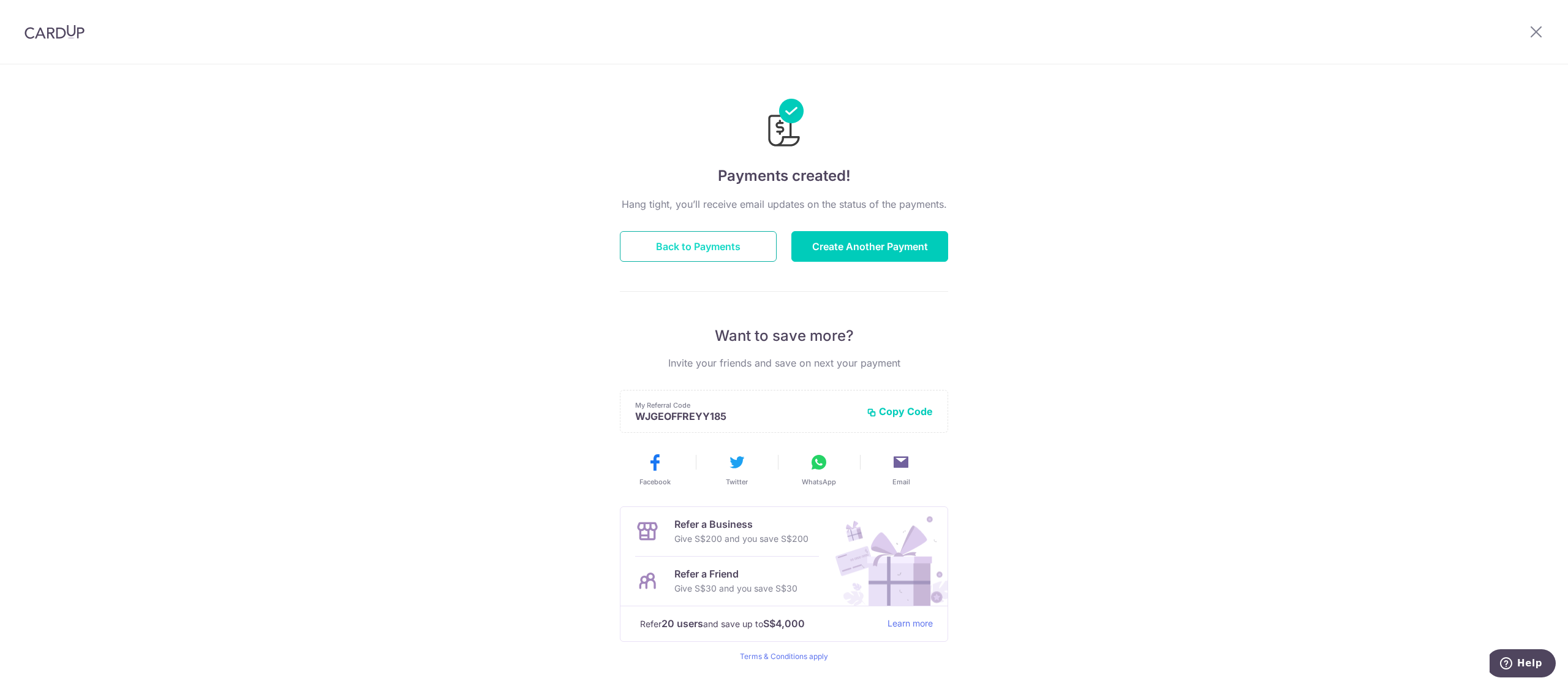
click at [724, 240] on button "Back to Payments" at bounding box center [699, 247] width 157 height 31
